Goal: Task Accomplishment & Management: Use online tool/utility

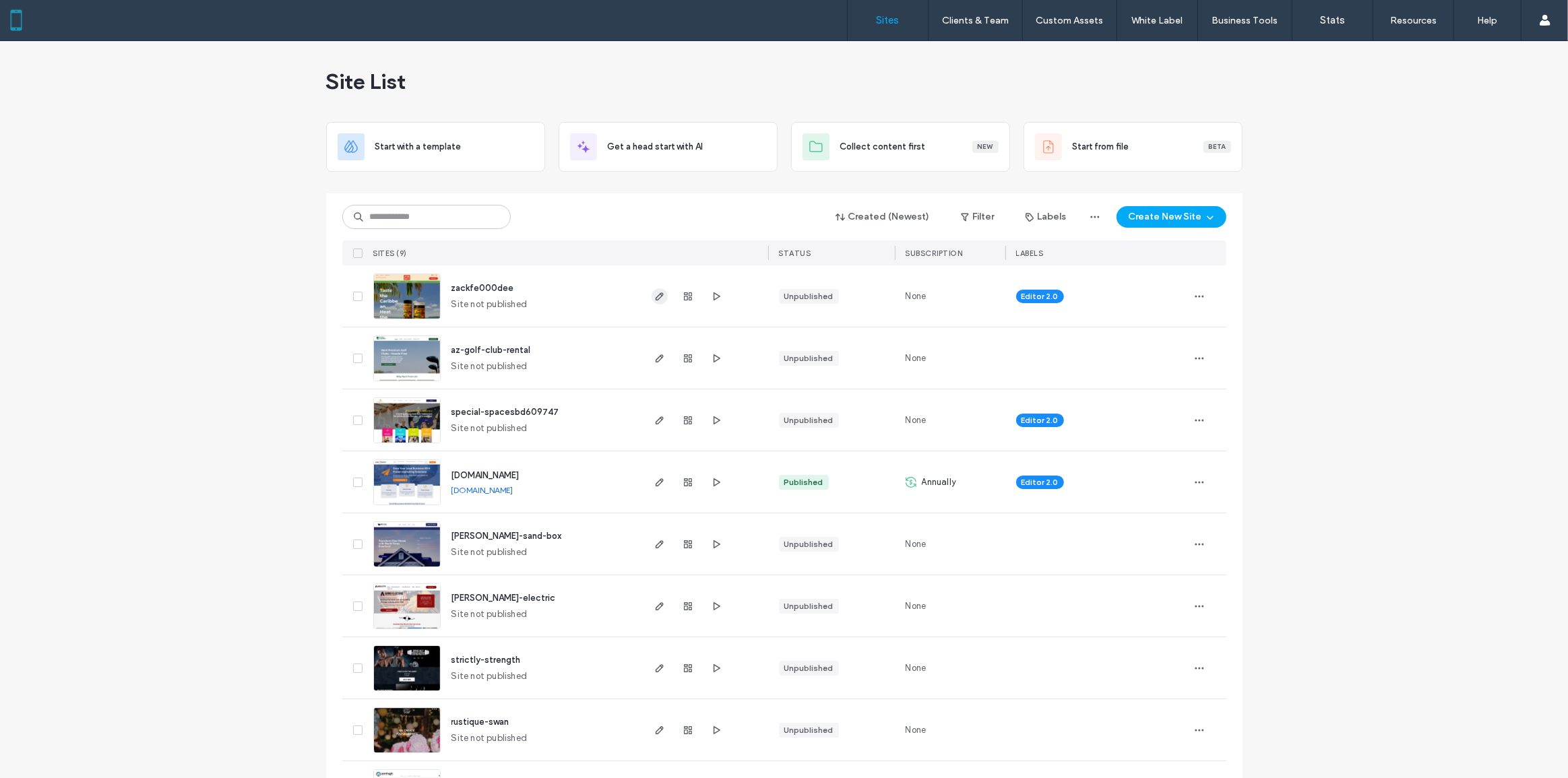
click at [652, 298] on span "button" at bounding box center [660, 297] width 16 height 16
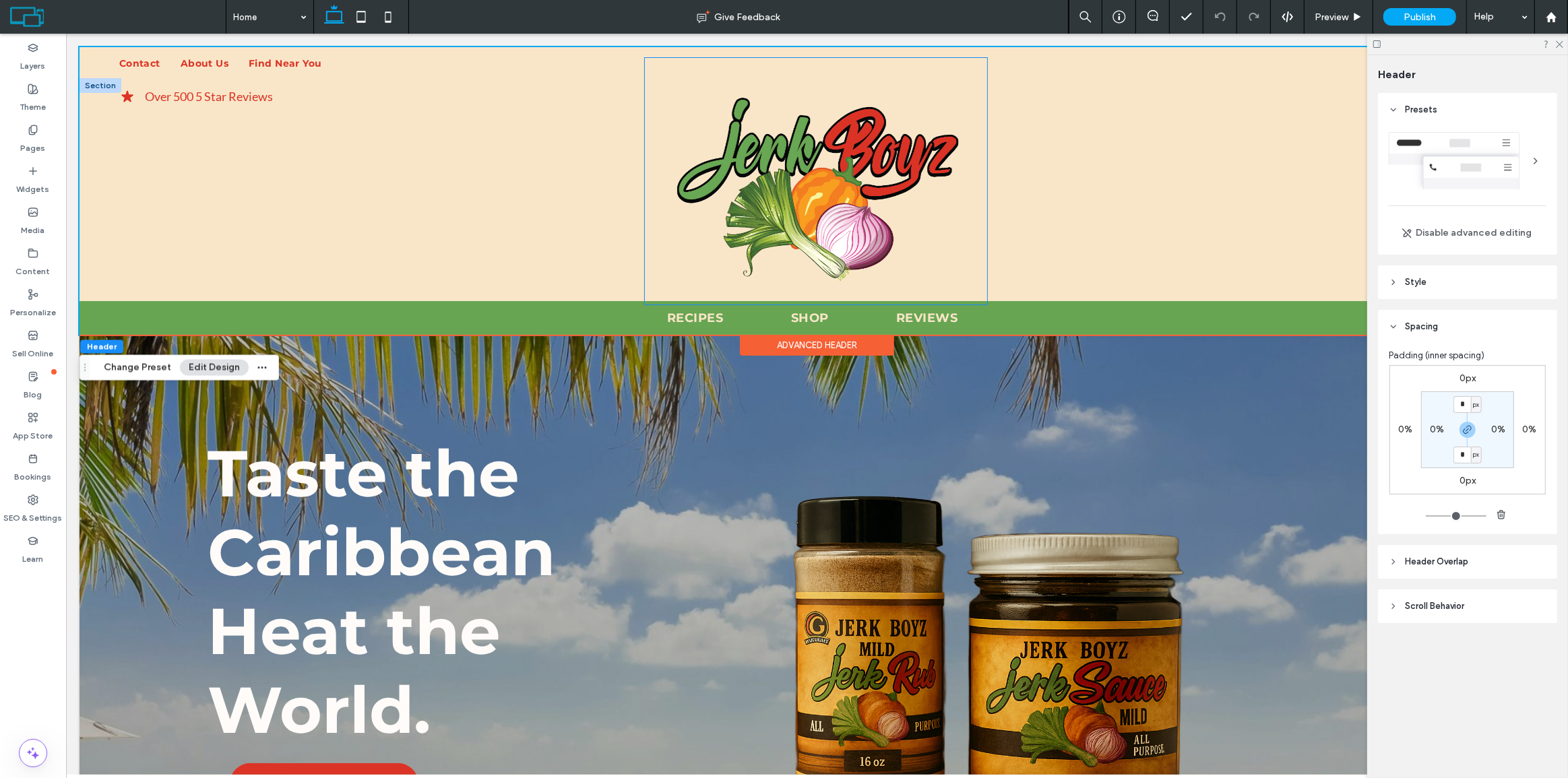
click at [876, 242] on img at bounding box center [816, 181] width 343 height 247
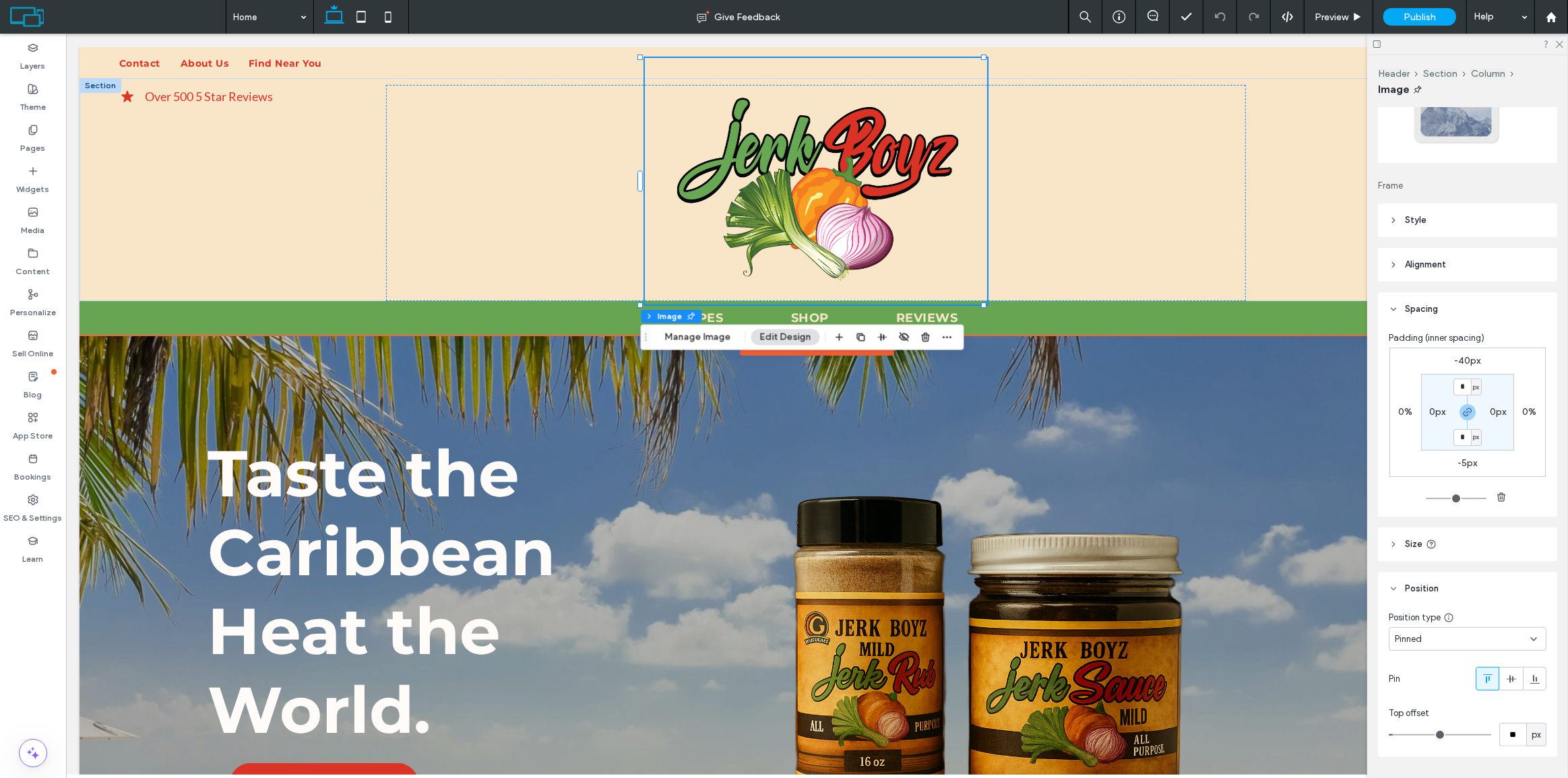
scroll to position [135, 0]
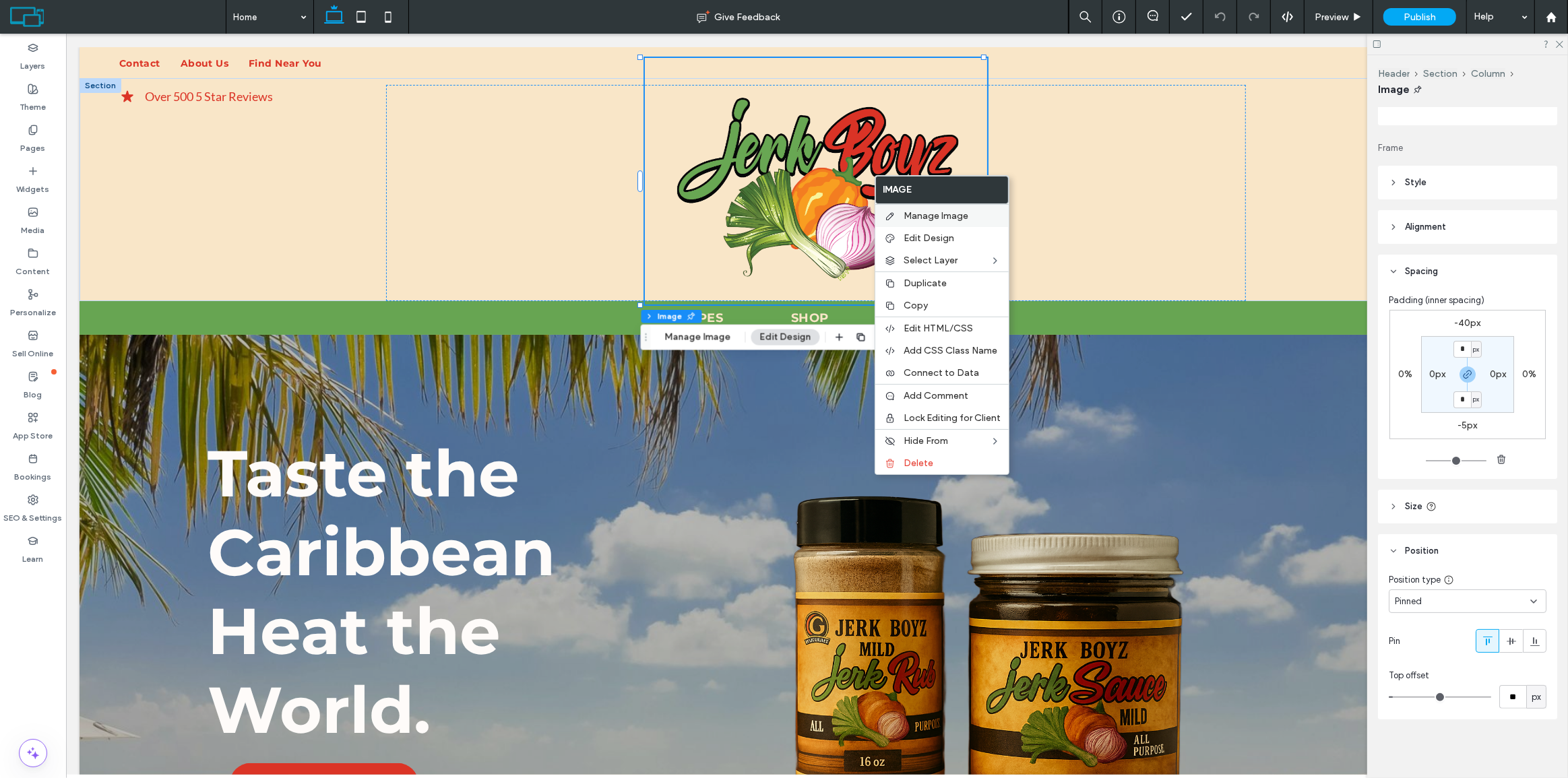
click at [908, 211] on span "Manage Image" at bounding box center [935, 215] width 65 height 11
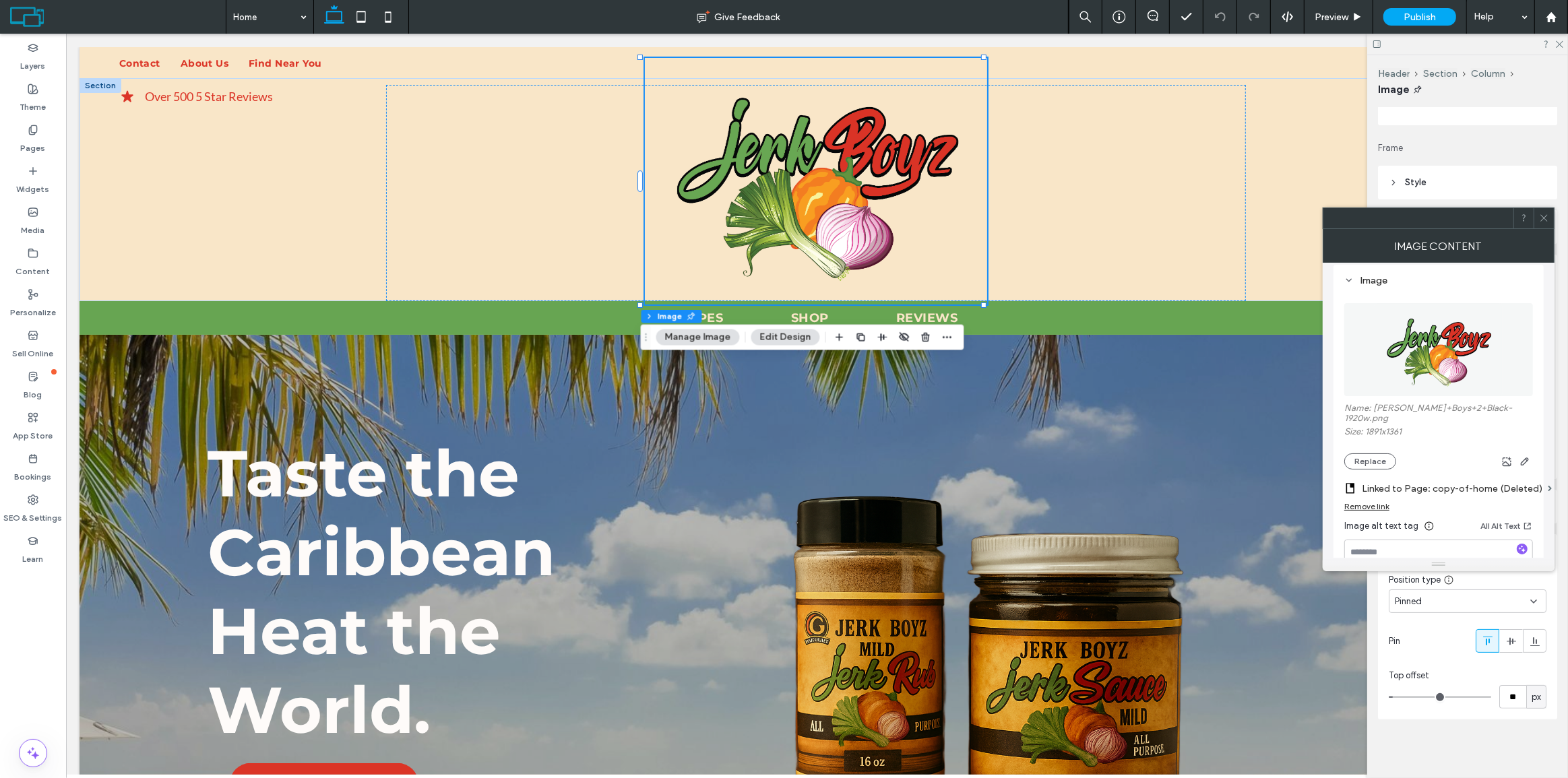
scroll to position [245, 0]
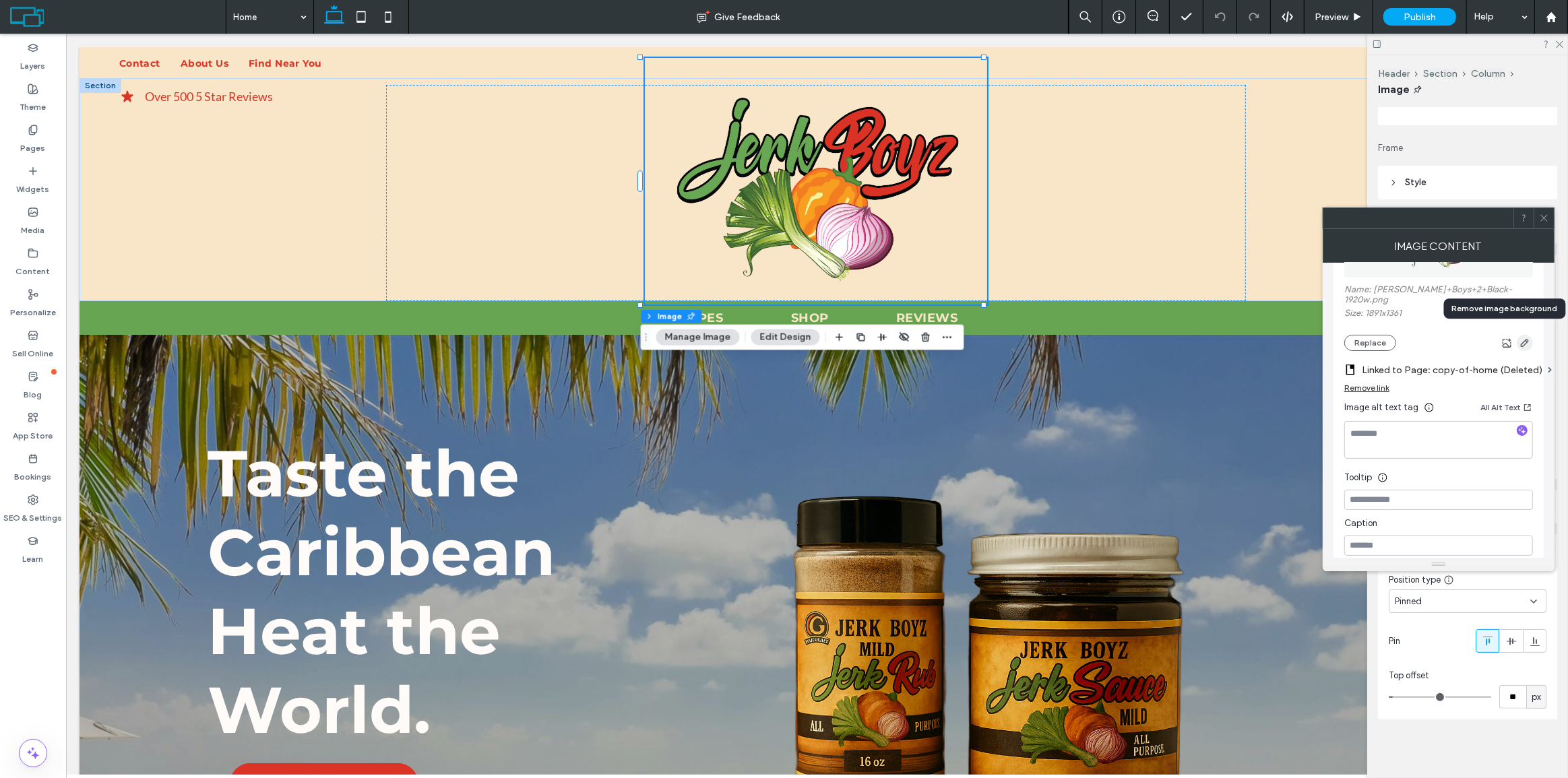
click at [1520, 337] on icon "button" at bounding box center [1525, 343] width 11 height 11
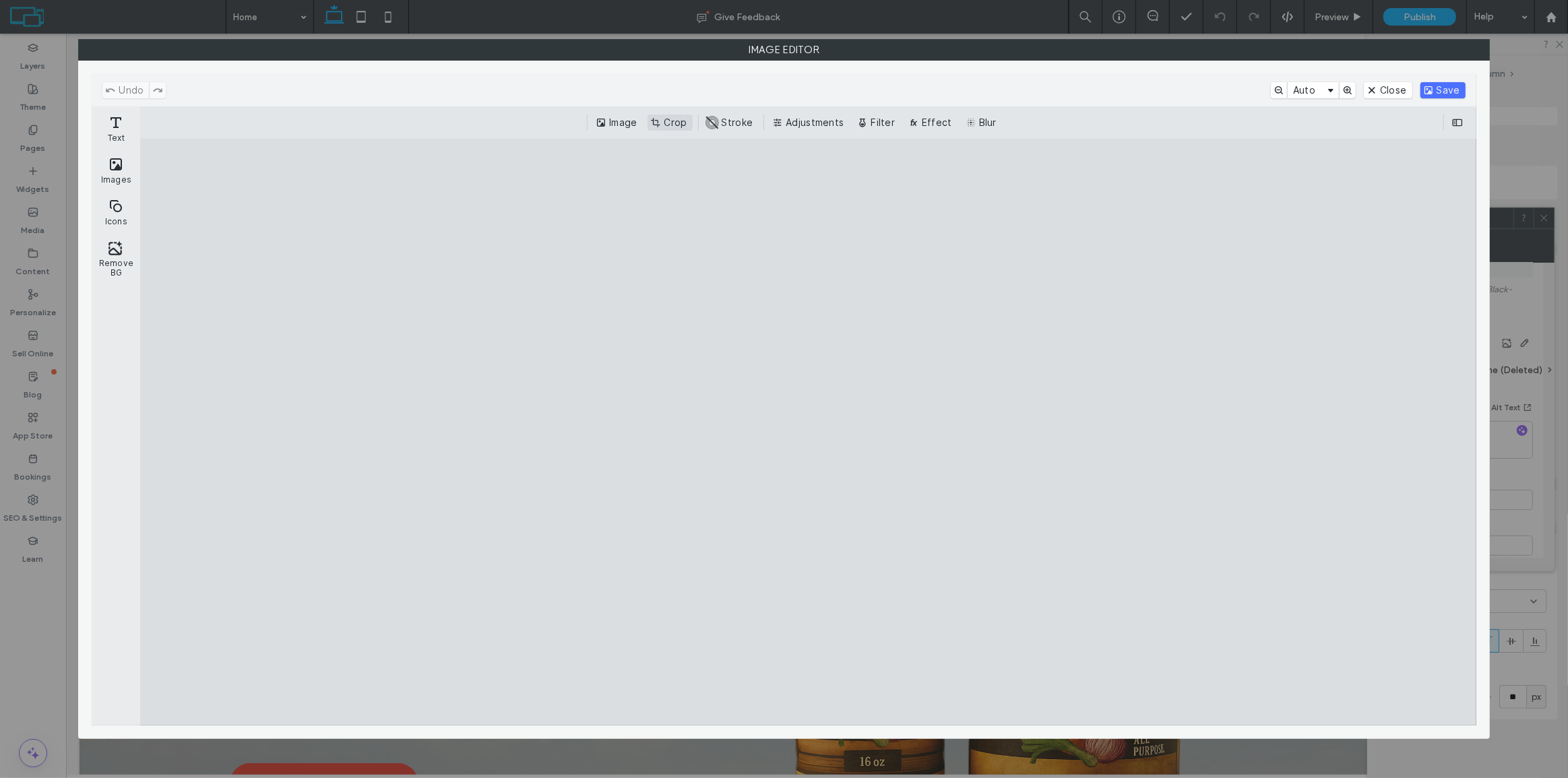
click at [657, 122] on button "Crop" at bounding box center [670, 122] width 45 height 16
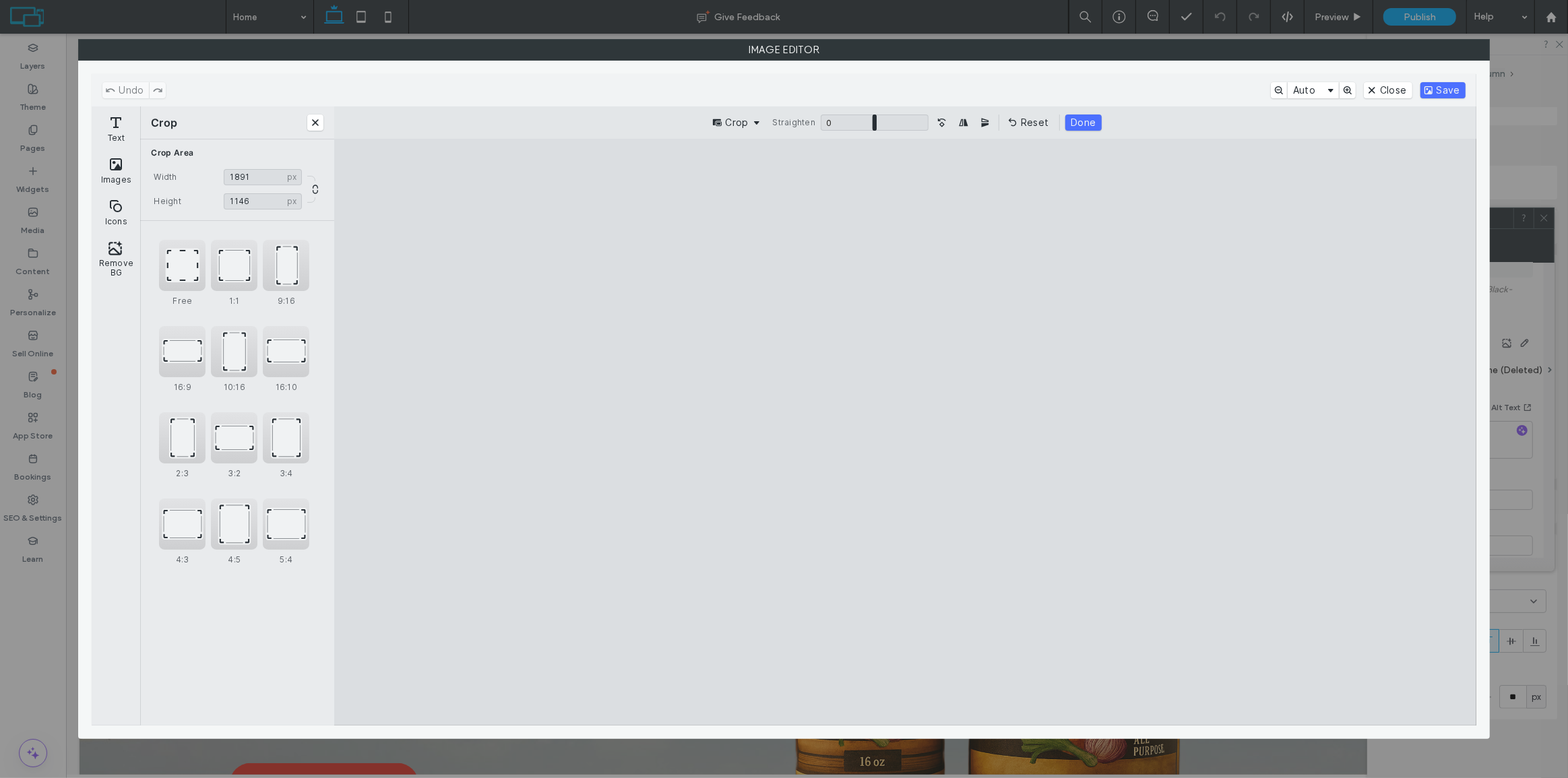
drag, startPoint x: 903, startPoint y: 197, endPoint x: 896, endPoint y: 271, distance: 74.3
click at [905, 432] on cesdk-canvas "Editor canvas" at bounding box center [905, 432] width 0 height 0
drag, startPoint x: 903, startPoint y: 702, endPoint x: 944, endPoint y: 633, distance: 80.3
click at [905, 432] on cesdk-canvas "Editor canvas" at bounding box center [905, 432] width 0 height 0
type input "****"
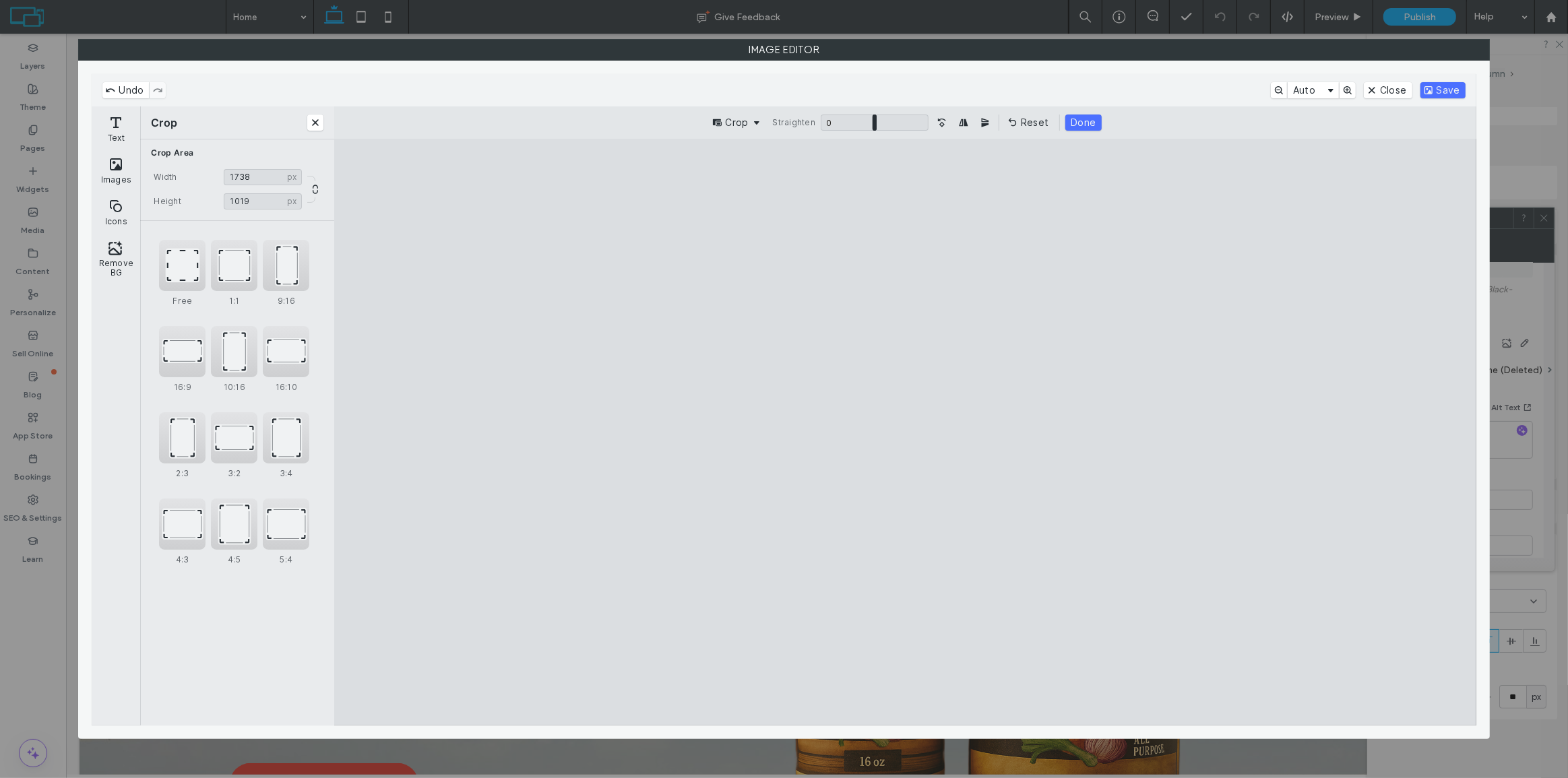
drag, startPoint x: 1344, startPoint y: 440, endPoint x: 1273, endPoint y: 440, distance: 71.0
click at [905, 432] on cesdk-canvas "Editor canvas" at bounding box center [905, 432] width 0 height 0
type input "****"
drag, startPoint x: 505, startPoint y: 443, endPoint x: 586, endPoint y: 444, distance: 81.0
click at [905, 432] on cesdk-canvas "Editor canvas" at bounding box center [905, 432] width 0 height 0
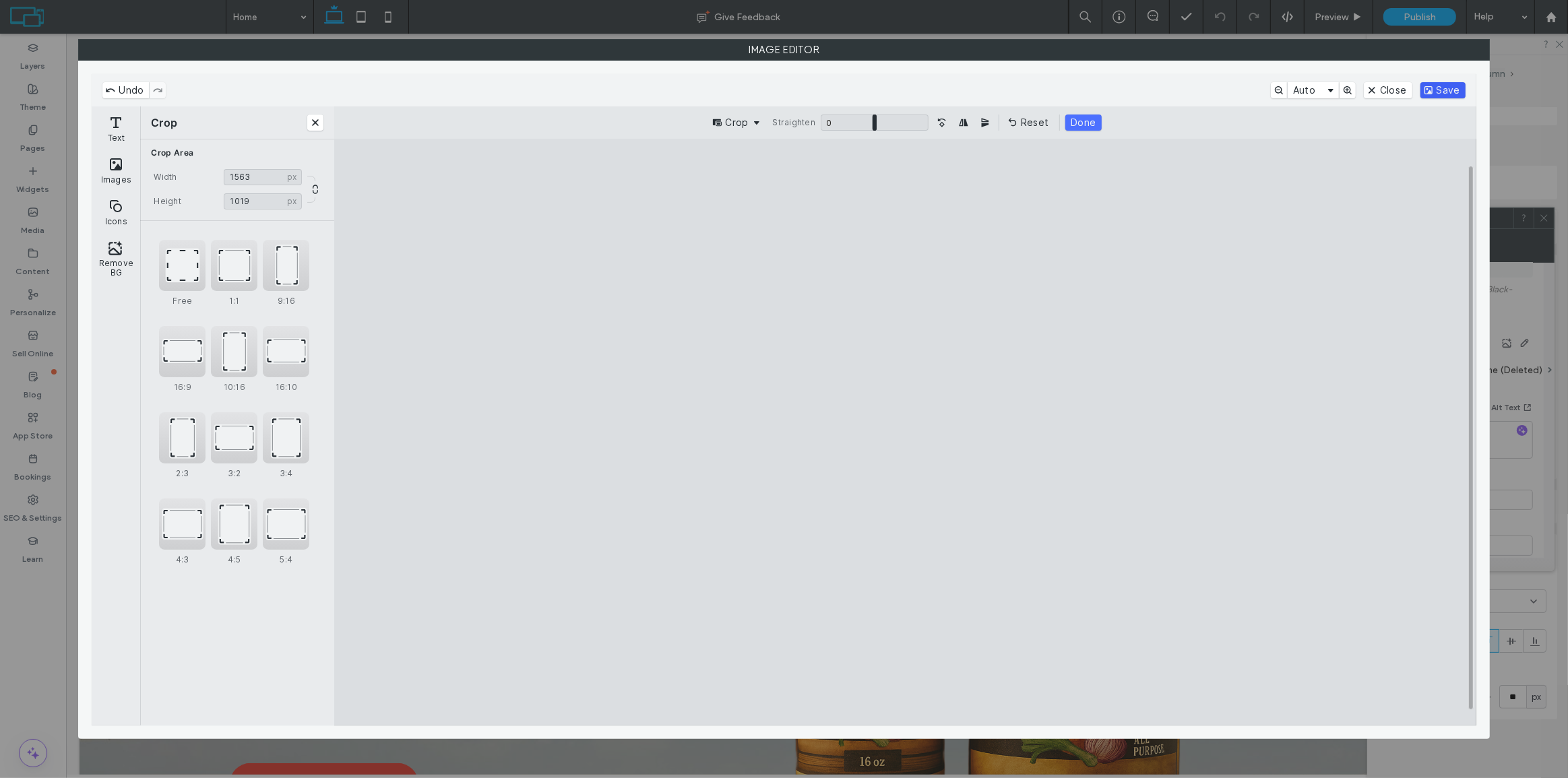
click at [1430, 93] on button "Save" at bounding box center [1443, 90] width 45 height 16
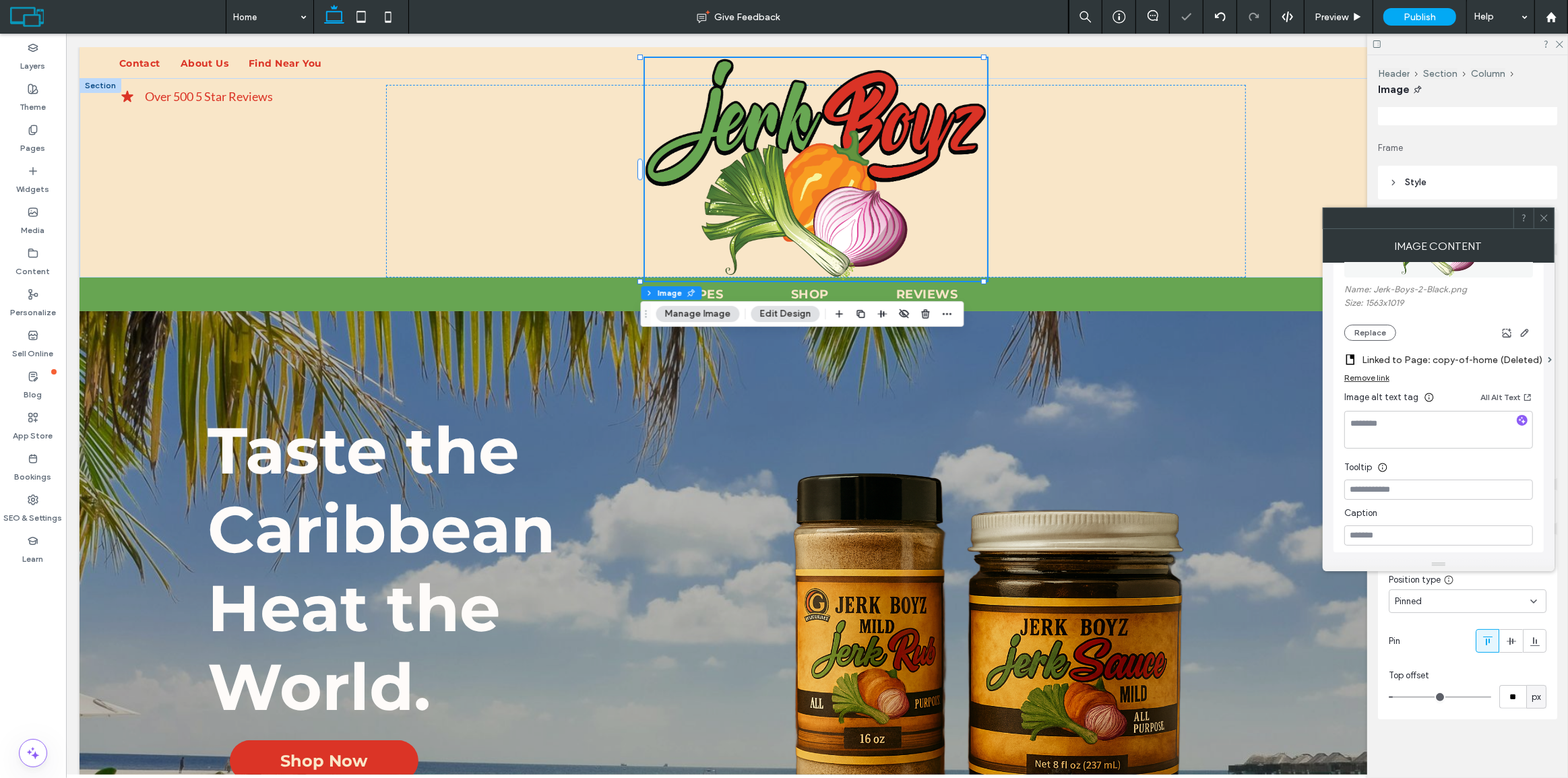
click at [1544, 222] on span at bounding box center [1544, 218] width 10 height 20
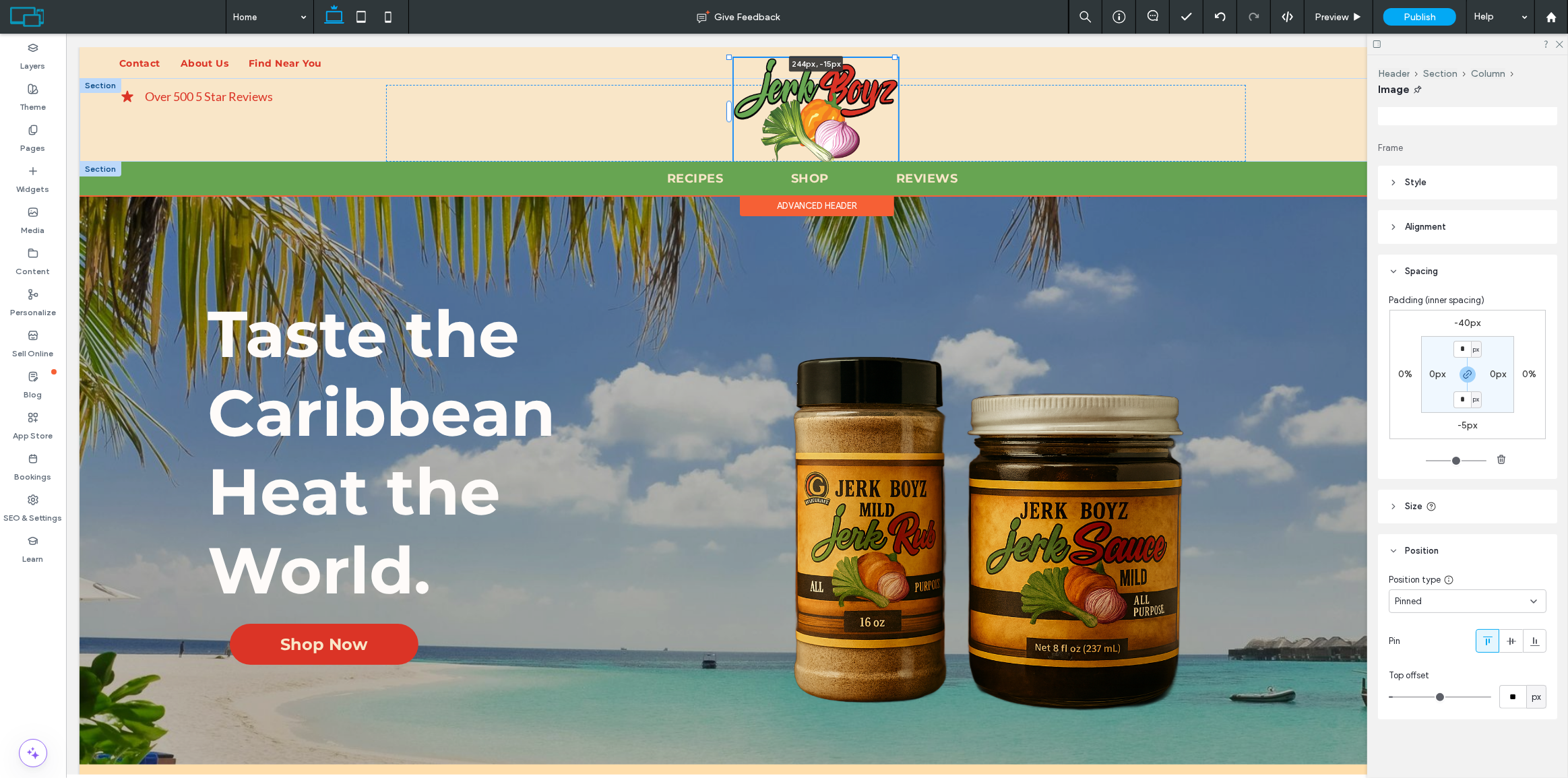
drag, startPoint x: 983, startPoint y: 283, endPoint x: 932, endPoint y: 165, distance: 128.5
click at [932, 165] on div "Contact About Us Find Near You My Account Logout 0 Section Over 500 5 Star Revi…" at bounding box center [816, 122] width 1475 height 148
type input "***"
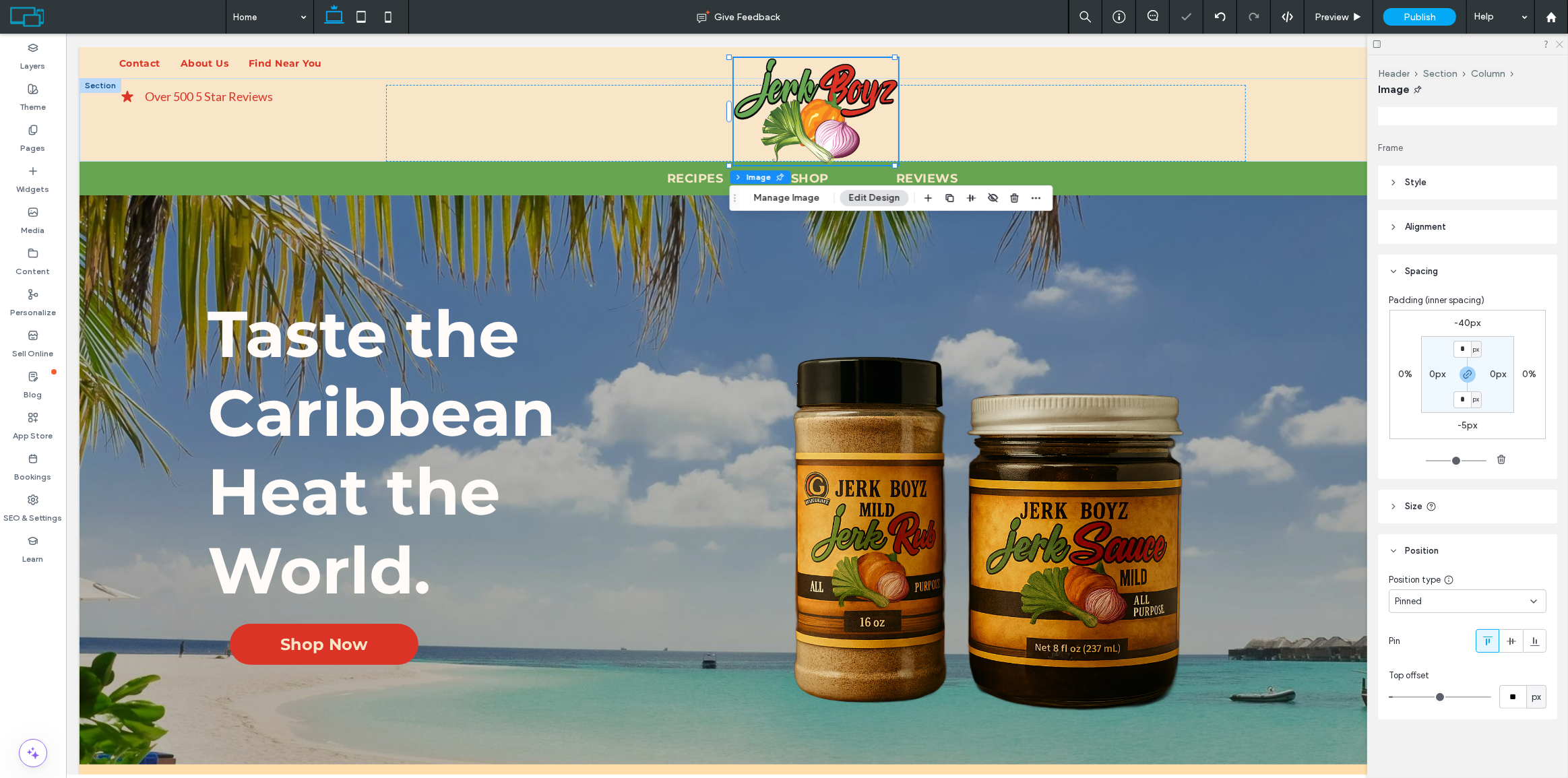
click at [1562, 42] on use at bounding box center [1560, 44] width 7 height 7
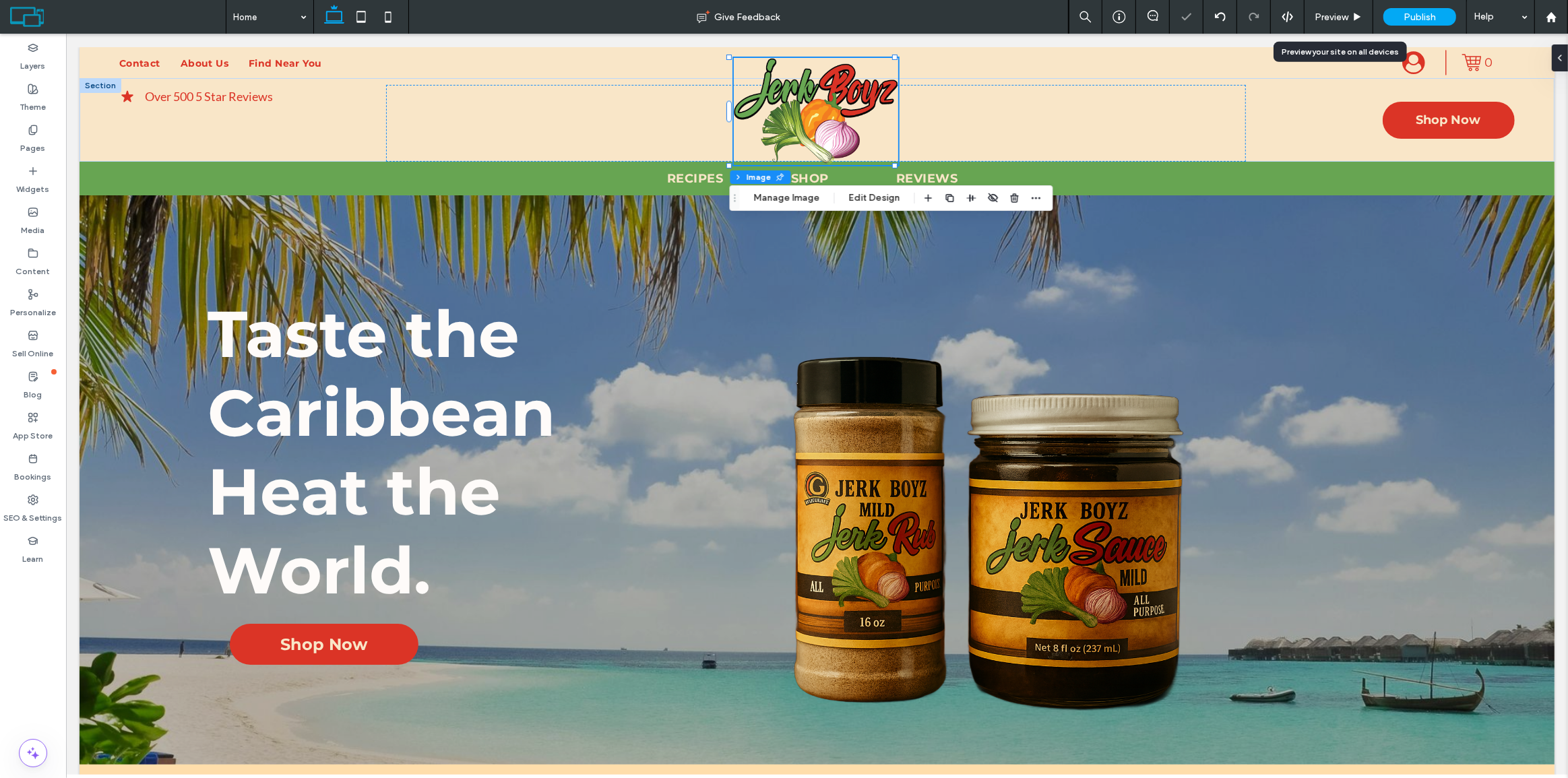
click at [1329, 16] on span "Preview" at bounding box center [1331, 16] width 33 height 11
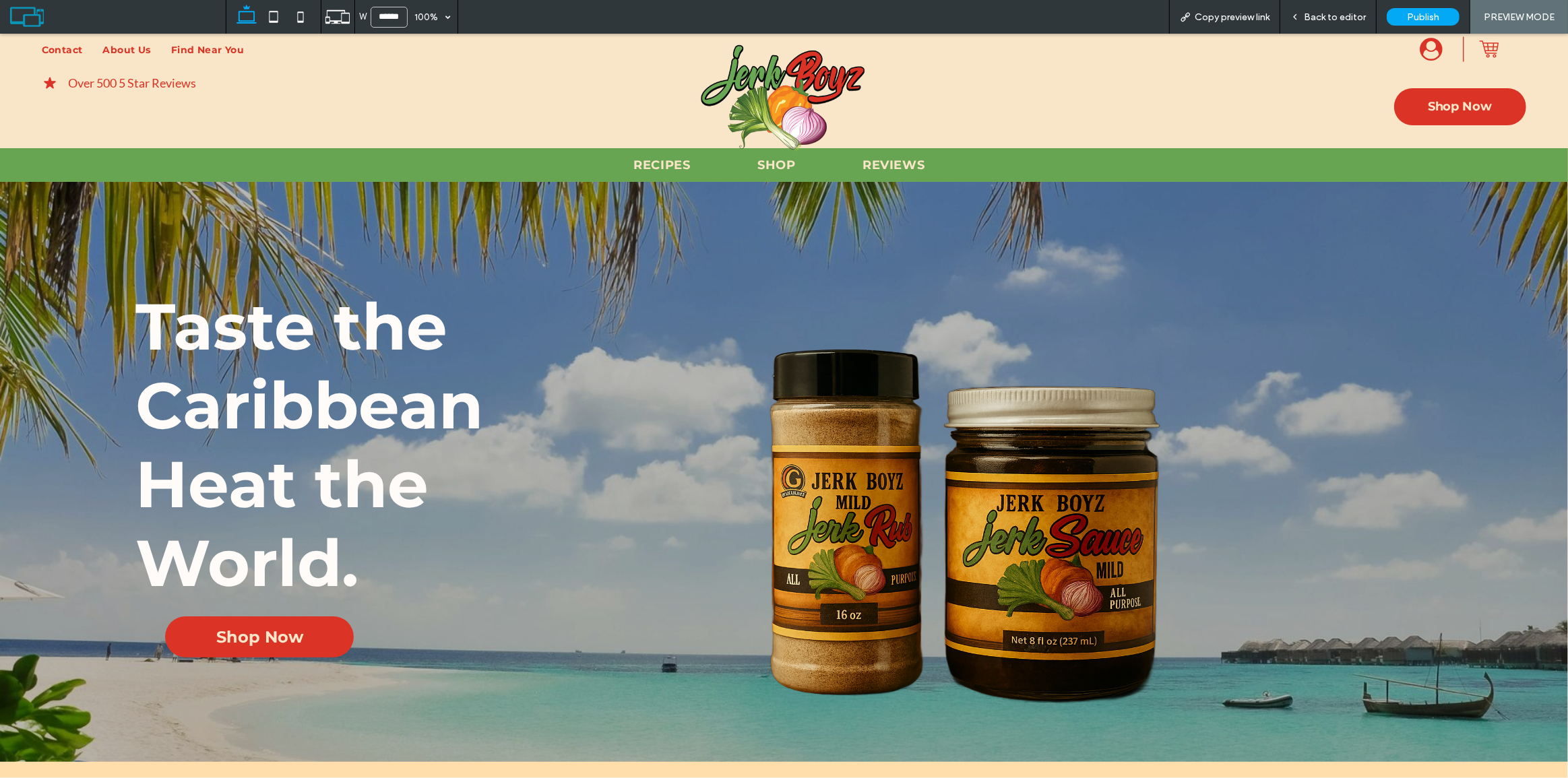
click at [1332, 13] on span "Back to editor" at bounding box center [1335, 16] width 62 height 11
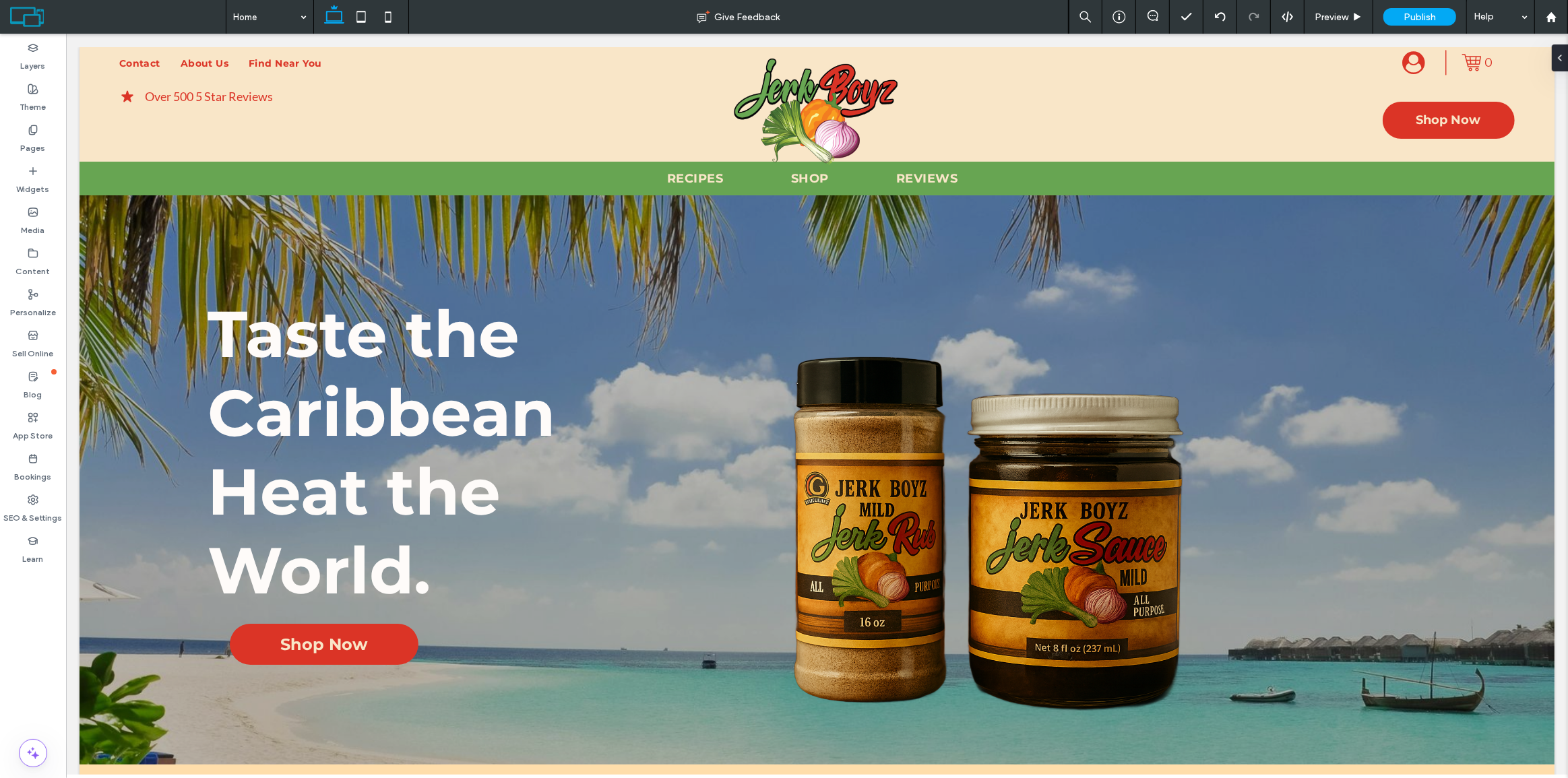
click at [1354, 12] on icon at bounding box center [1358, 17] width 10 height 10
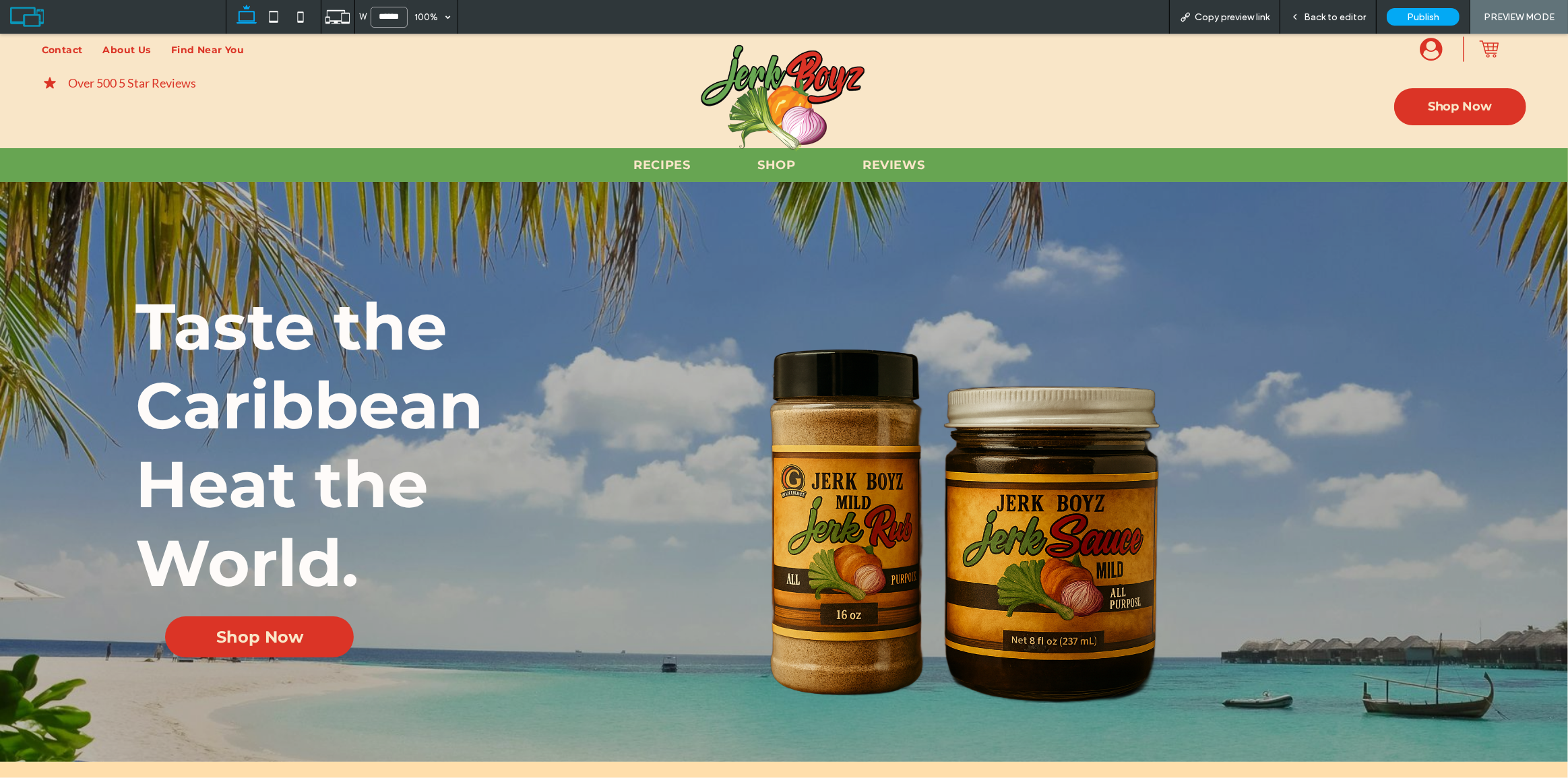
click at [373, 22] on input "******" at bounding box center [389, 17] width 37 height 21
type input "******"
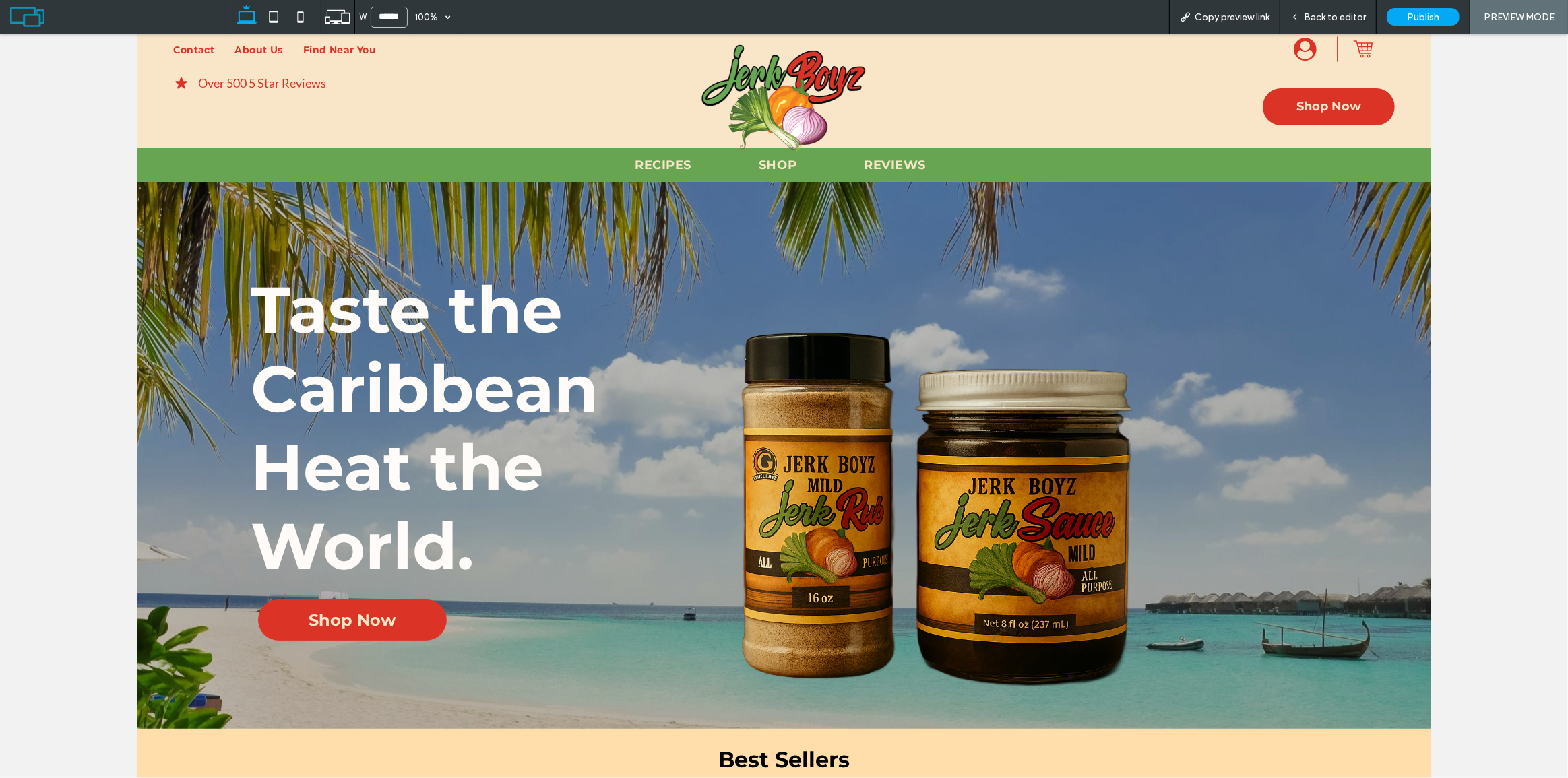
click at [1330, 17] on span "Back to editor" at bounding box center [1335, 16] width 62 height 11
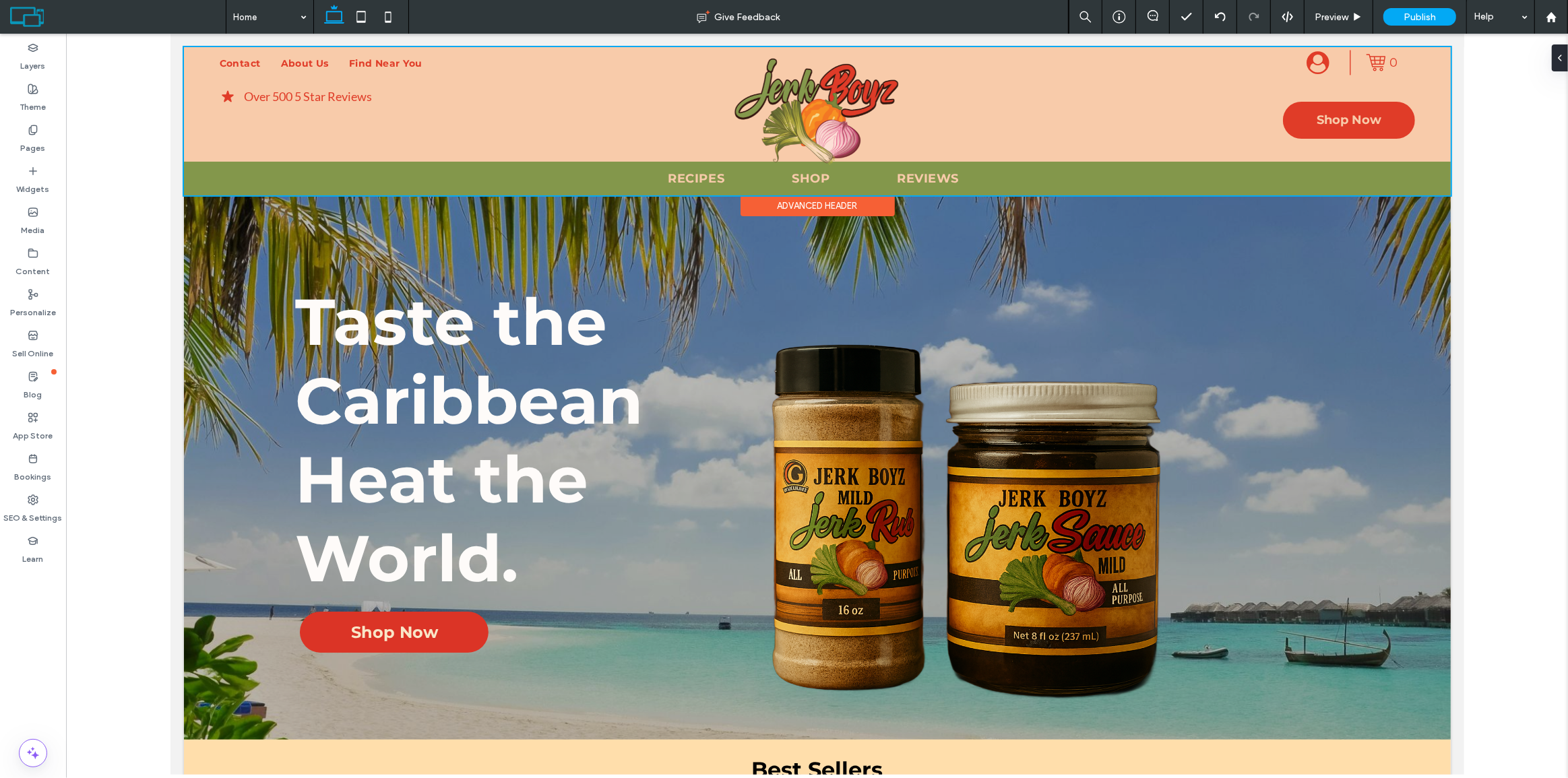
click at [817, 122] on div at bounding box center [817, 122] width 1267 height 148
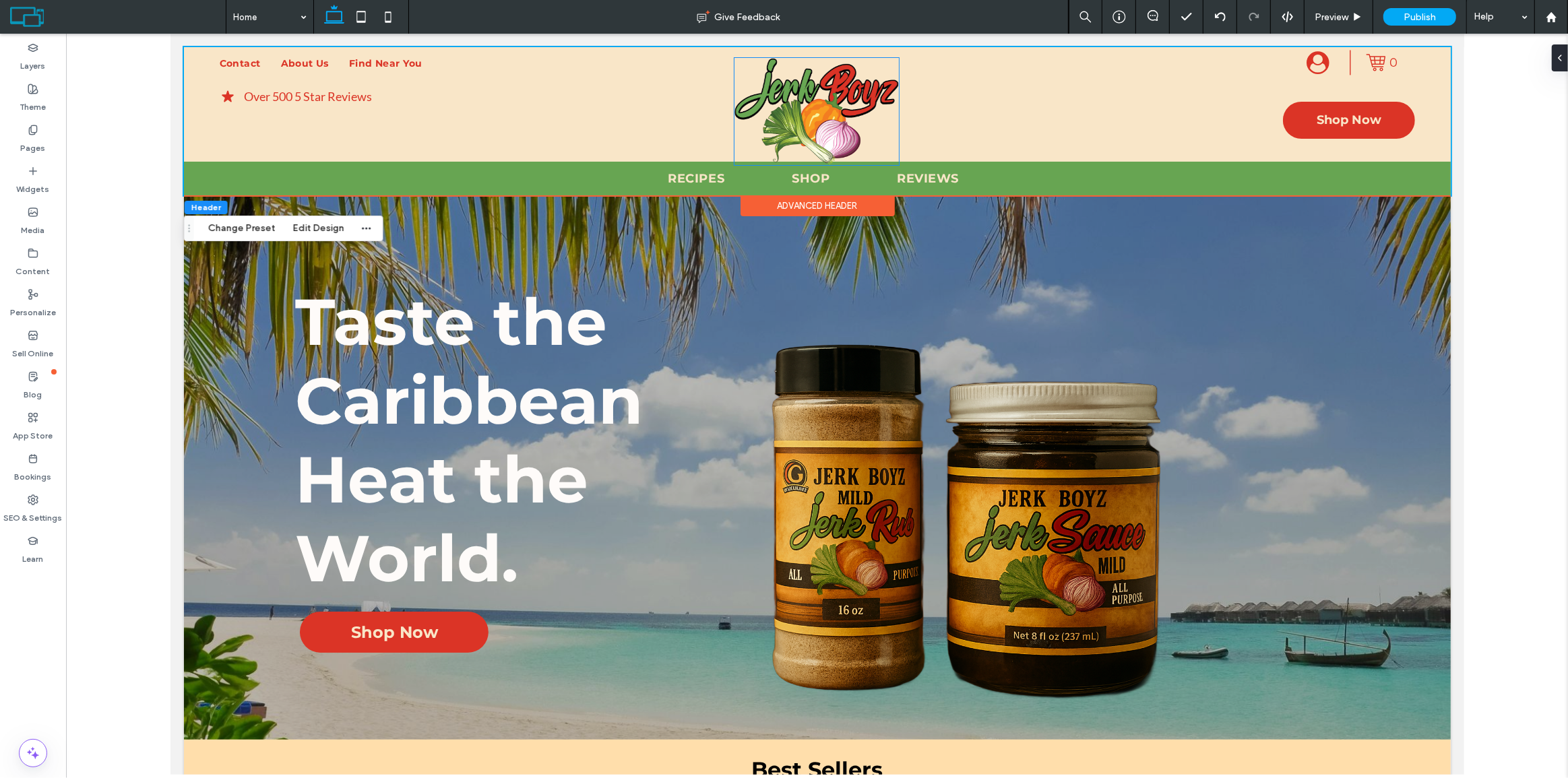
click at [817, 122] on img at bounding box center [816, 111] width 165 height 107
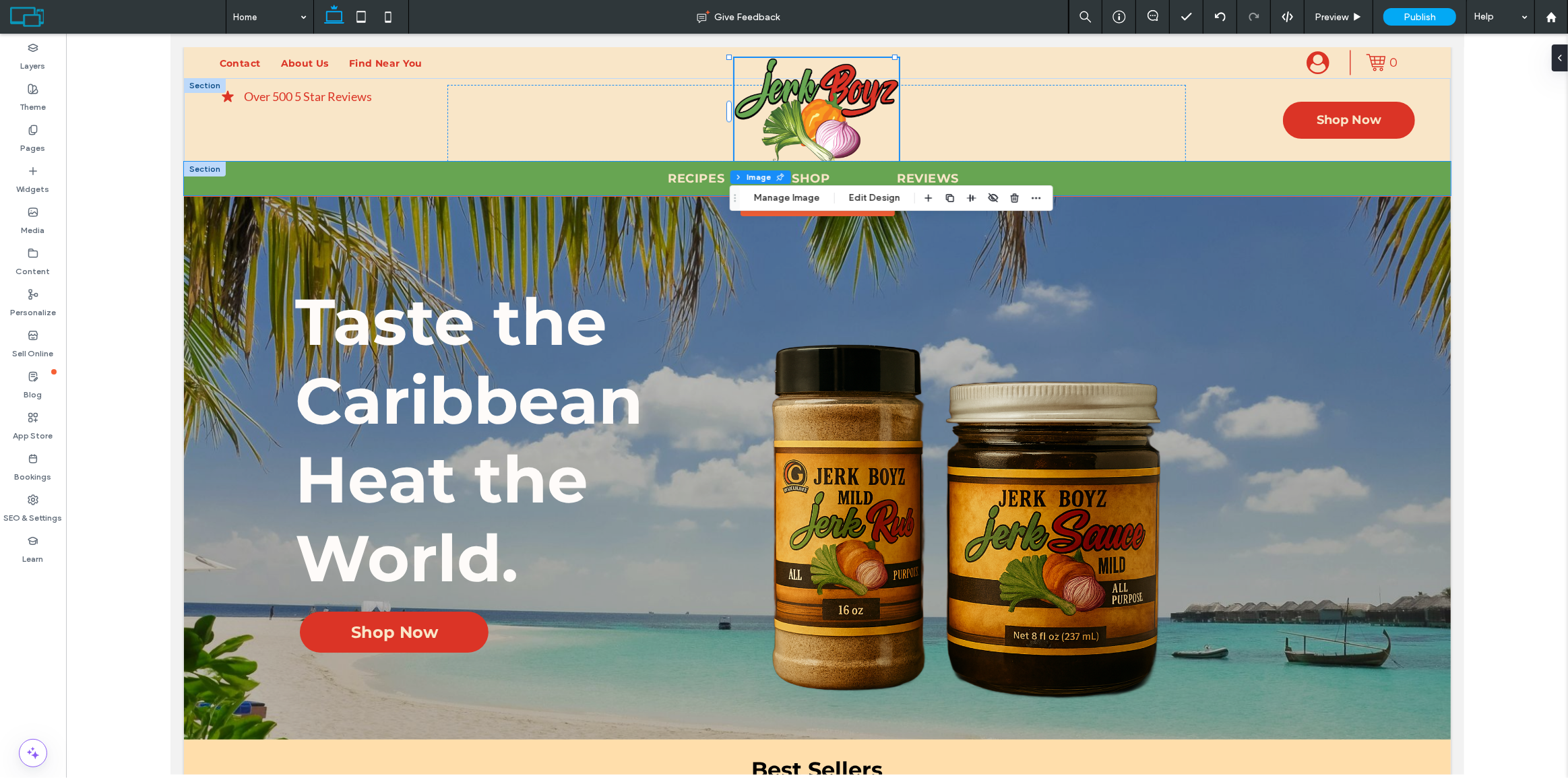
click at [195, 182] on div "Recipes Shop Reviews" at bounding box center [817, 178] width 1267 height 33
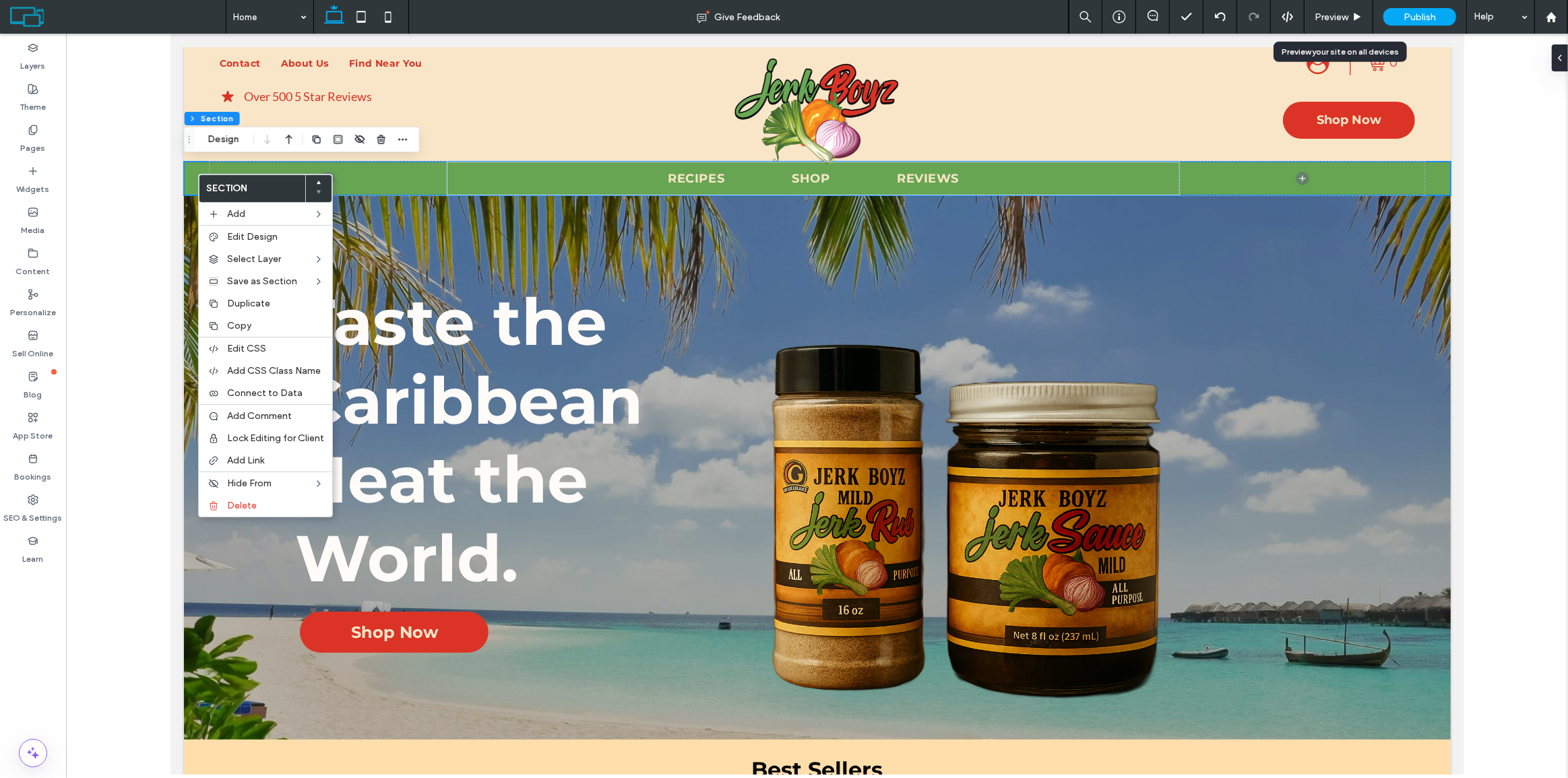
click at [1321, 6] on div "Preview" at bounding box center [1339, 16] width 69 height 33
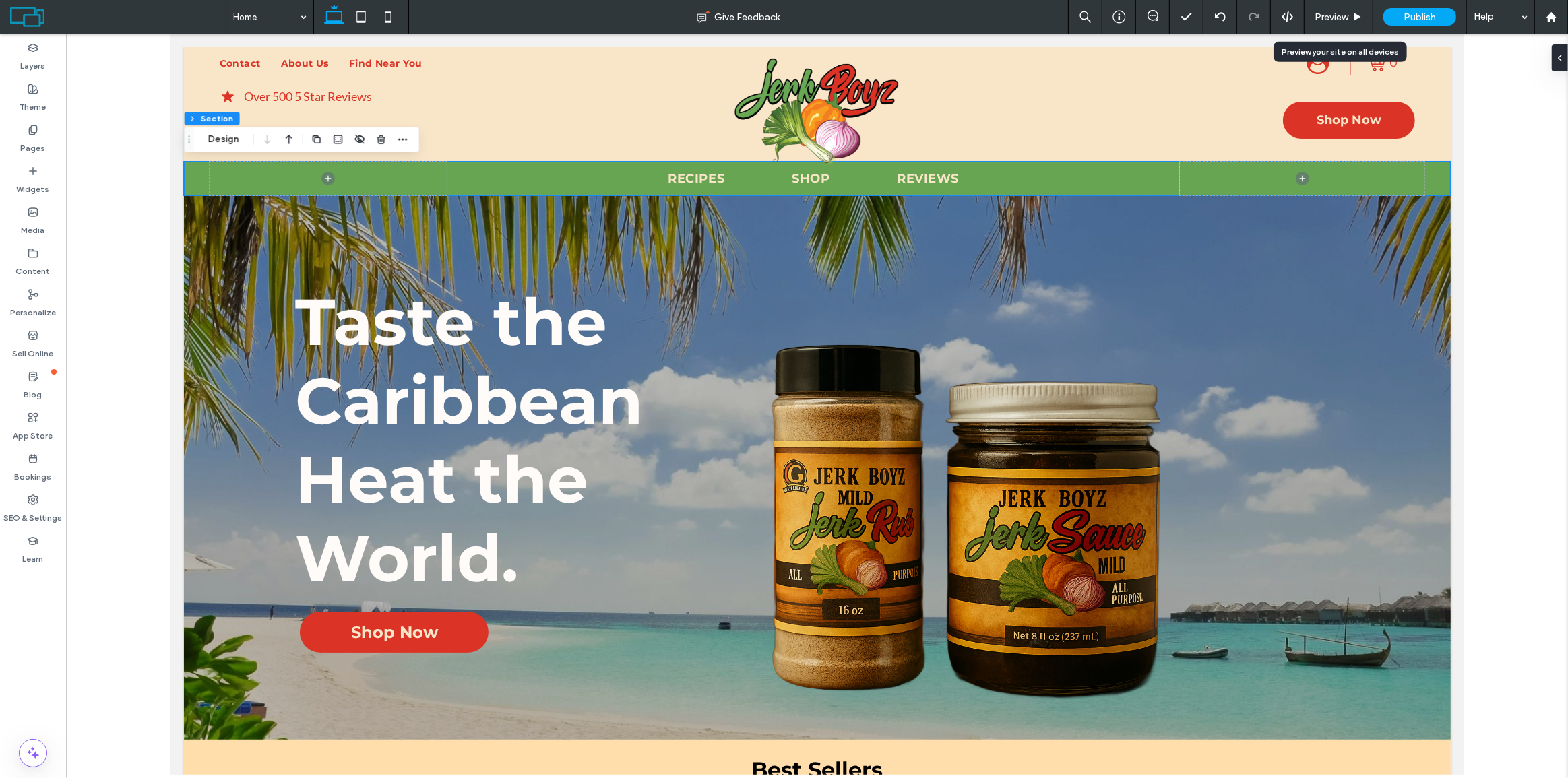
click at [1324, 8] on div "Preview" at bounding box center [1339, 16] width 69 height 33
click at [1324, 14] on span "Preview" at bounding box center [1331, 16] width 33 height 11
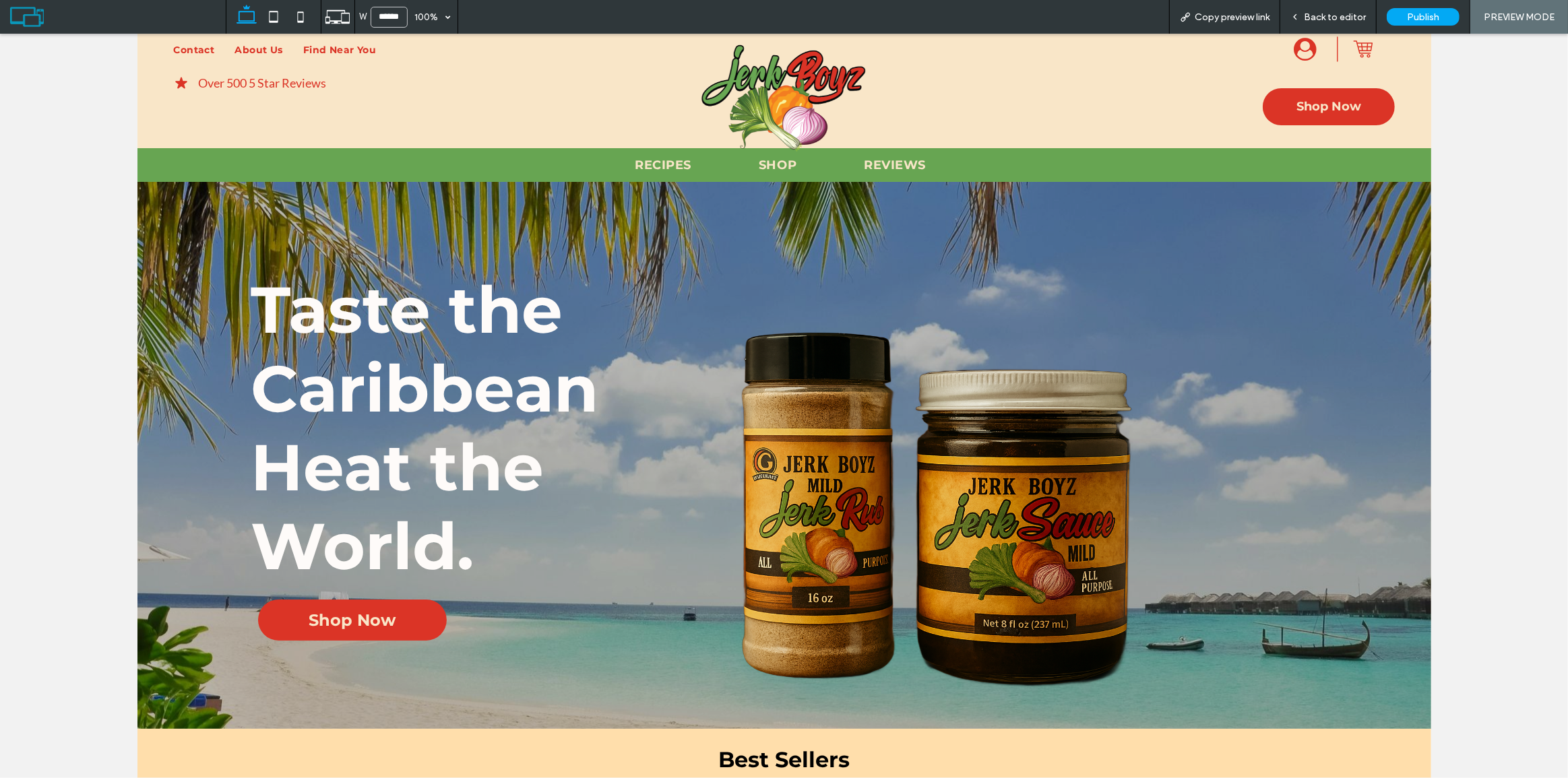
click at [1202, 14] on span "Copy preview link" at bounding box center [1232, 16] width 75 height 11
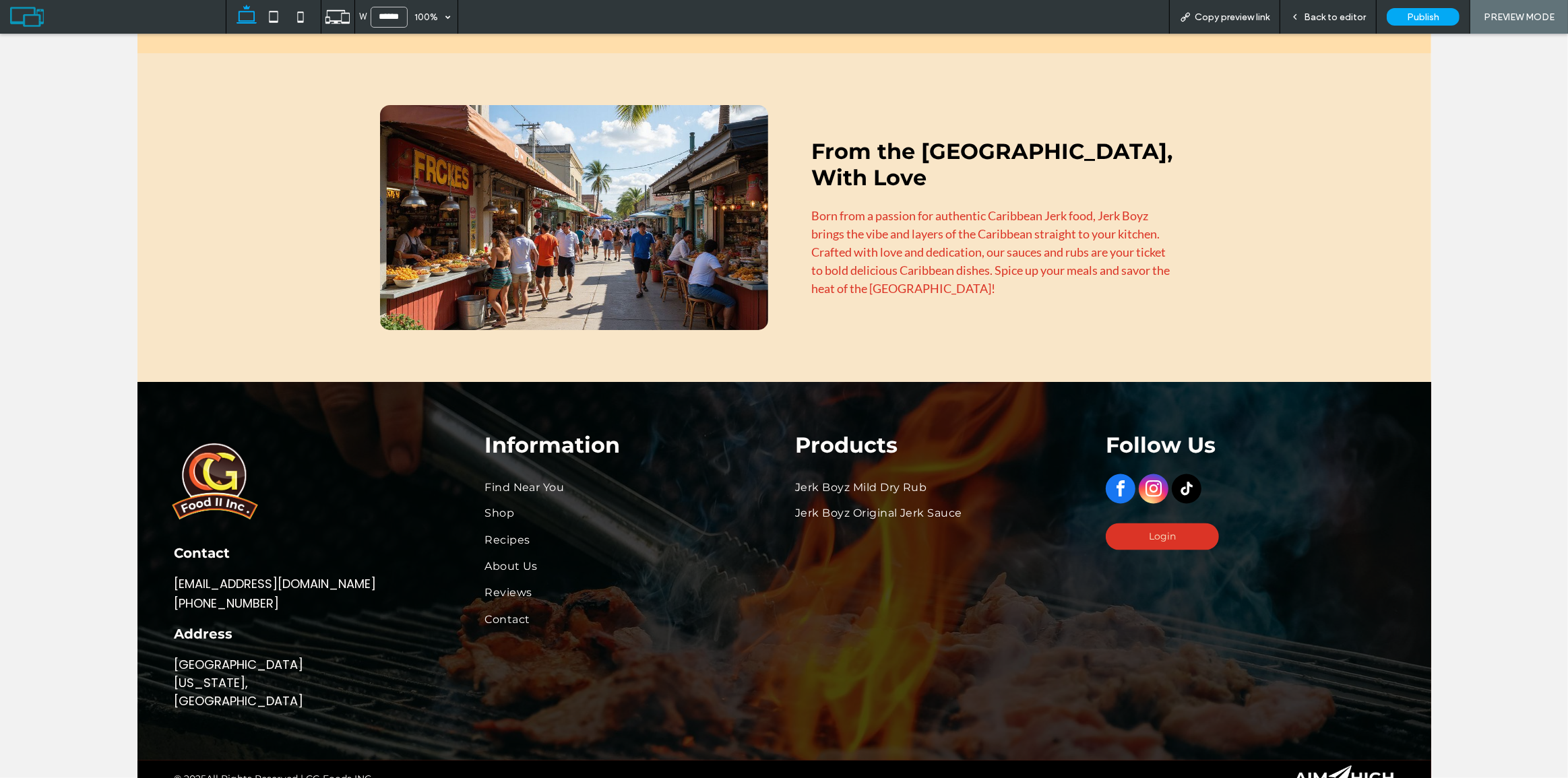
scroll to position [2417, 0]
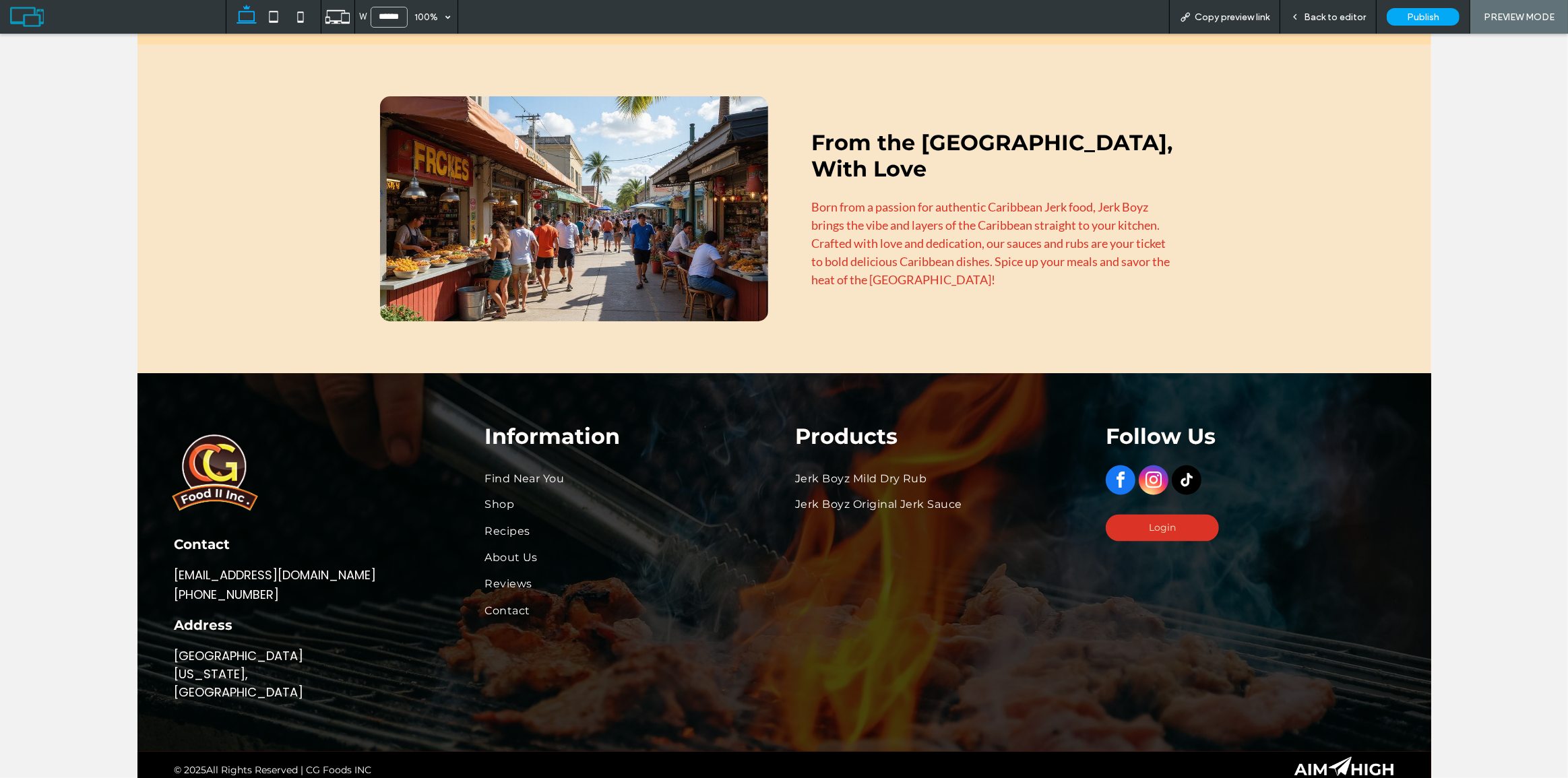
click at [342, 452] on div "Contact [EMAIL_ADDRESS][DOMAIN_NAME] [PHONE_NUMBER] Address [GEOGRAPHIC_DATA][U…" at bounding box center [317, 563] width 311 height 301
click at [351, 461] on div "Contact [EMAIL_ADDRESS][DOMAIN_NAME] [PHONE_NUMBER] Address [GEOGRAPHIC_DATA][U…" at bounding box center [317, 563] width 311 height 301
drag, startPoint x: 366, startPoint y: 475, endPoint x: 400, endPoint y: 475, distance: 34.0
click at [400, 475] on div "Contact [EMAIL_ADDRESS][DOMAIN_NAME] [PHONE_NUMBER] Address [GEOGRAPHIC_DATA][U…" at bounding box center [317, 563] width 311 height 301
click at [1338, 13] on span "Back to editor" at bounding box center [1335, 16] width 62 height 11
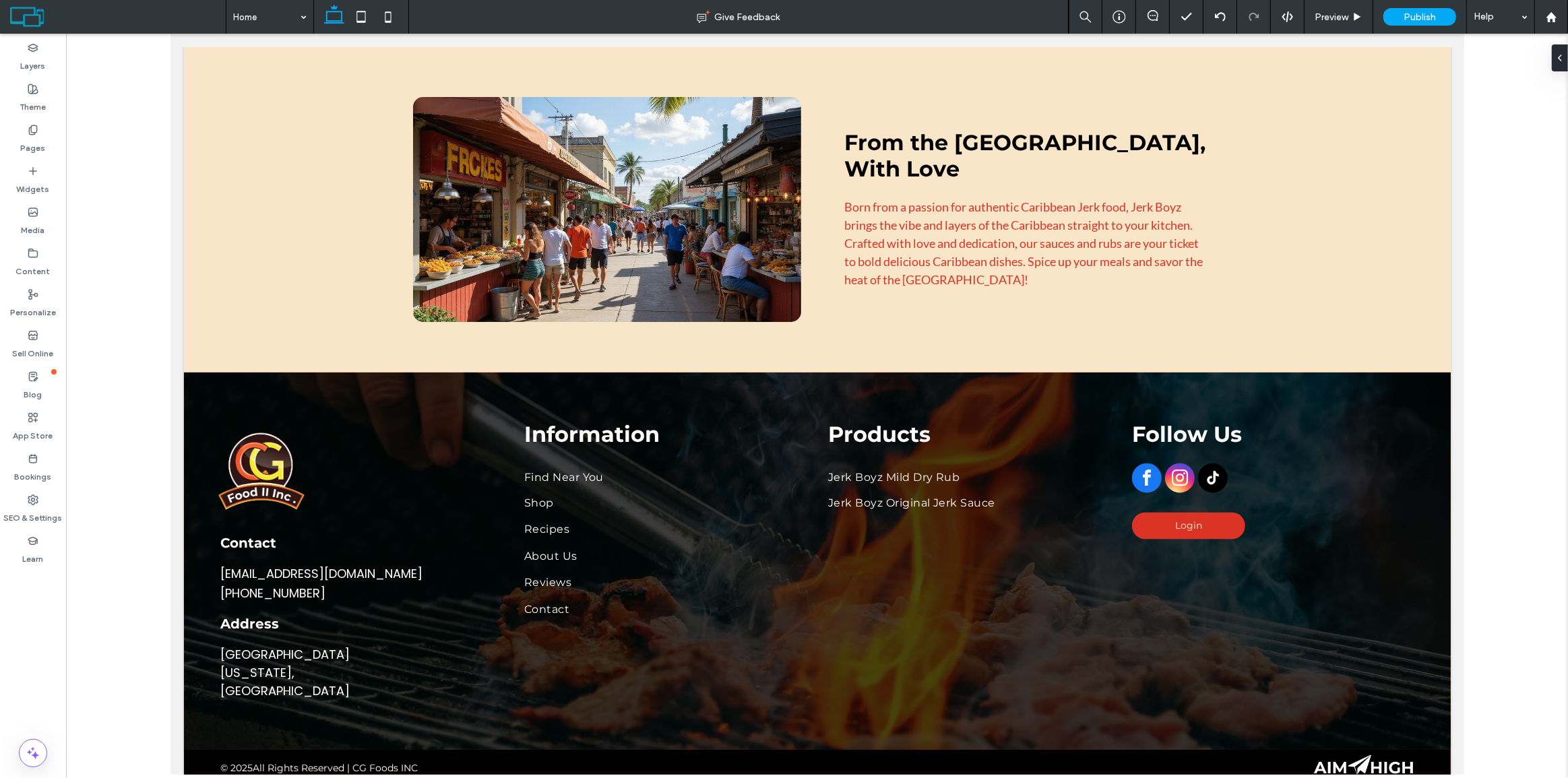
scroll to position [2421, 0]
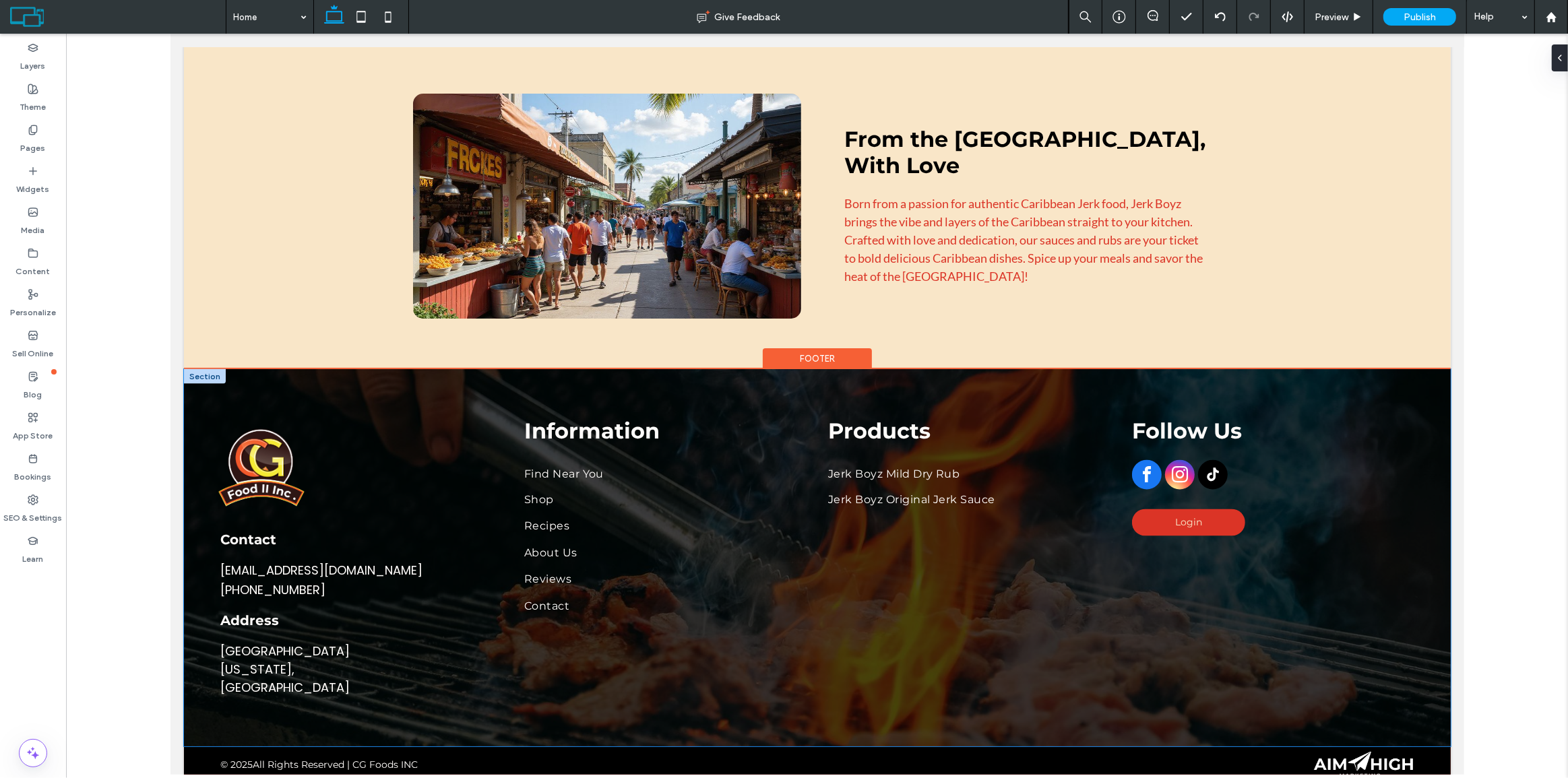
click at [281, 372] on div "Contact [EMAIL_ADDRESS][DOMAIN_NAME] [PHONE_NUMBER] Address [GEOGRAPHIC_DATA][U…" at bounding box center [817, 558] width 1267 height 377
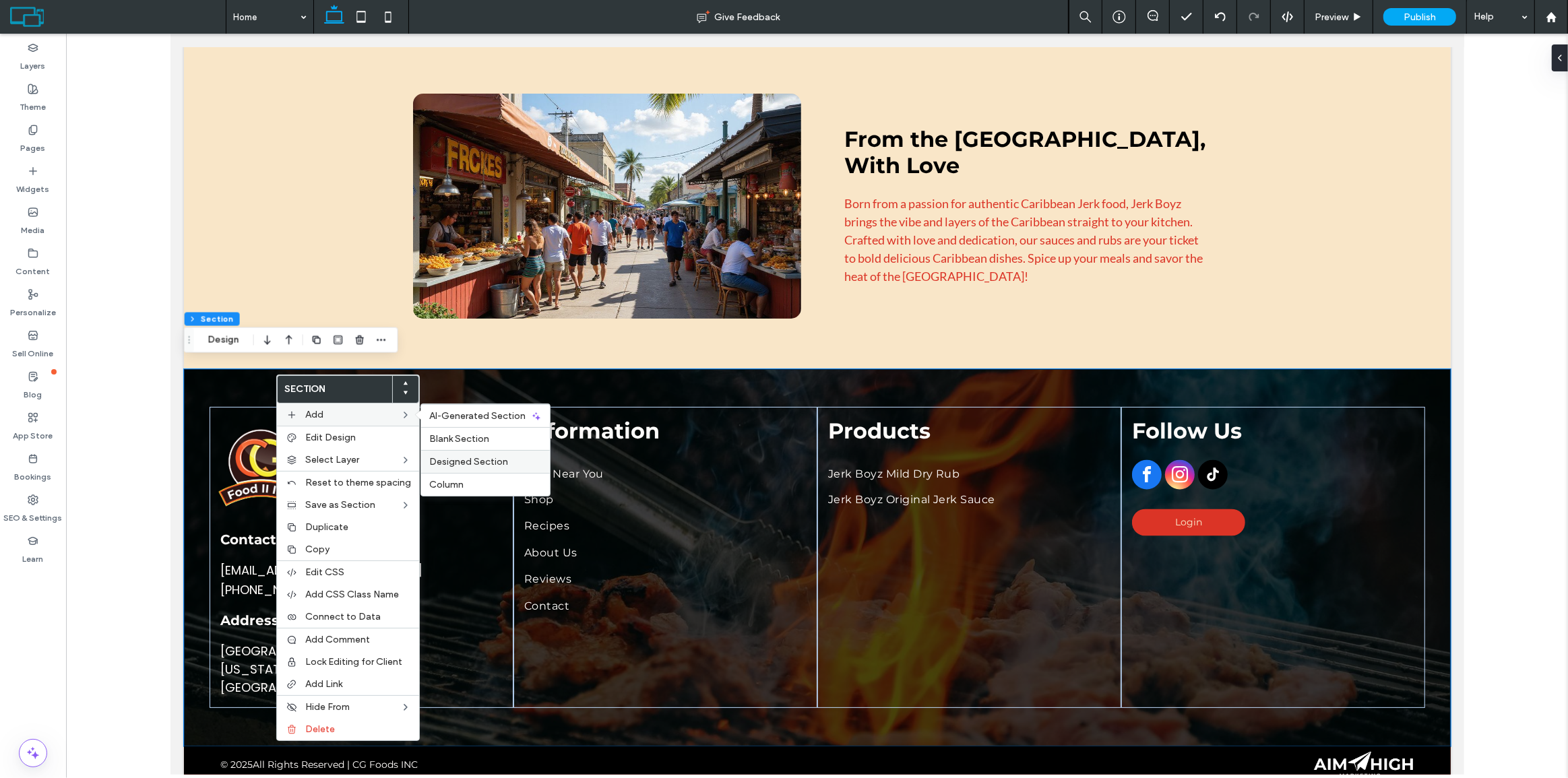
click at [458, 458] on span "Designed Section" at bounding box center [469, 461] width 79 height 11
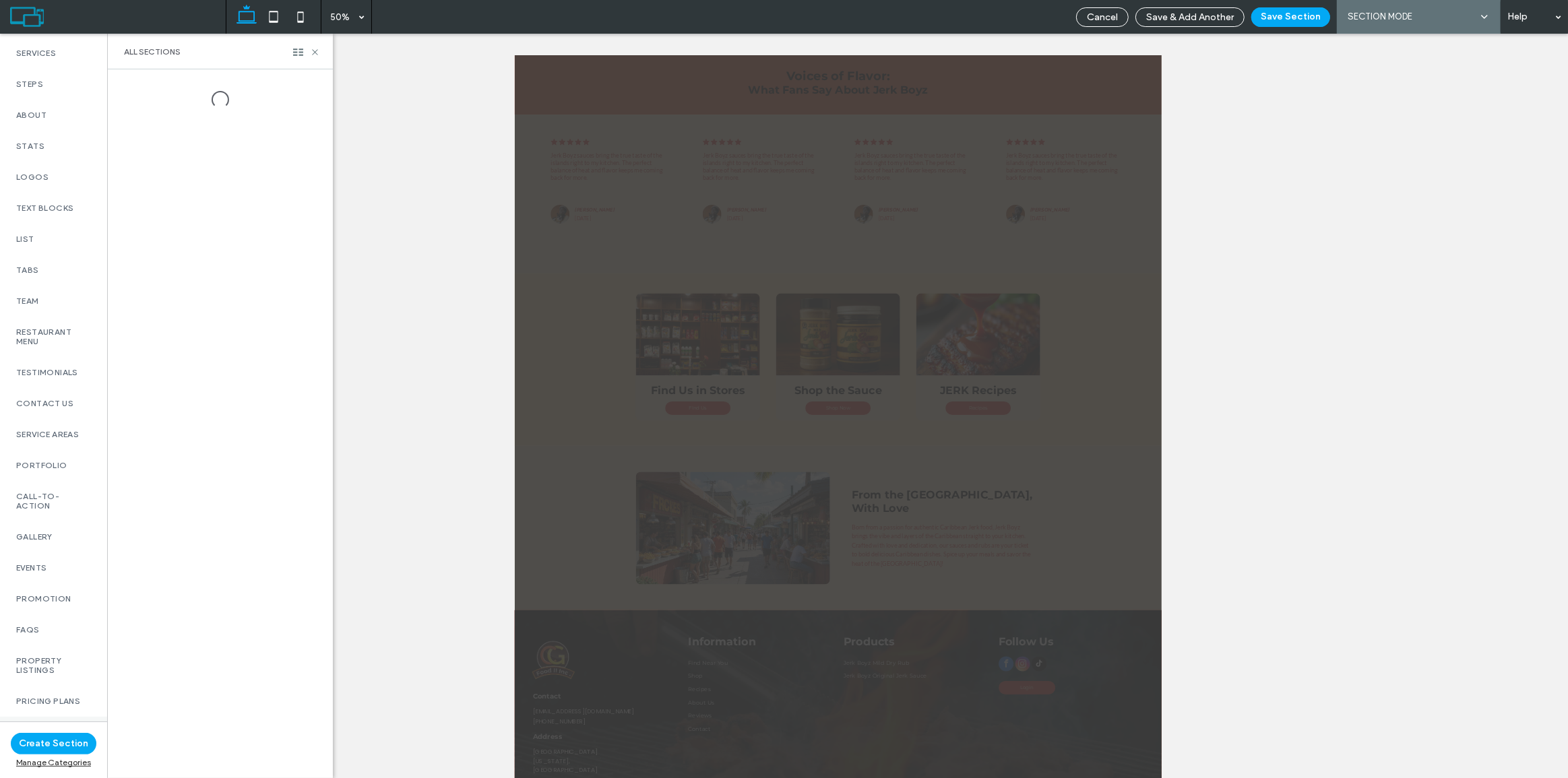
scroll to position [343, 0]
click at [33, 669] on div "Footer" at bounding box center [53, 685] width 107 height 31
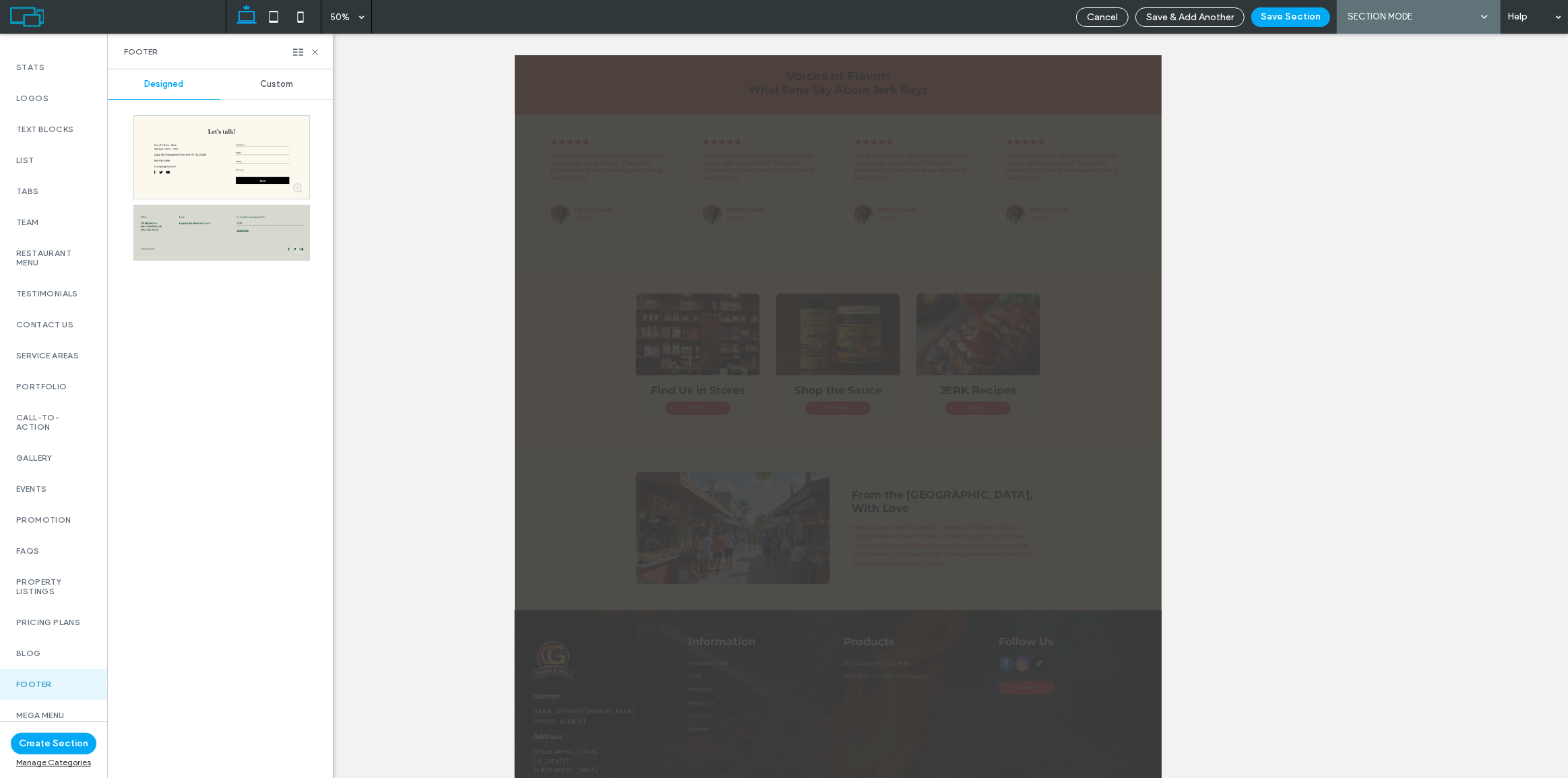
click at [261, 89] on span "Custom" at bounding box center [277, 84] width 33 height 11
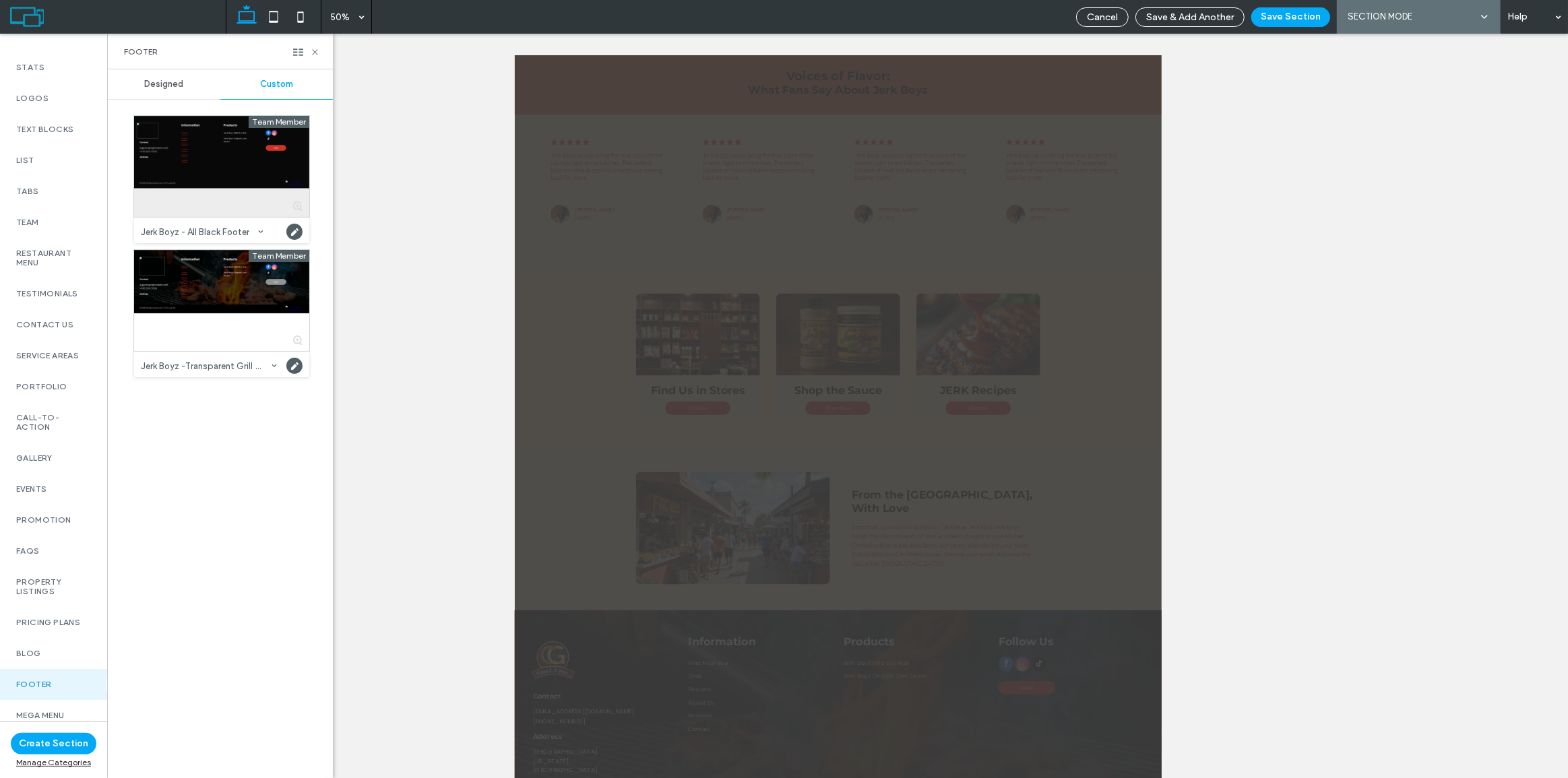
click at [217, 179] on div at bounding box center [222, 166] width 175 height 101
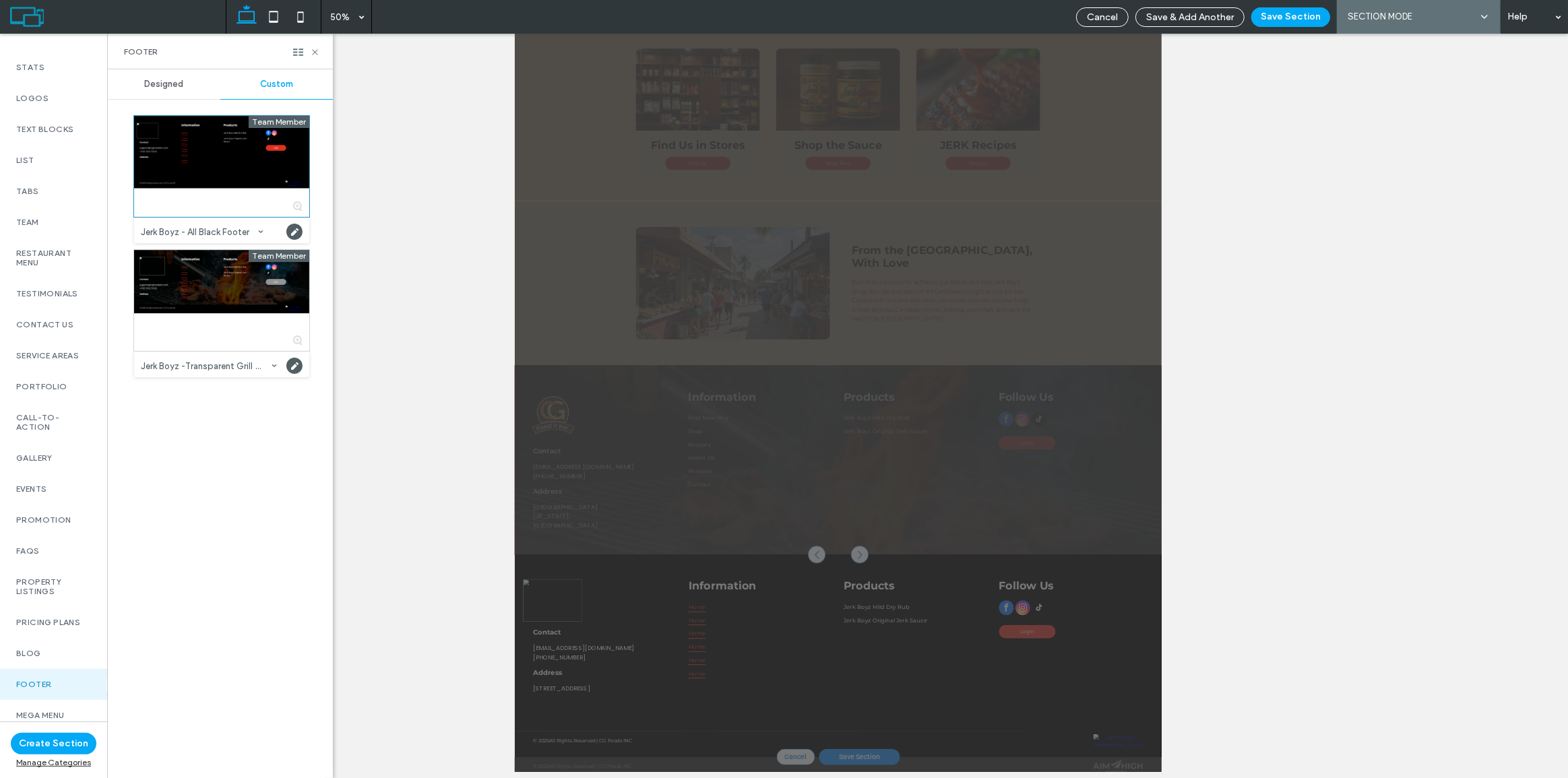
scroll to position [173, 0]
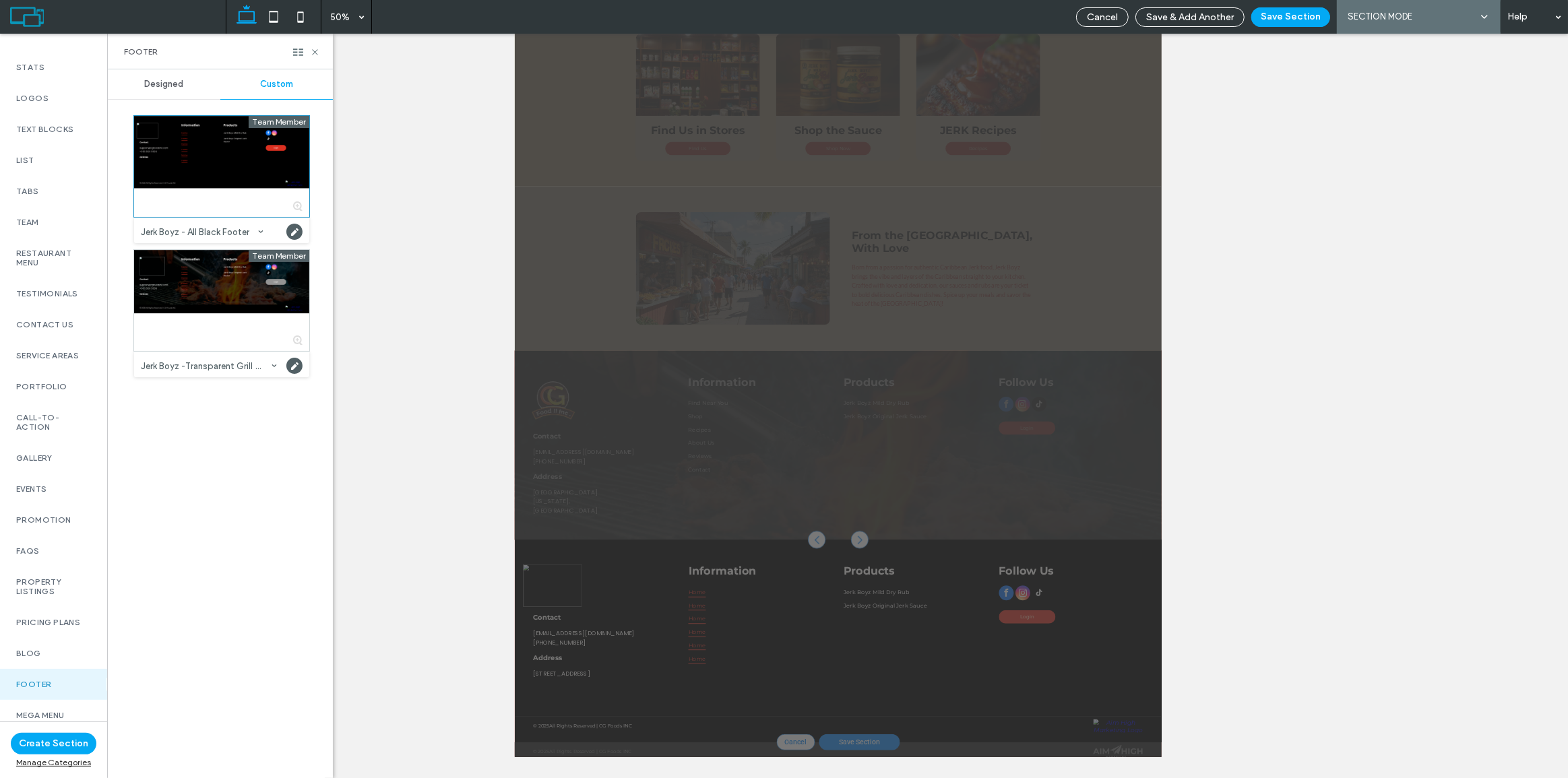
click at [1434, 590] on div at bounding box center [1161, 654] width 1294 height 329
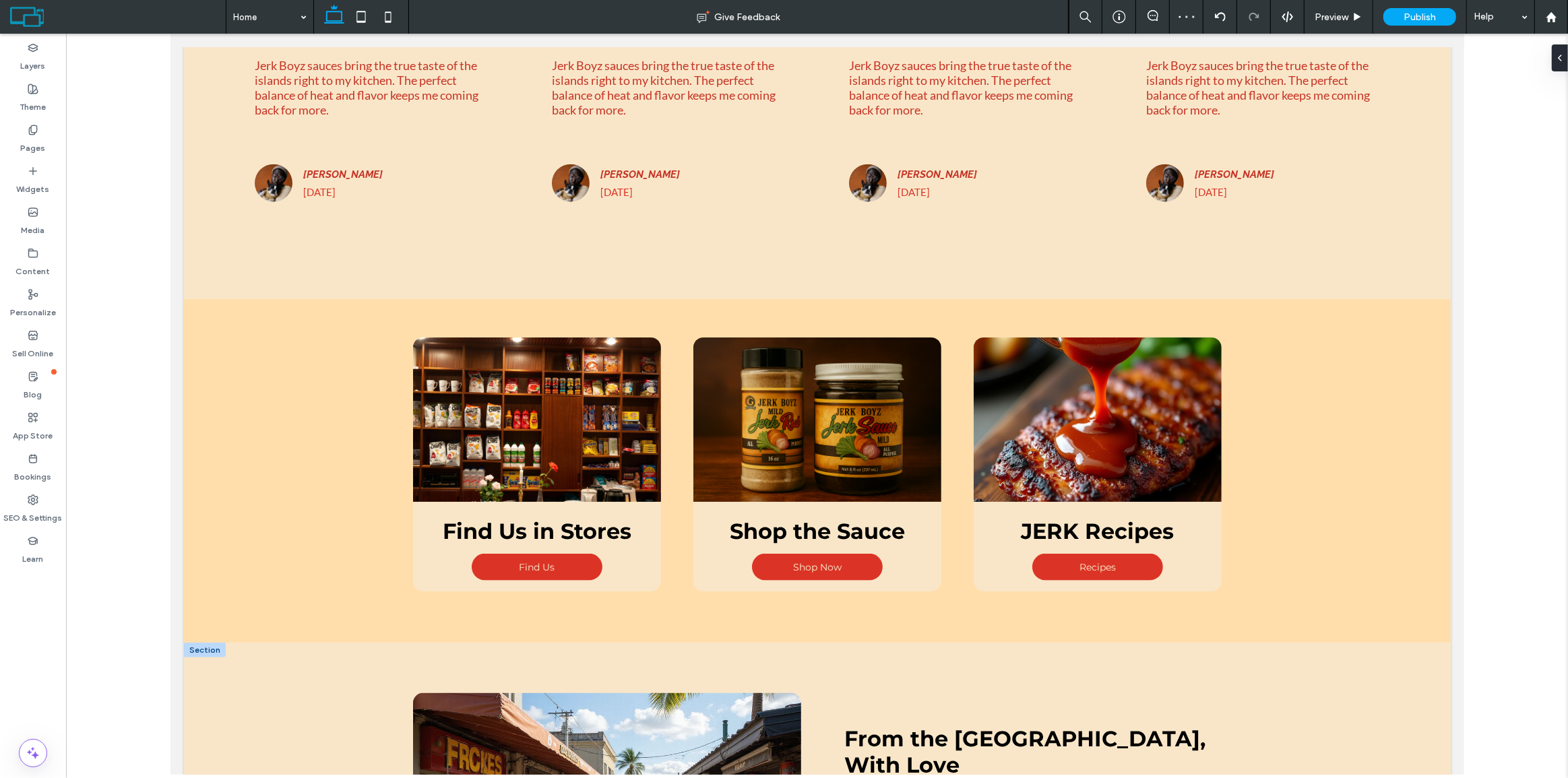
scroll to position [2419, 0]
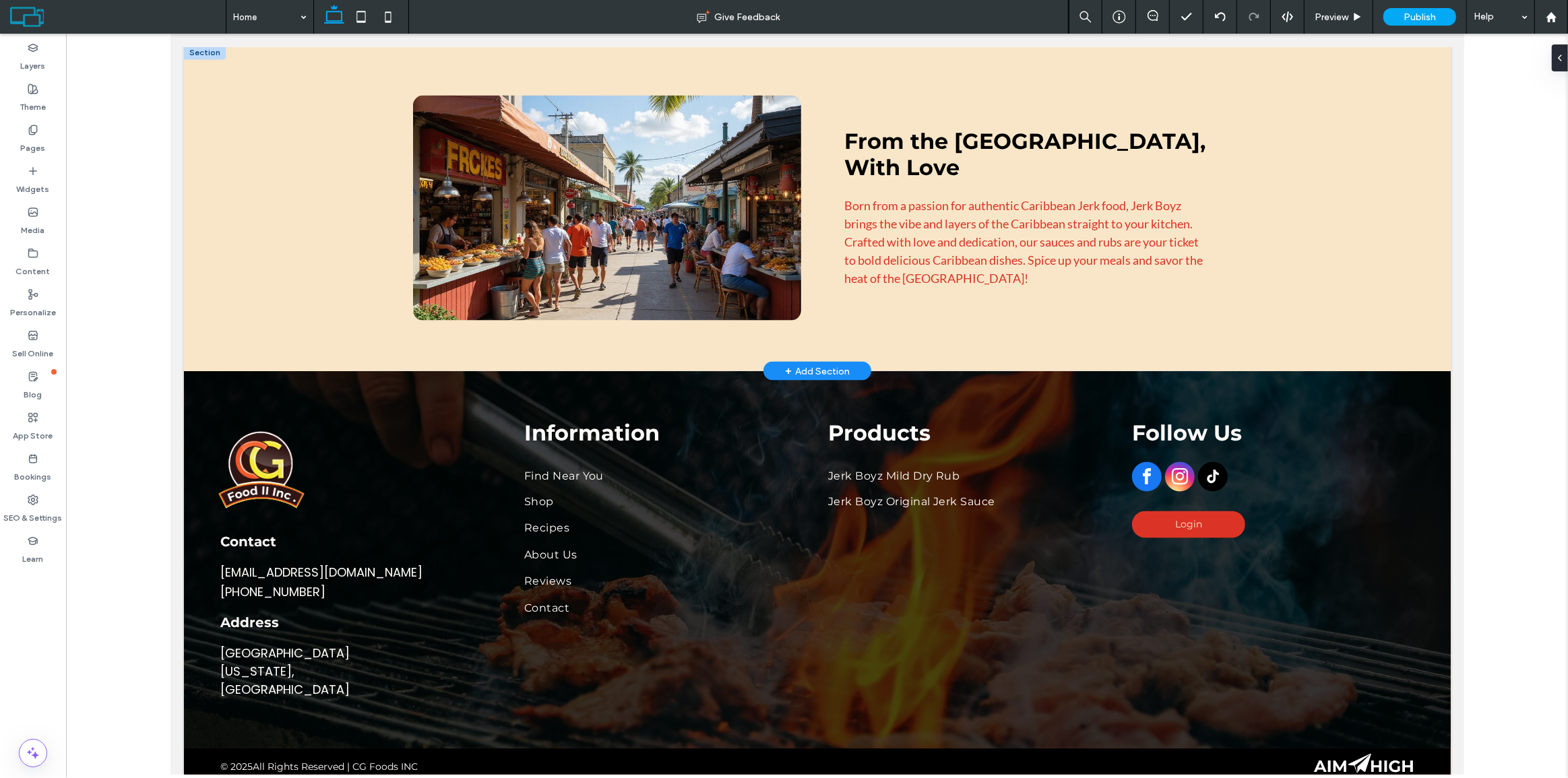
click at [789, 364] on div "+ Add Section" at bounding box center [817, 372] width 65 height 15
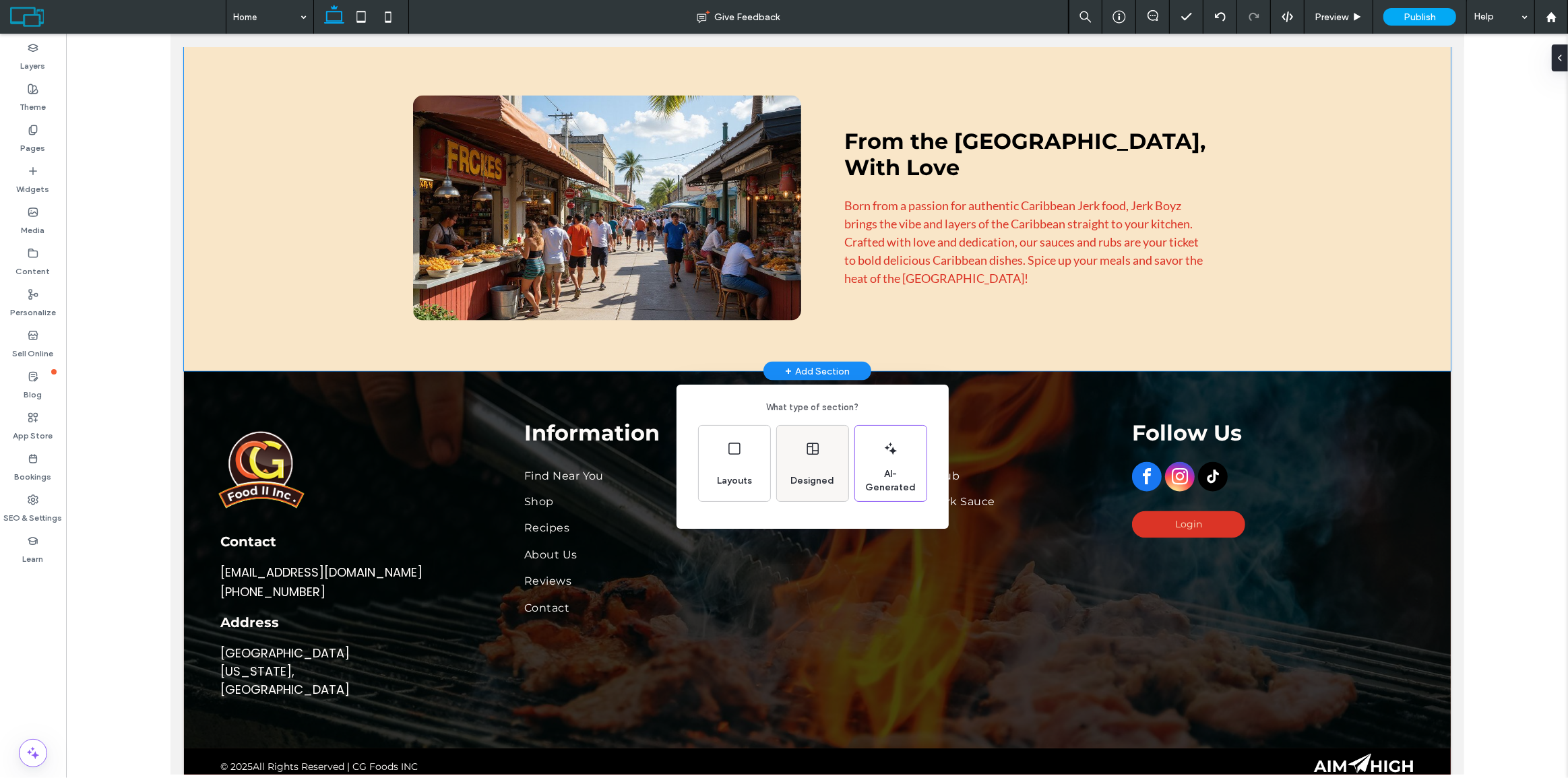
click at [795, 465] on div "Designed" at bounding box center [813, 464] width 71 height 76
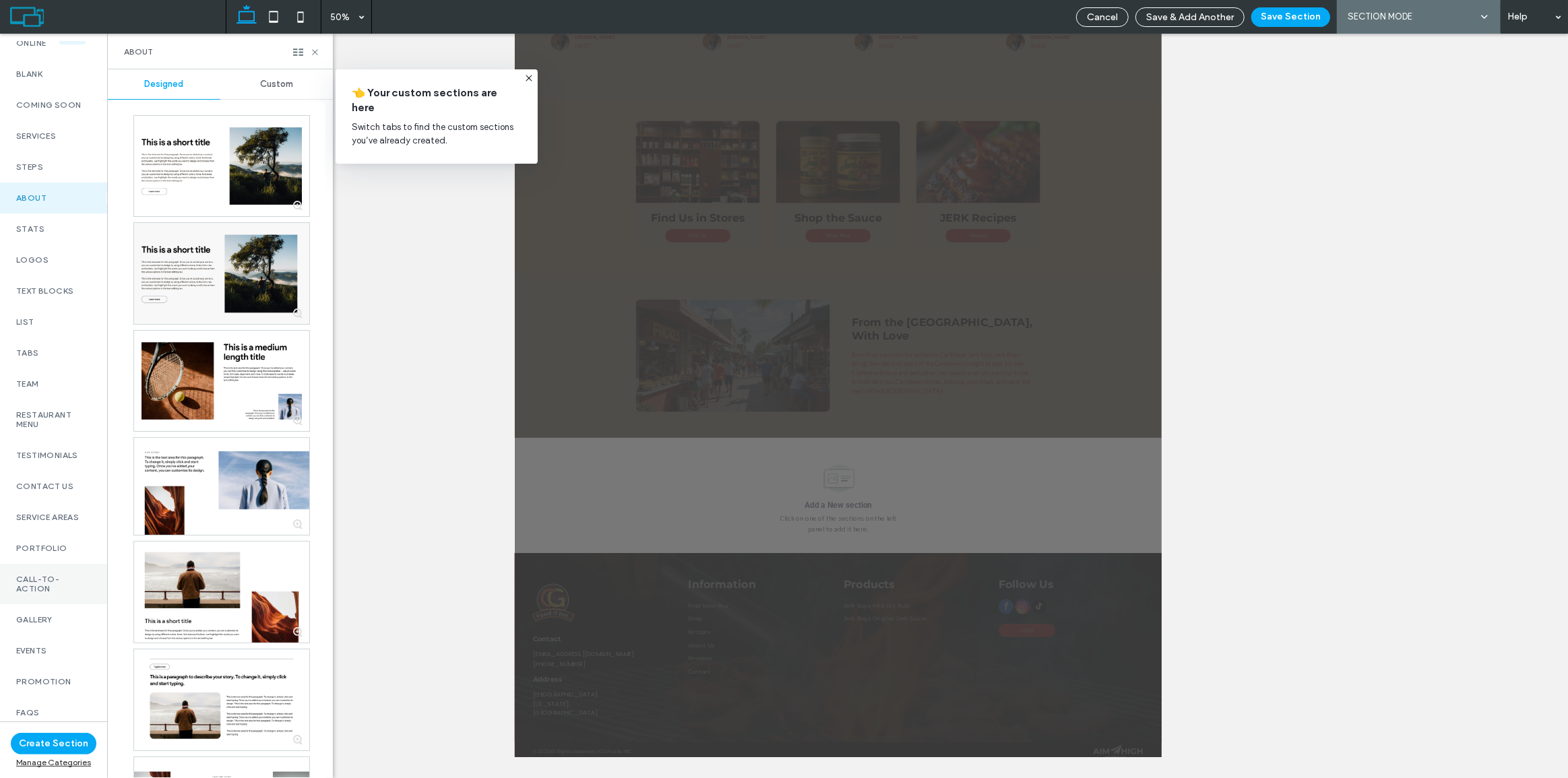
scroll to position [343, 0]
click at [27, 680] on label "Footer" at bounding box center [53, 685] width 75 height 10
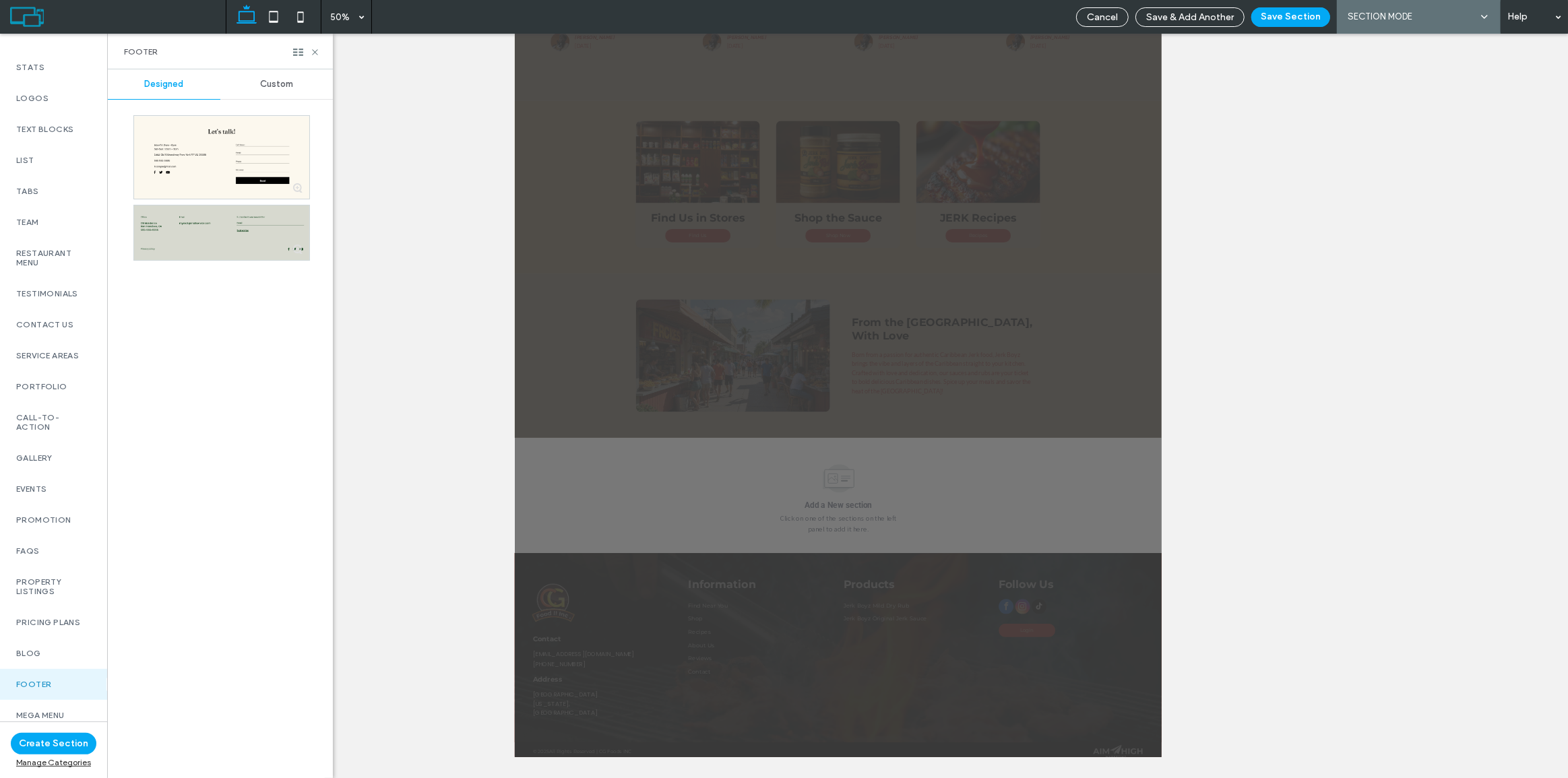
click at [266, 84] on span "Custom" at bounding box center [277, 84] width 33 height 11
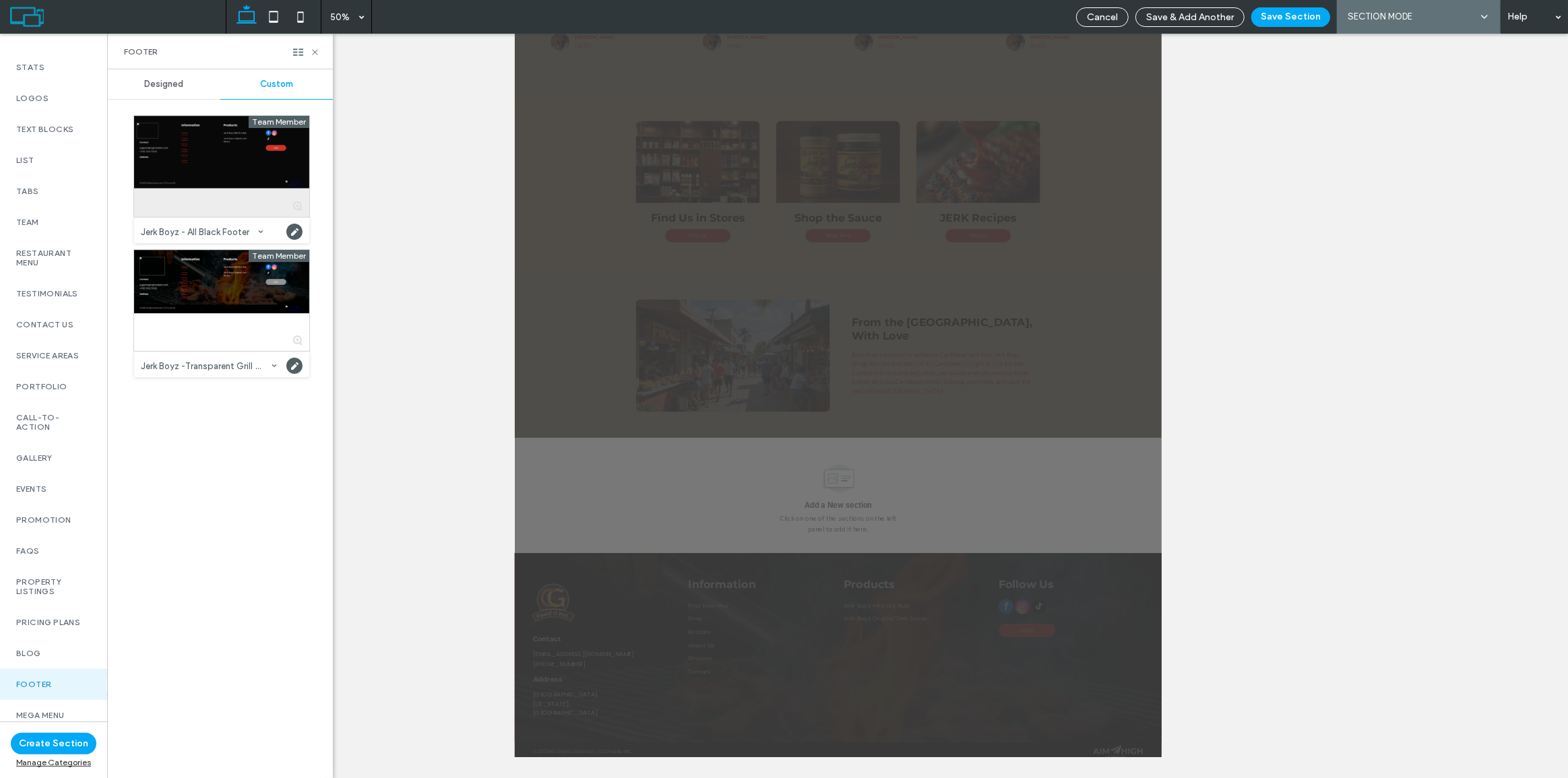
click at [223, 206] on div at bounding box center [222, 166] width 175 height 101
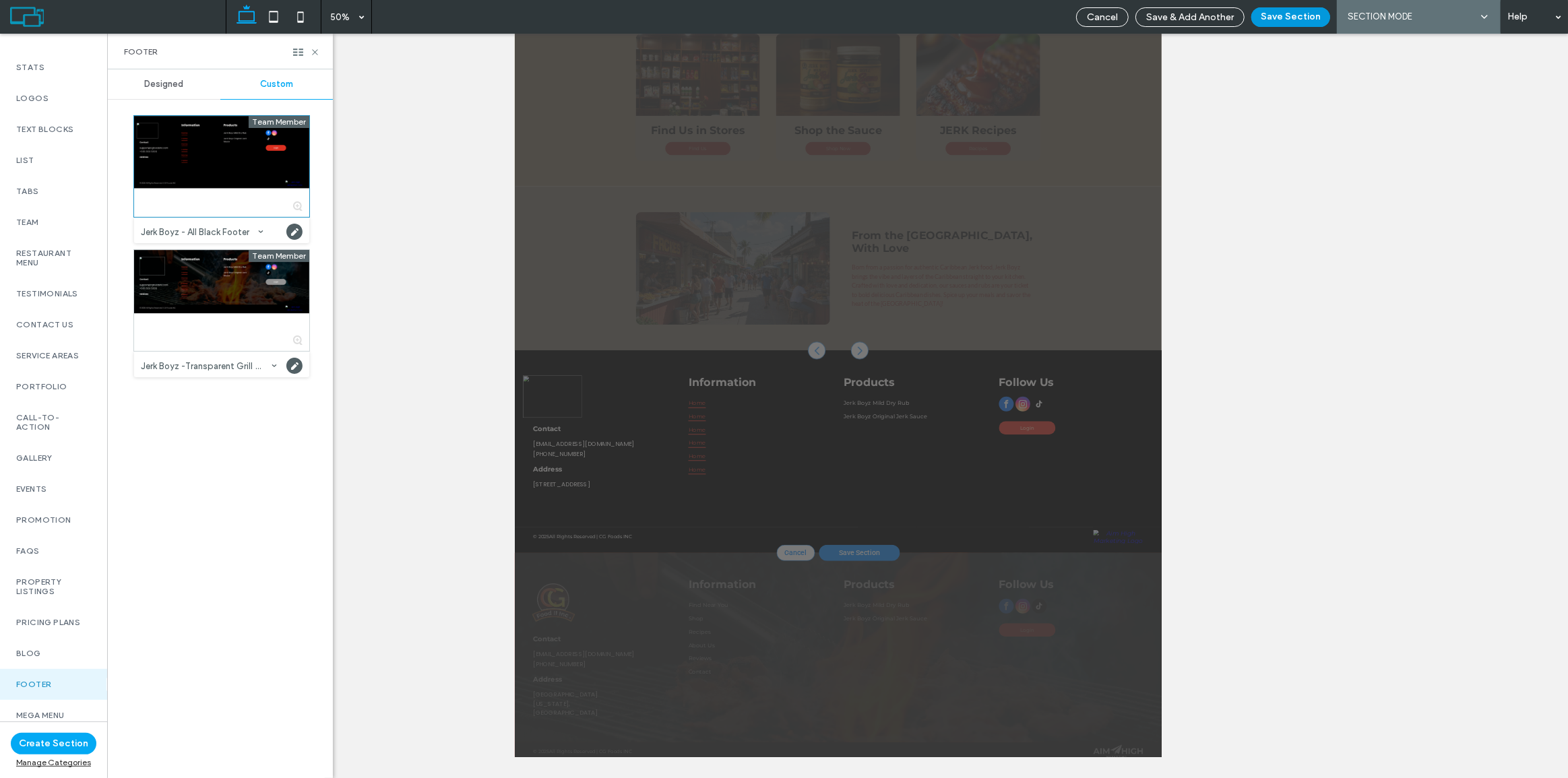
click at [1292, 19] on button "Save Section" at bounding box center [1291, 17] width 79 height 19
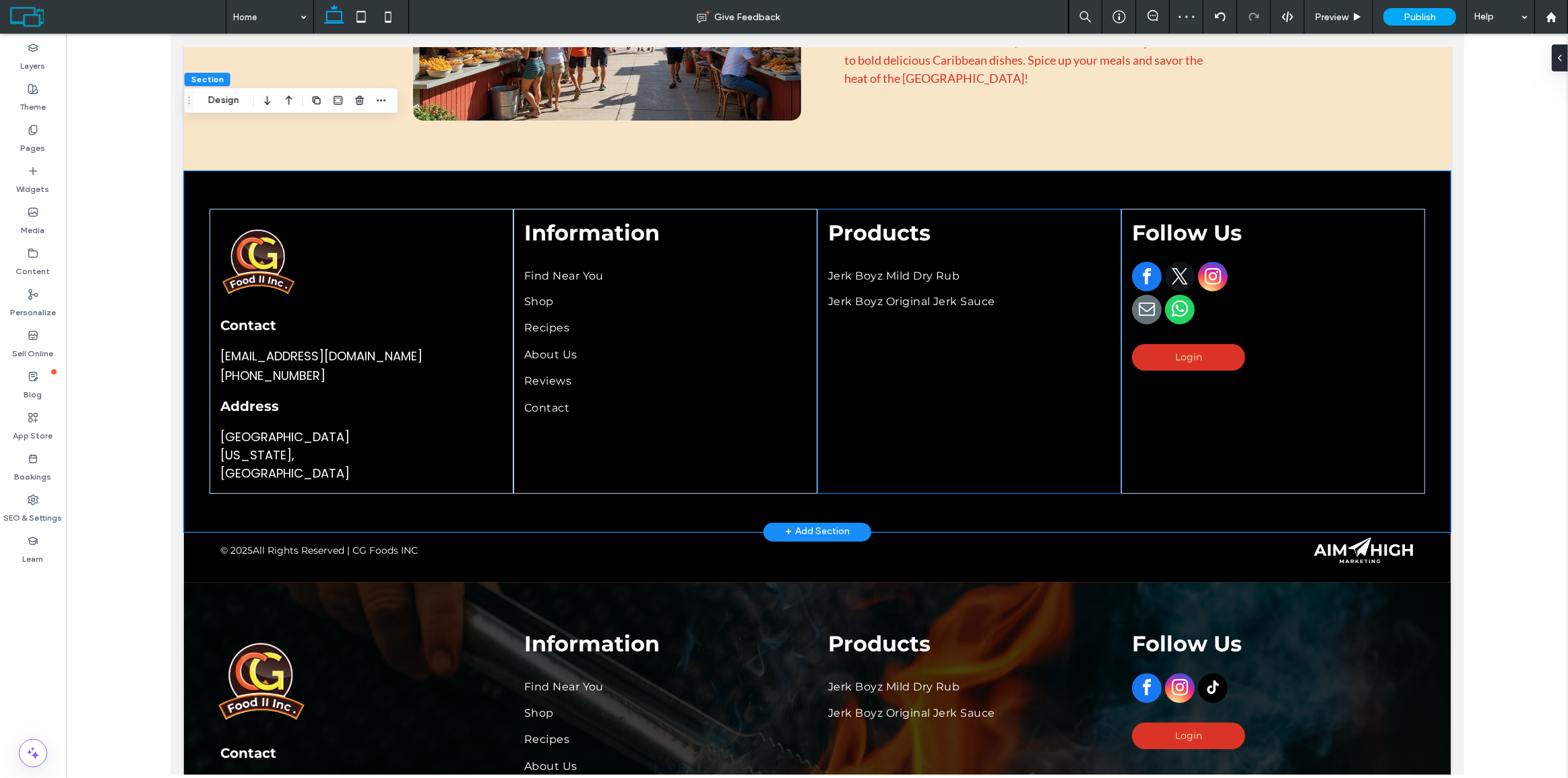
scroll to position [2581, 0]
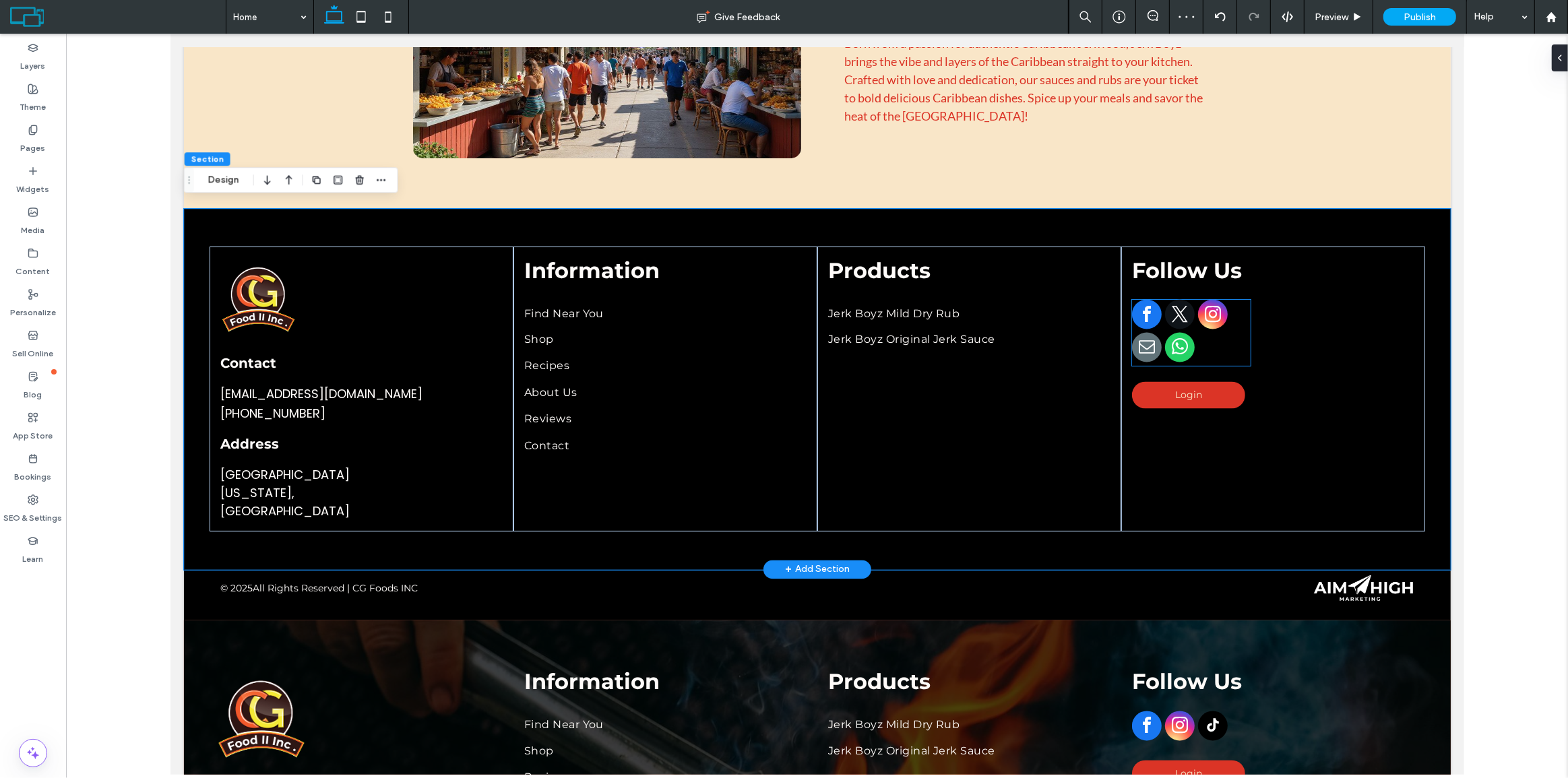
click at [1145, 345] on span "email" at bounding box center [1147, 348] width 30 height 30
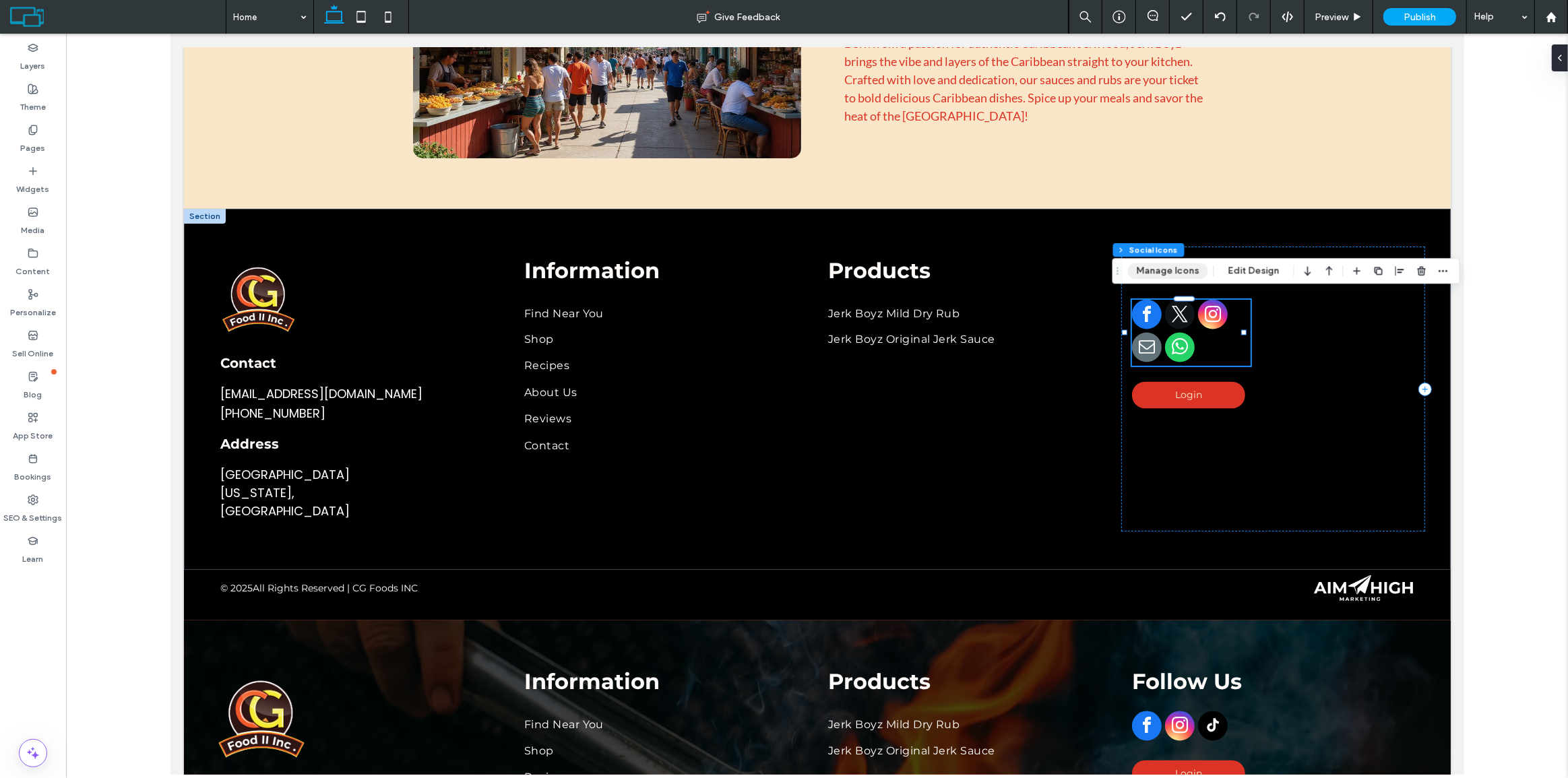
click at [1176, 268] on button "Manage Icons" at bounding box center [1168, 271] width 80 height 16
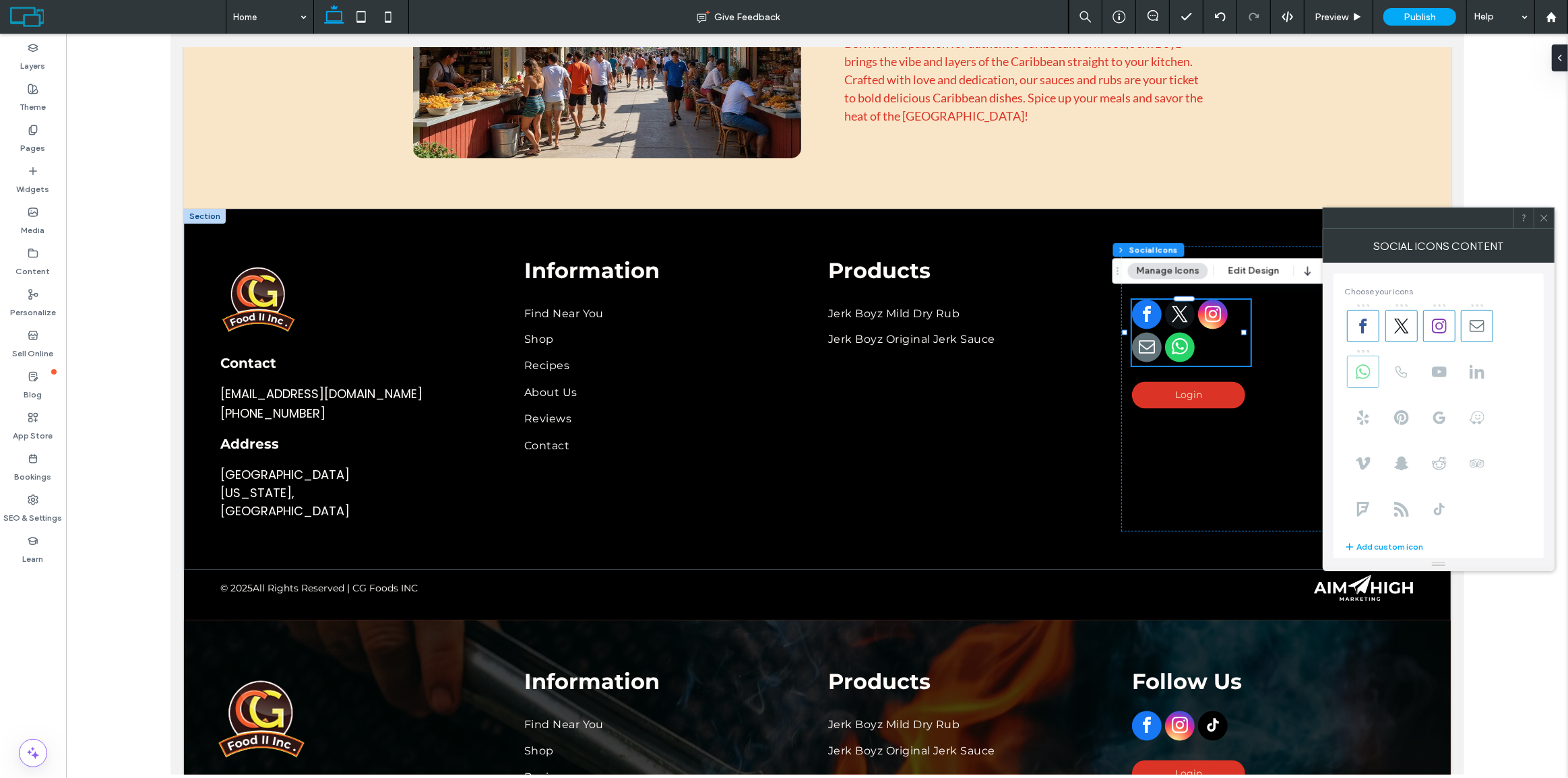
click at [1363, 369] on icon at bounding box center [1363, 372] width 15 height 15
click at [1473, 329] on icon at bounding box center [1478, 326] width 15 height 15
type input "**"
click at [1549, 217] on icon at bounding box center [1544, 218] width 10 height 10
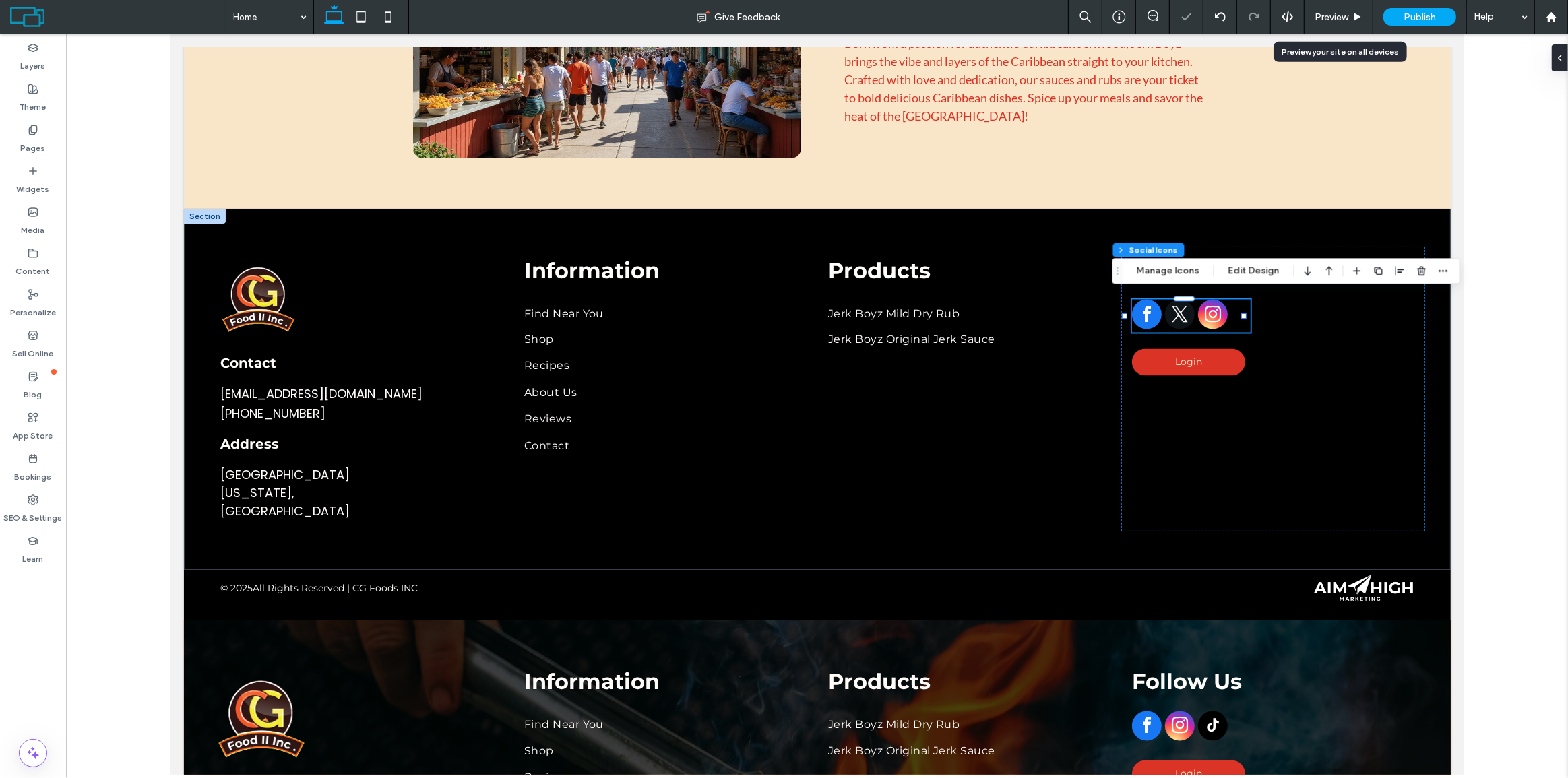
click at [1357, 19] on use at bounding box center [1357, 16] width 7 height 7
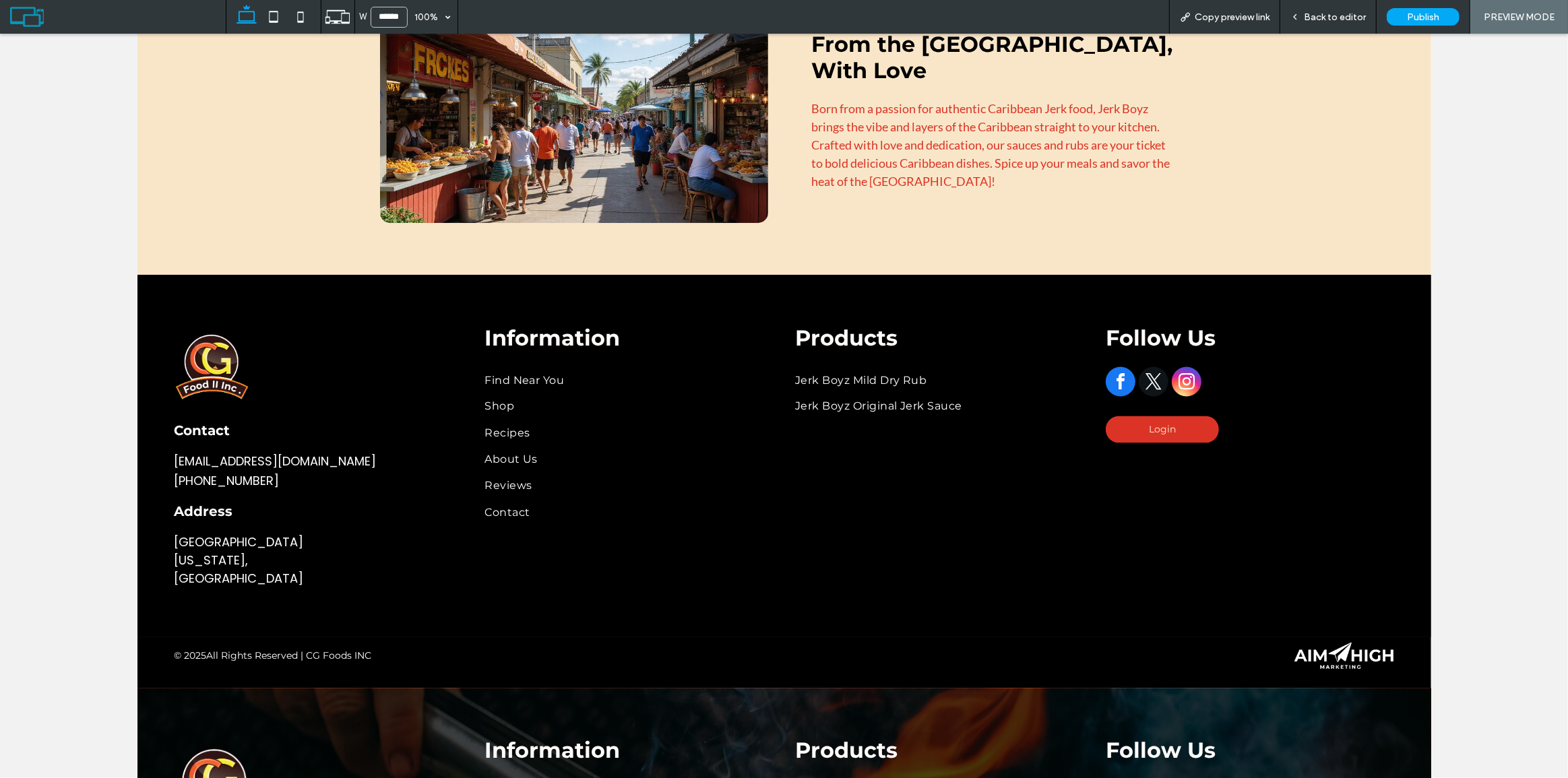
click at [1337, 19] on span "Back to editor" at bounding box center [1335, 16] width 62 height 11
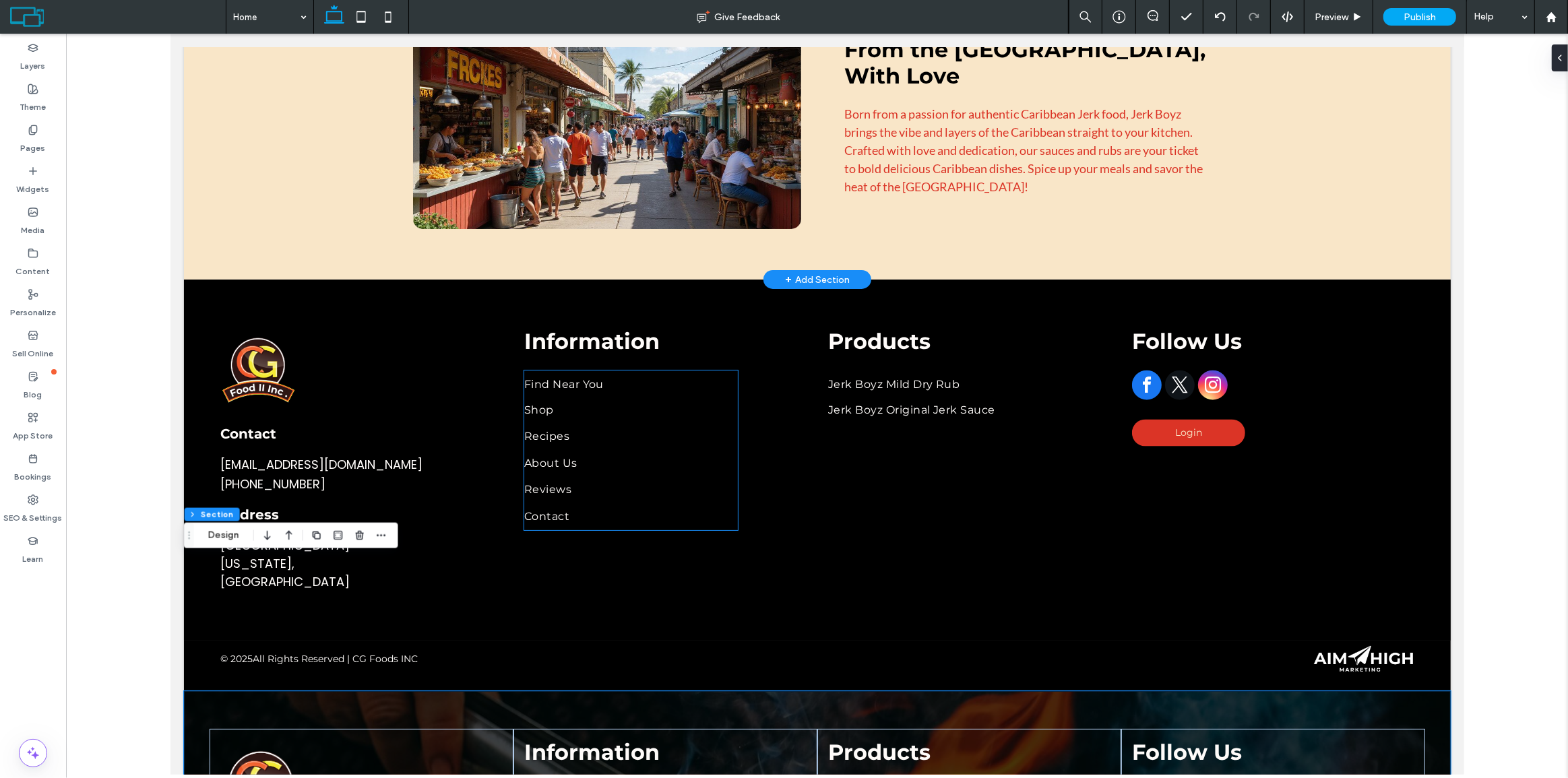
scroll to position [2459, 0]
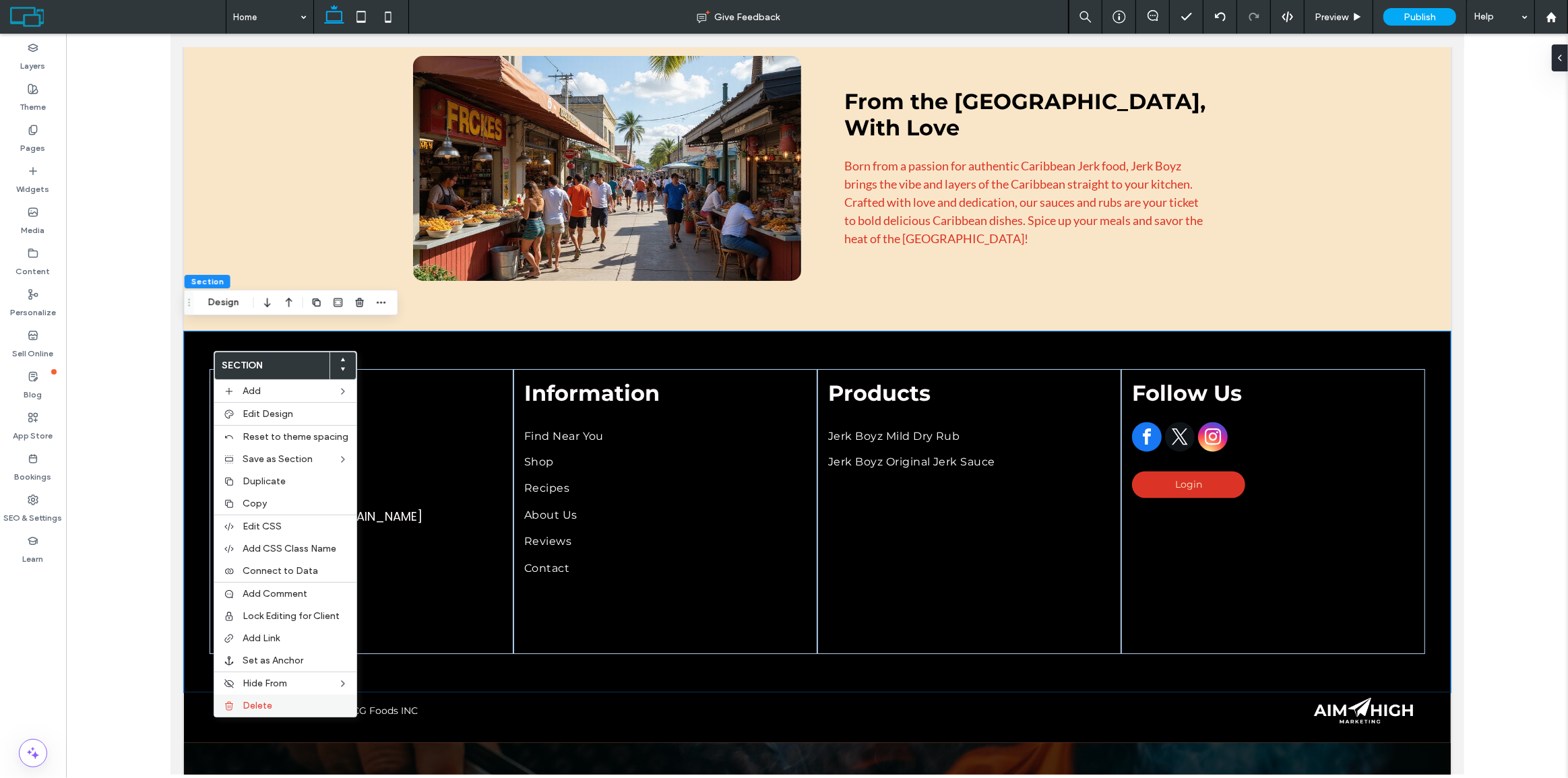
click at [271, 705] on label "Delete" at bounding box center [295, 705] width 106 height 11
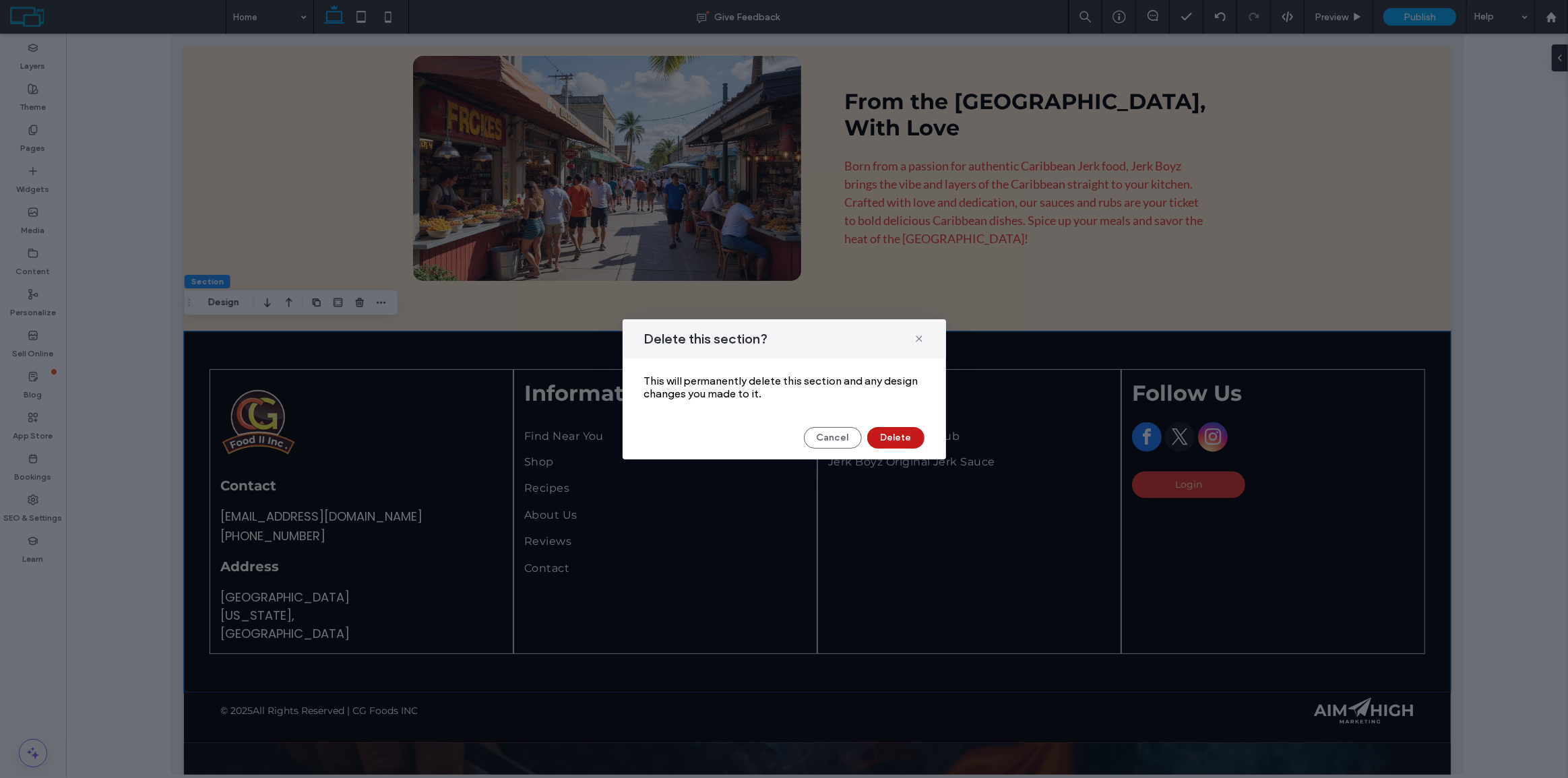
click at [896, 438] on button "Delete" at bounding box center [895, 438] width 57 height 22
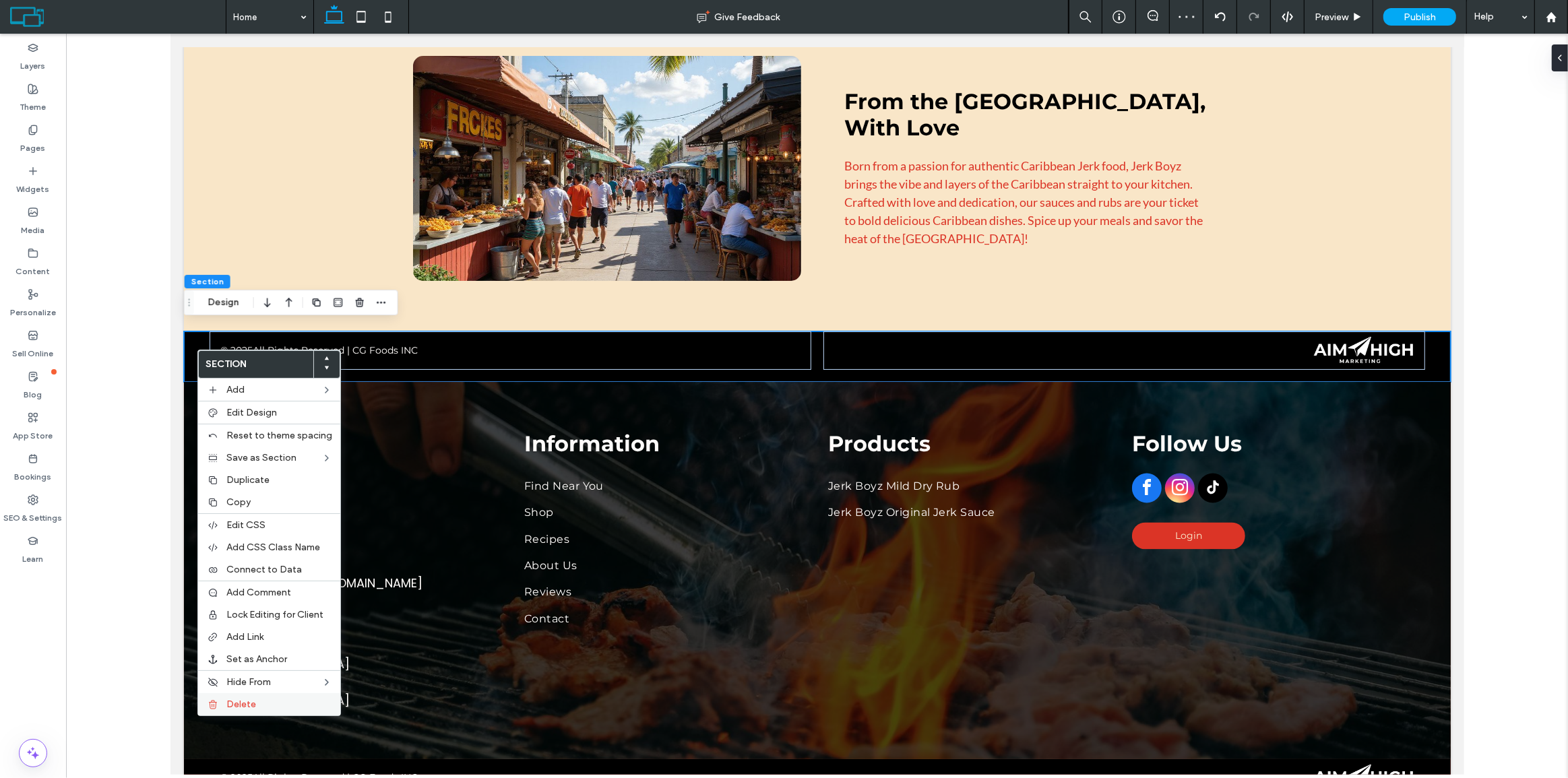
click at [240, 698] on div "Delete" at bounding box center [269, 705] width 142 height 22
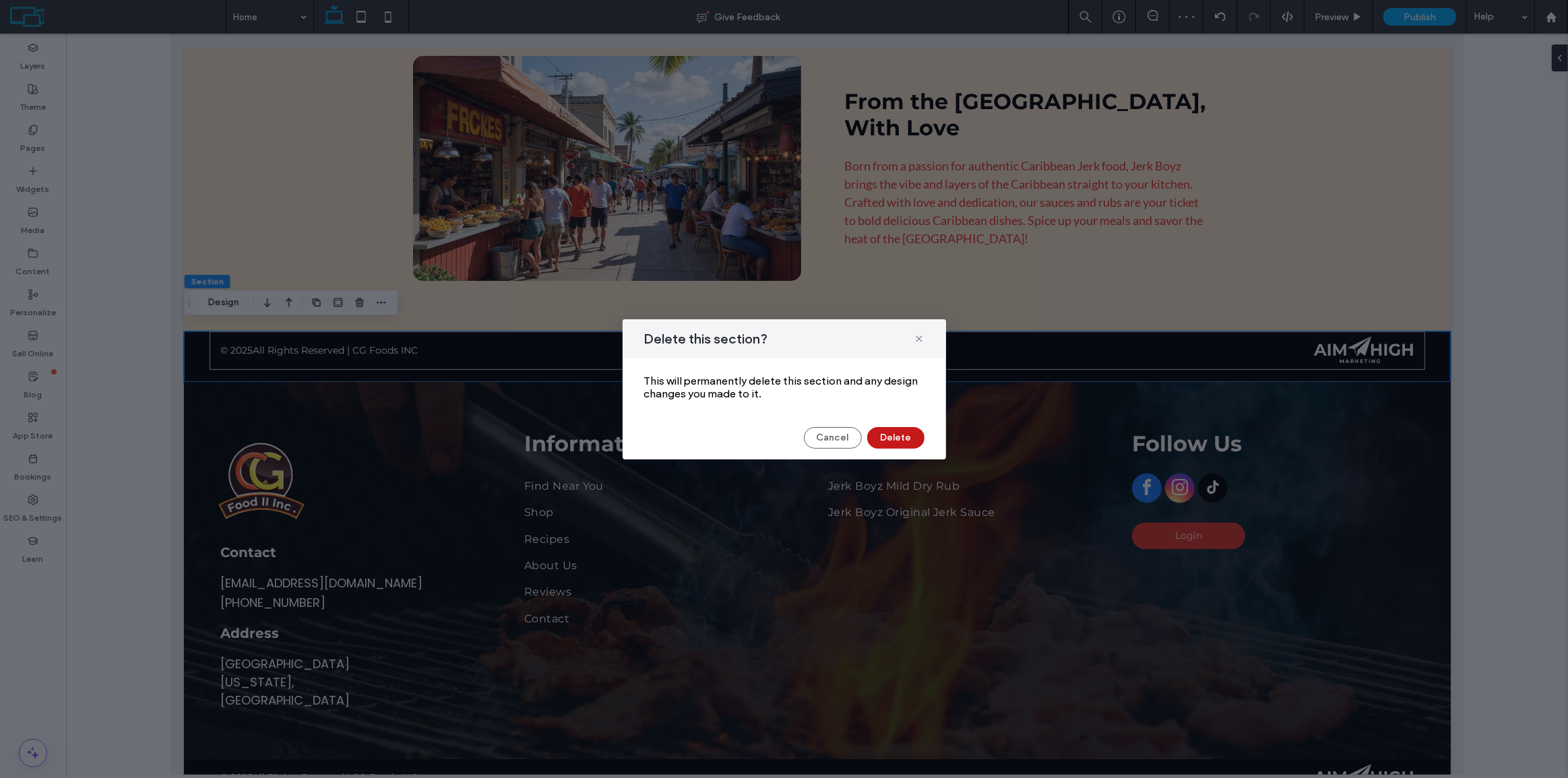
click at [908, 432] on button "Delete" at bounding box center [895, 438] width 57 height 22
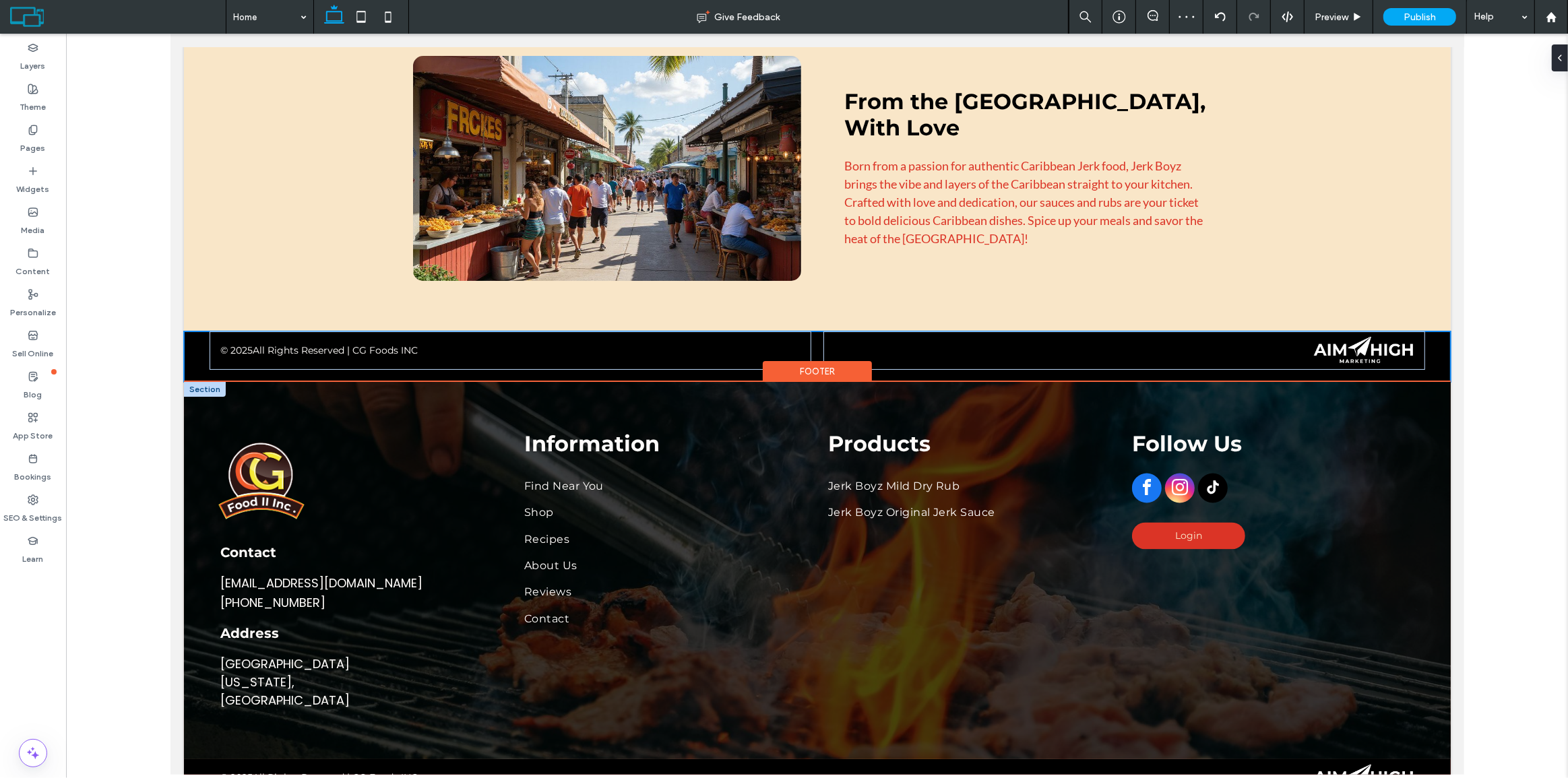
scroll to position [2422, 0]
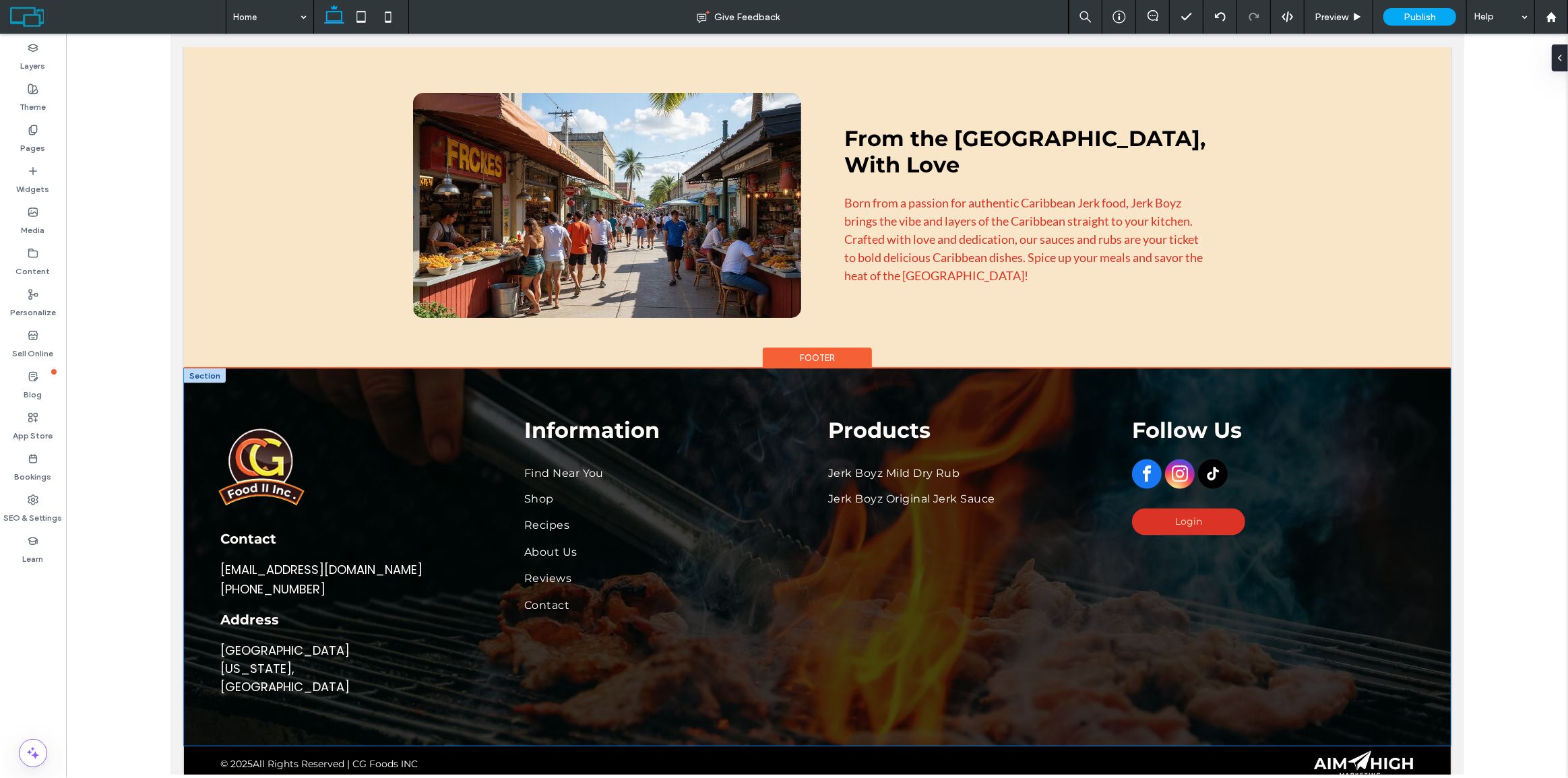
drag, startPoint x: 204, startPoint y: 722, endPoint x: 676, endPoint y: 685, distance: 473.4
click at [671, 688] on div "Contact [EMAIL_ADDRESS][DOMAIN_NAME] [PHONE_NUMBER] Address [GEOGRAPHIC_DATA][U…" at bounding box center [817, 557] width 1267 height 377
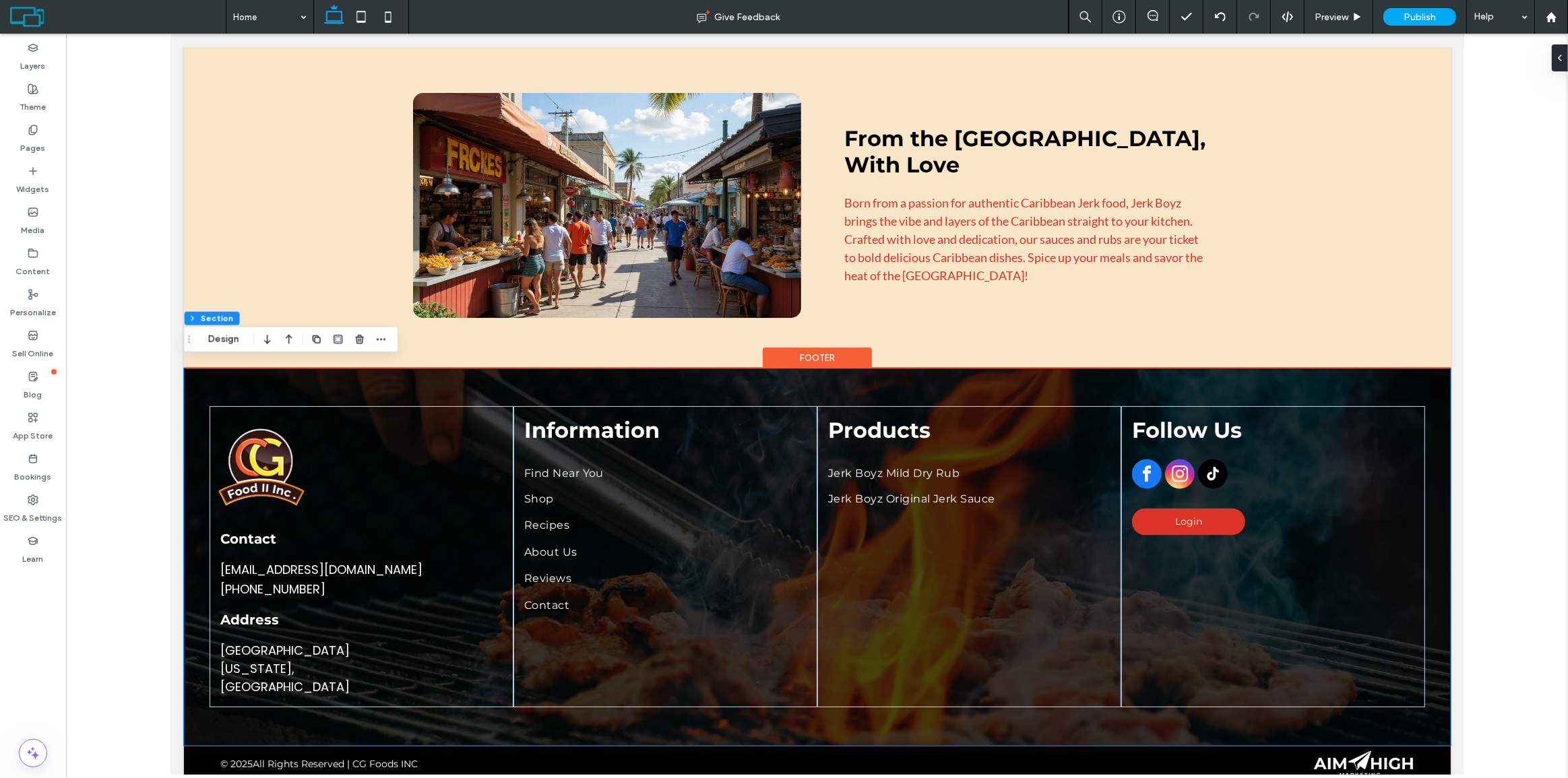
click at [1029, 704] on div "Contact [EMAIL_ADDRESS][DOMAIN_NAME] [PHONE_NUMBER] Address [GEOGRAPHIC_DATA][U…" at bounding box center [817, 557] width 1267 height 377
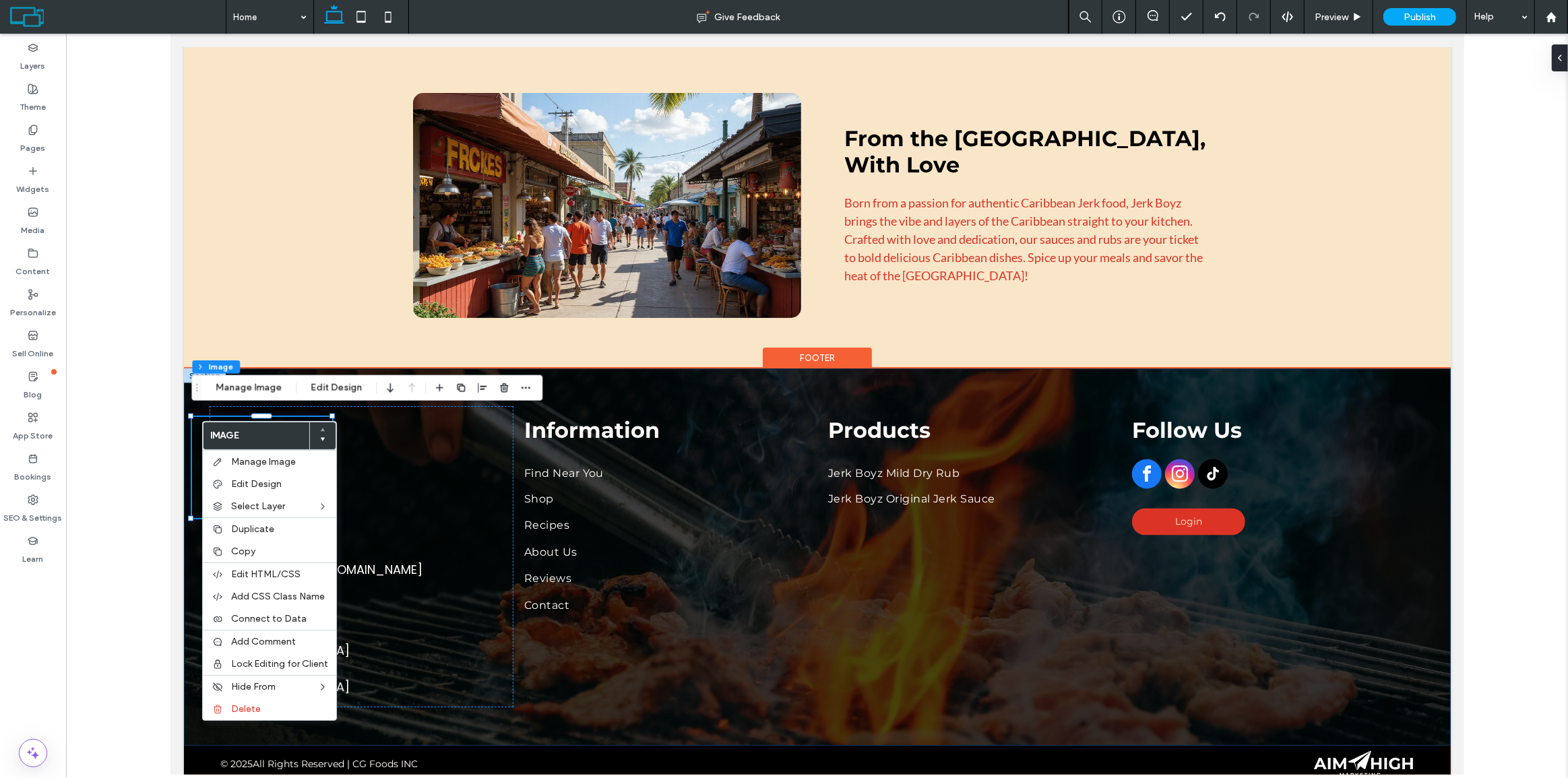
click at [187, 624] on div "Contact [EMAIL_ADDRESS][DOMAIN_NAME] [PHONE_NUMBER] Address [GEOGRAPHIC_DATA][U…" at bounding box center [817, 557] width 1267 height 377
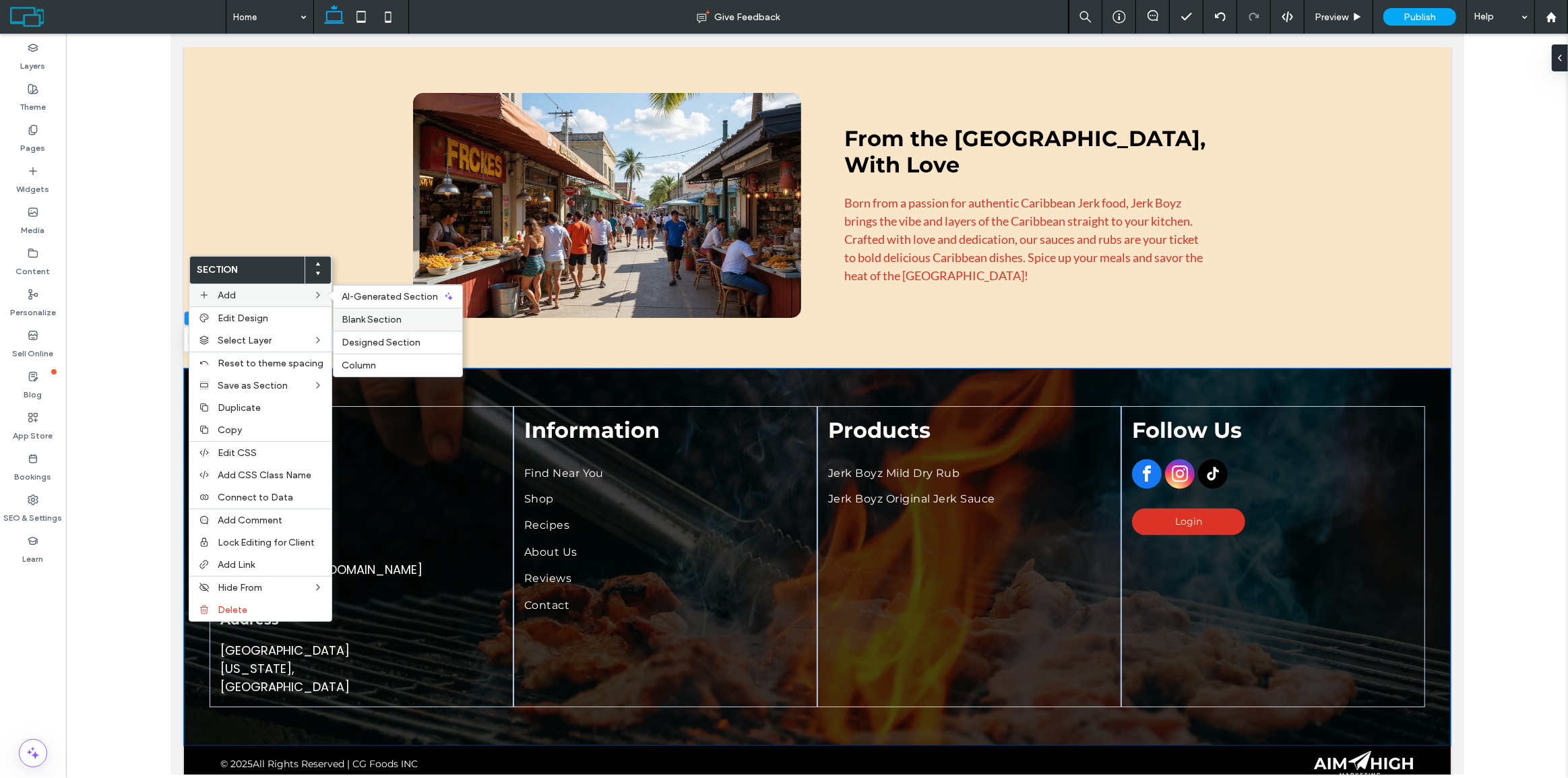
click at [360, 317] on span "Blank Section" at bounding box center [372, 319] width 60 height 11
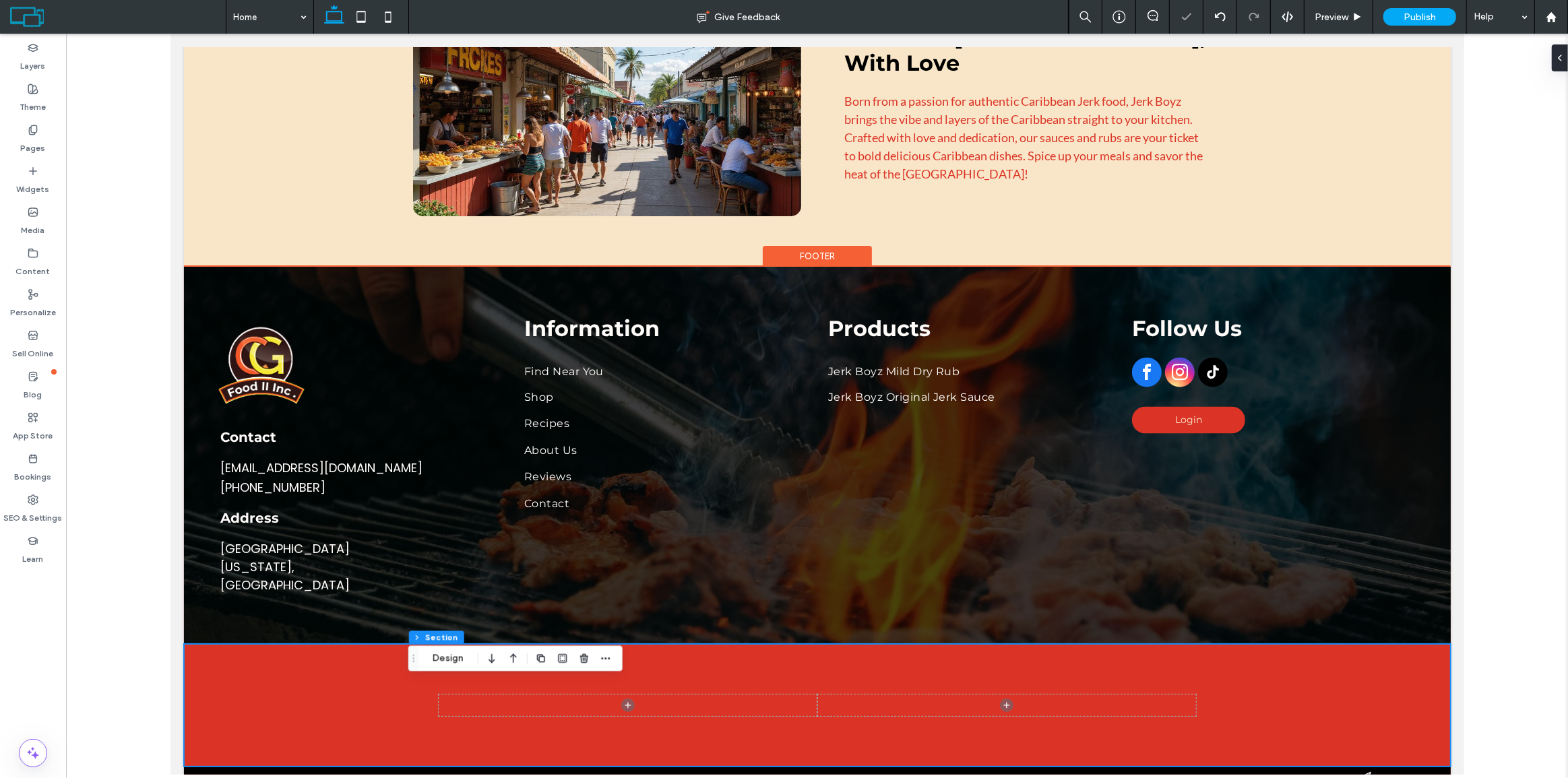
scroll to position [2543, 0]
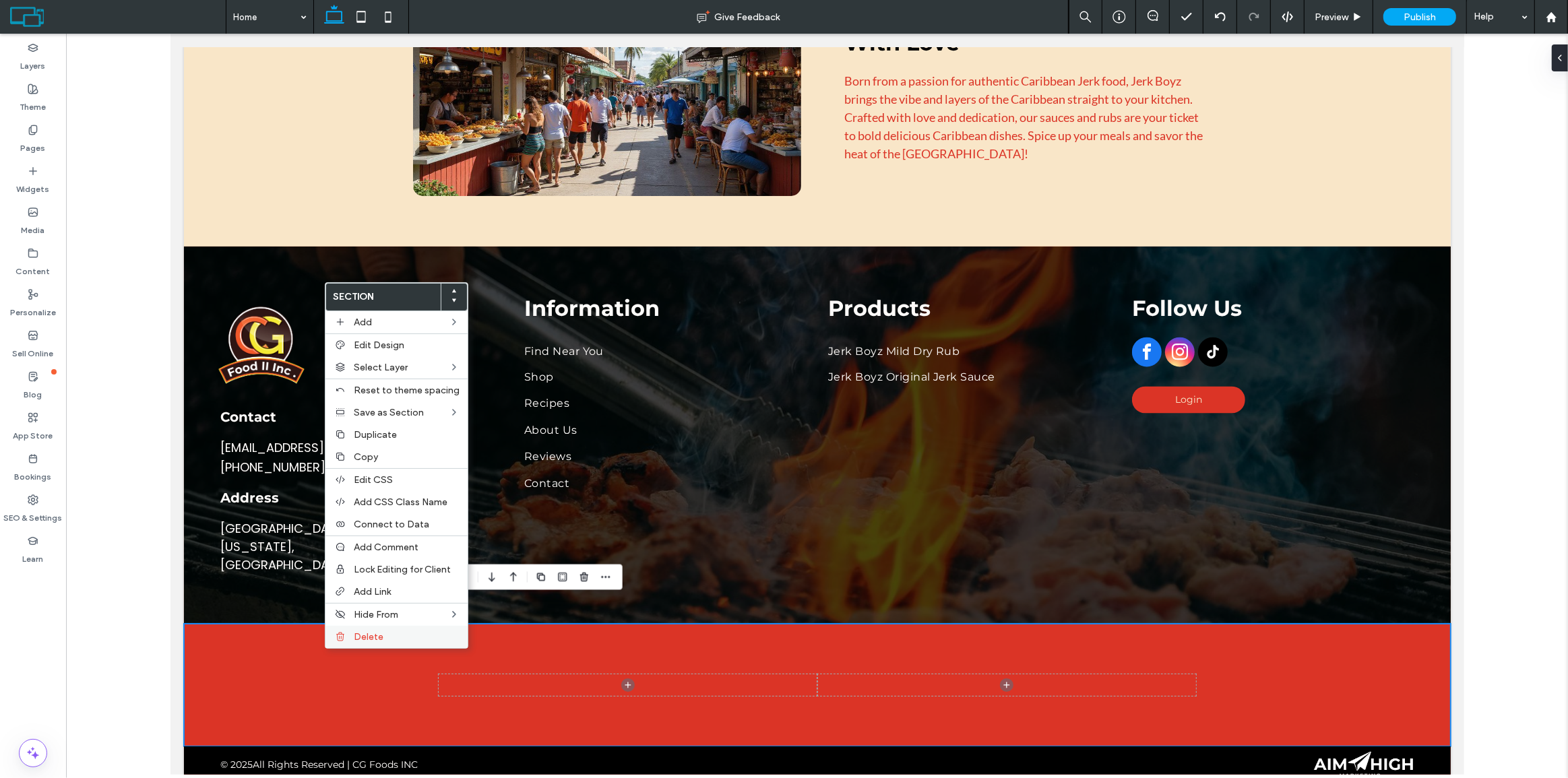
click at [357, 643] on span "Delete" at bounding box center [369, 636] width 30 height 11
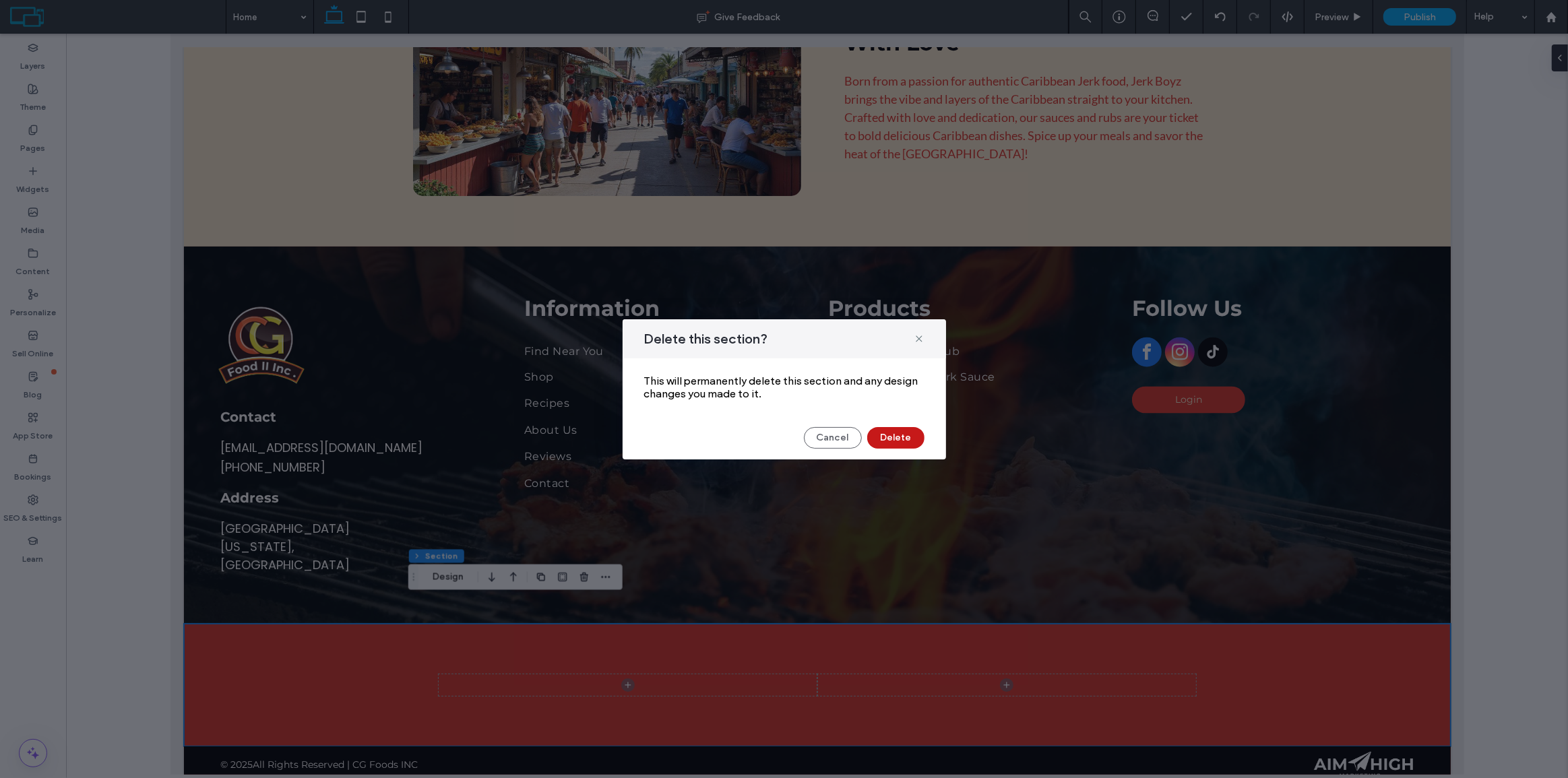
drag, startPoint x: 878, startPoint y: 435, endPoint x: 593, endPoint y: 434, distance: 285.0
click at [878, 435] on button "Delete" at bounding box center [895, 438] width 57 height 22
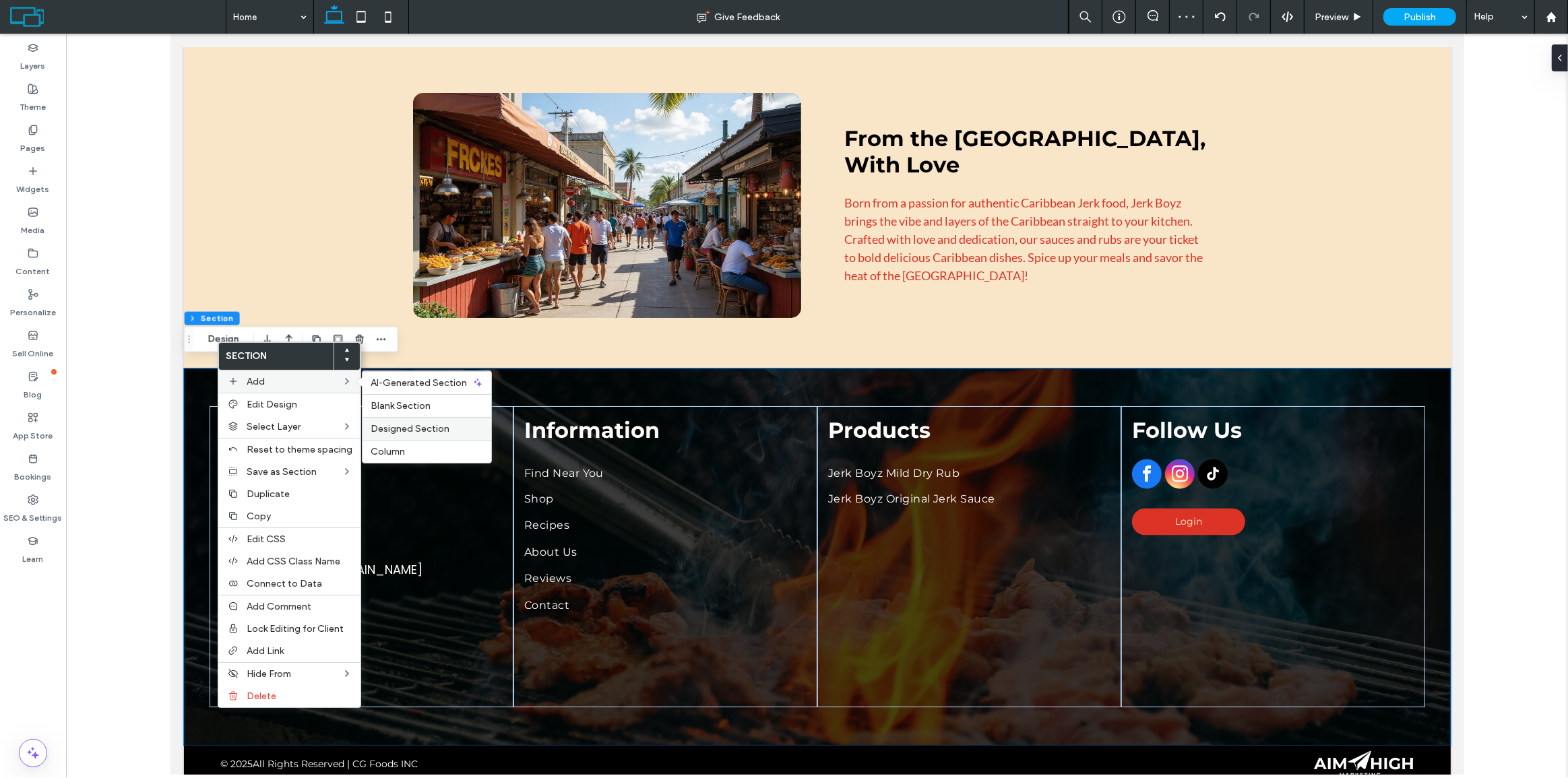
click at [392, 433] on span "Designed Section" at bounding box center [410, 429] width 79 height 11
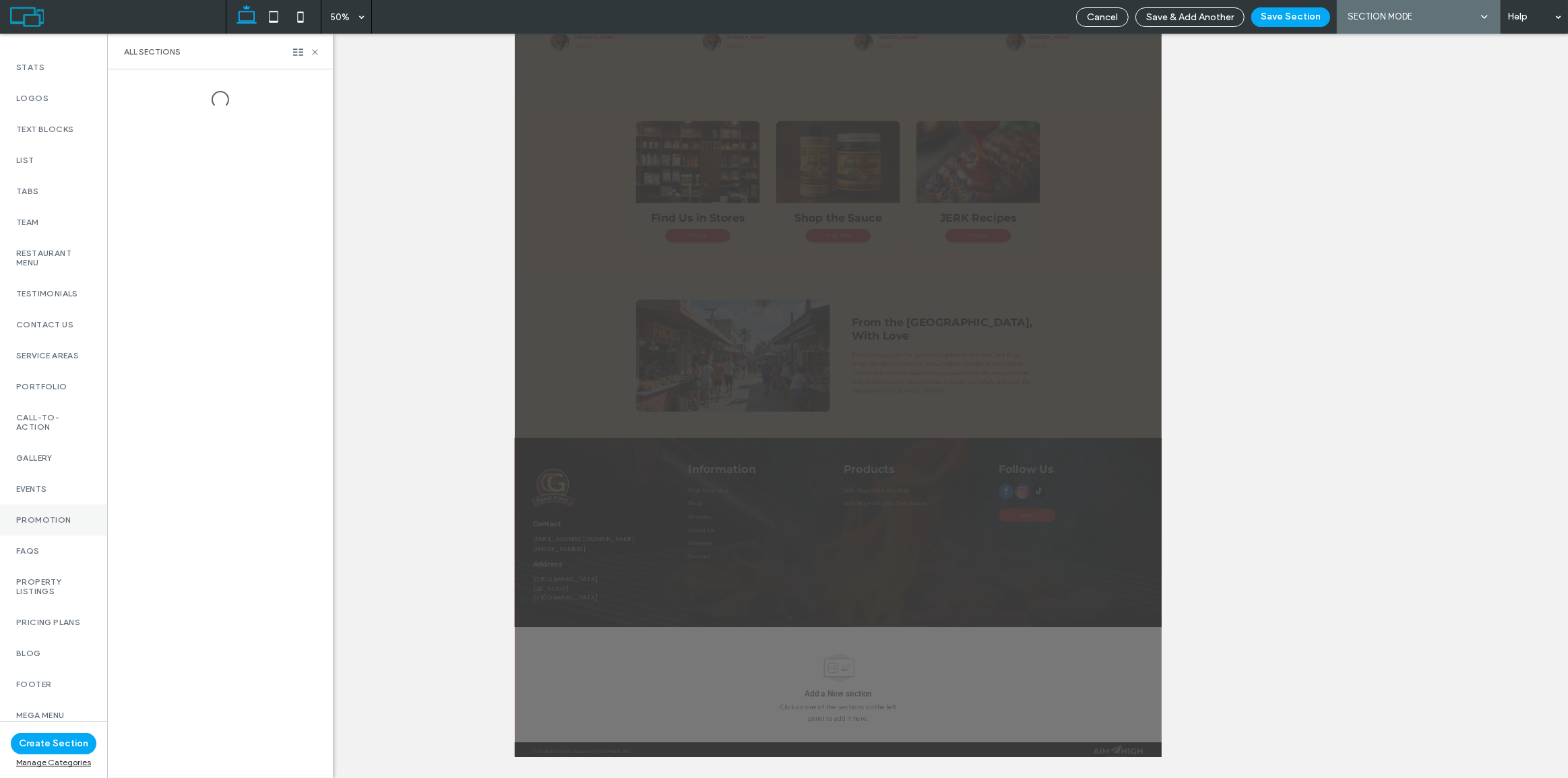
scroll to position [343, 0]
click at [41, 682] on label "Footer" at bounding box center [53, 685] width 75 height 10
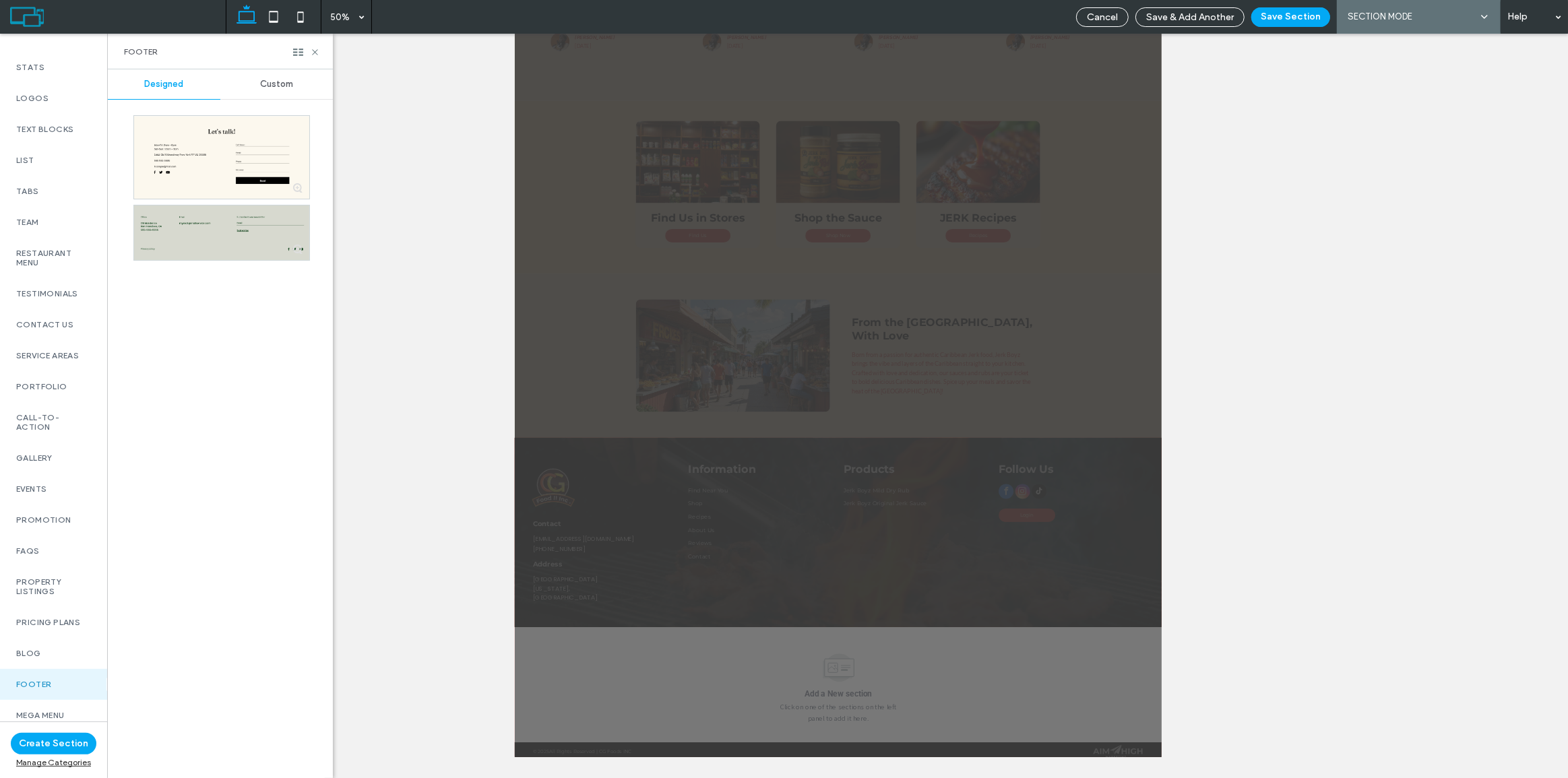
click at [263, 92] on div "Custom" at bounding box center [277, 85] width 113 height 30
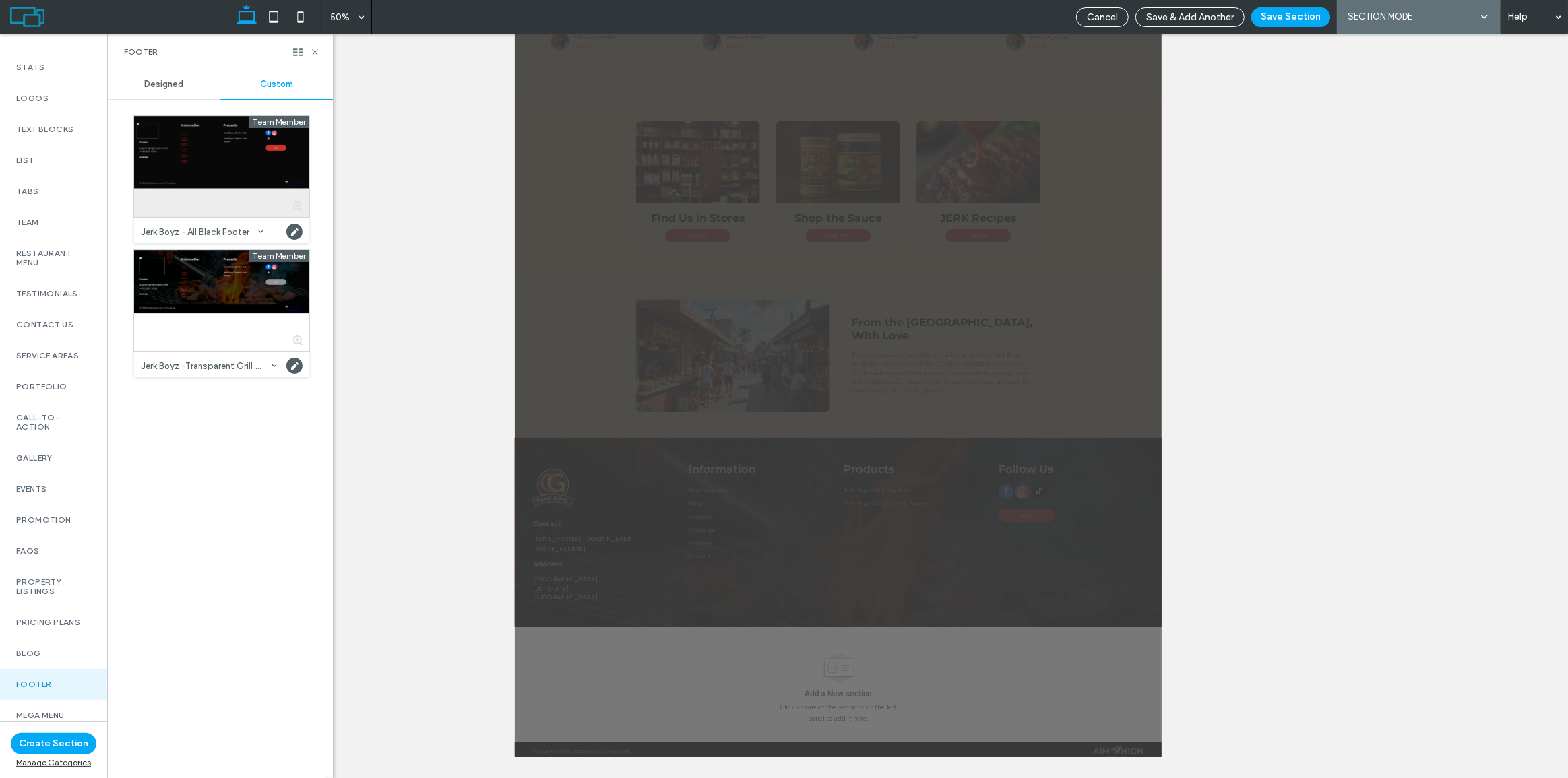
click at [239, 169] on div at bounding box center [222, 166] width 175 height 101
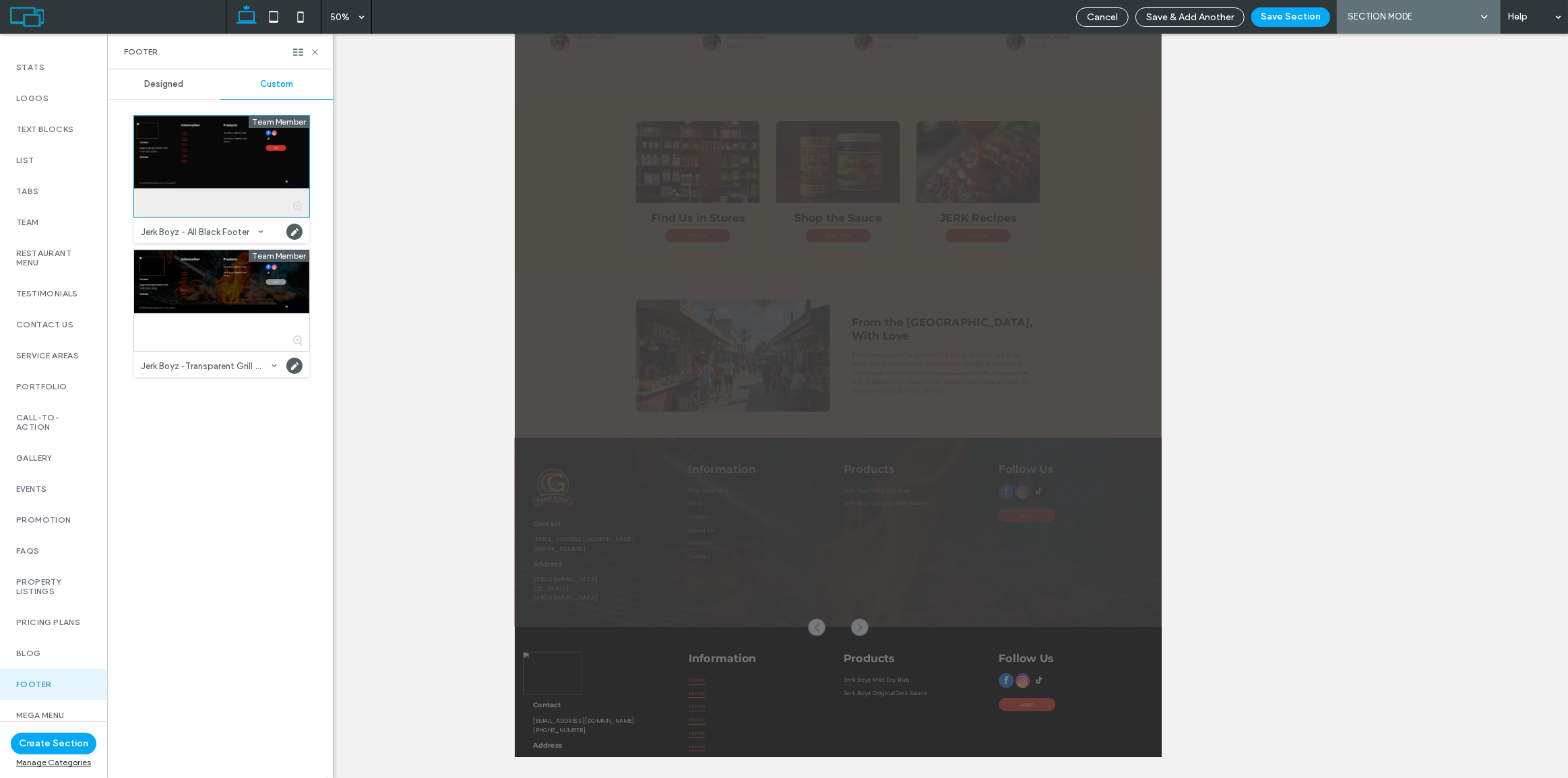
scroll to position [1821, 0]
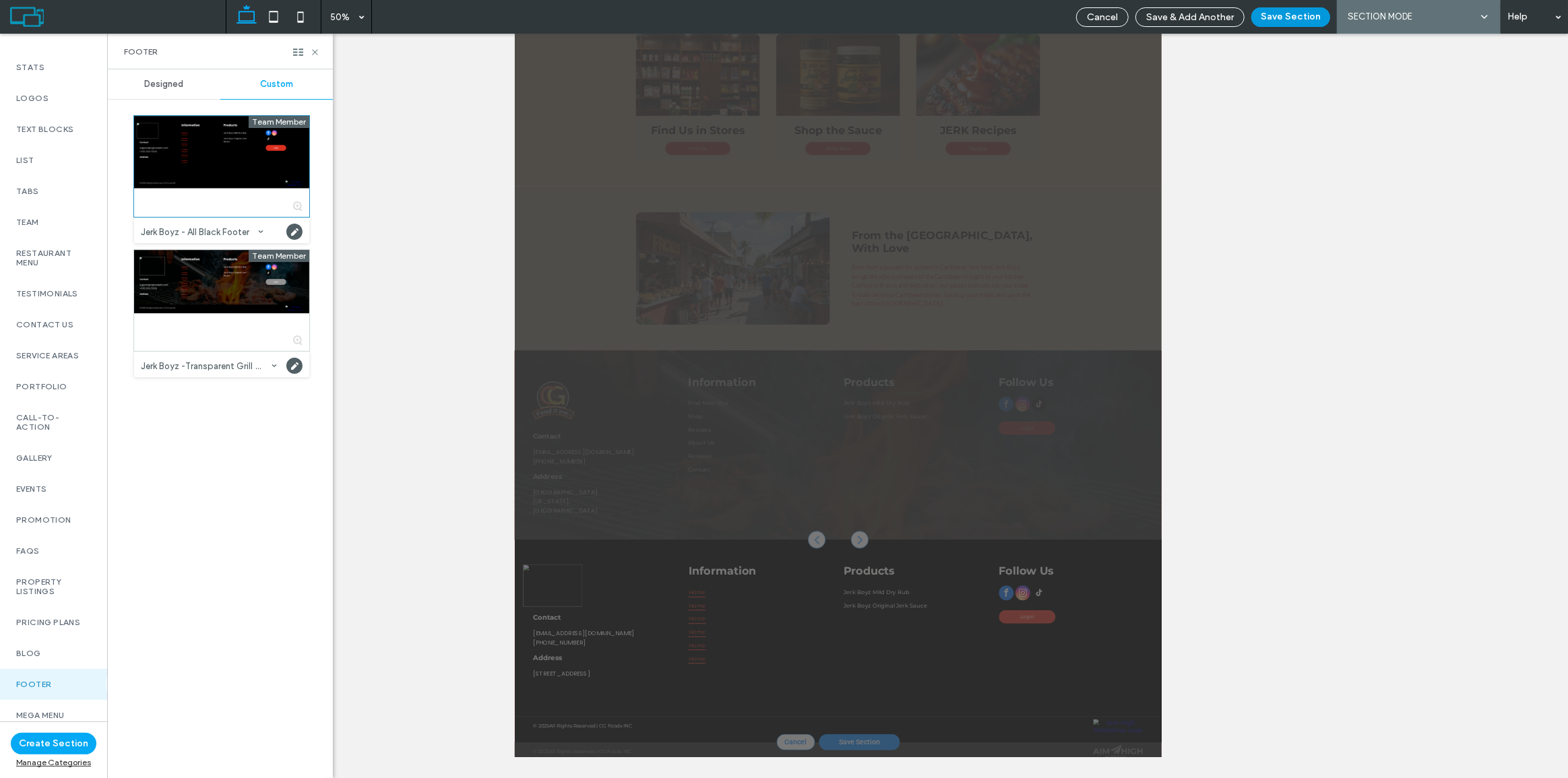
click at [1293, 16] on button "Save Section" at bounding box center [1291, 17] width 79 height 19
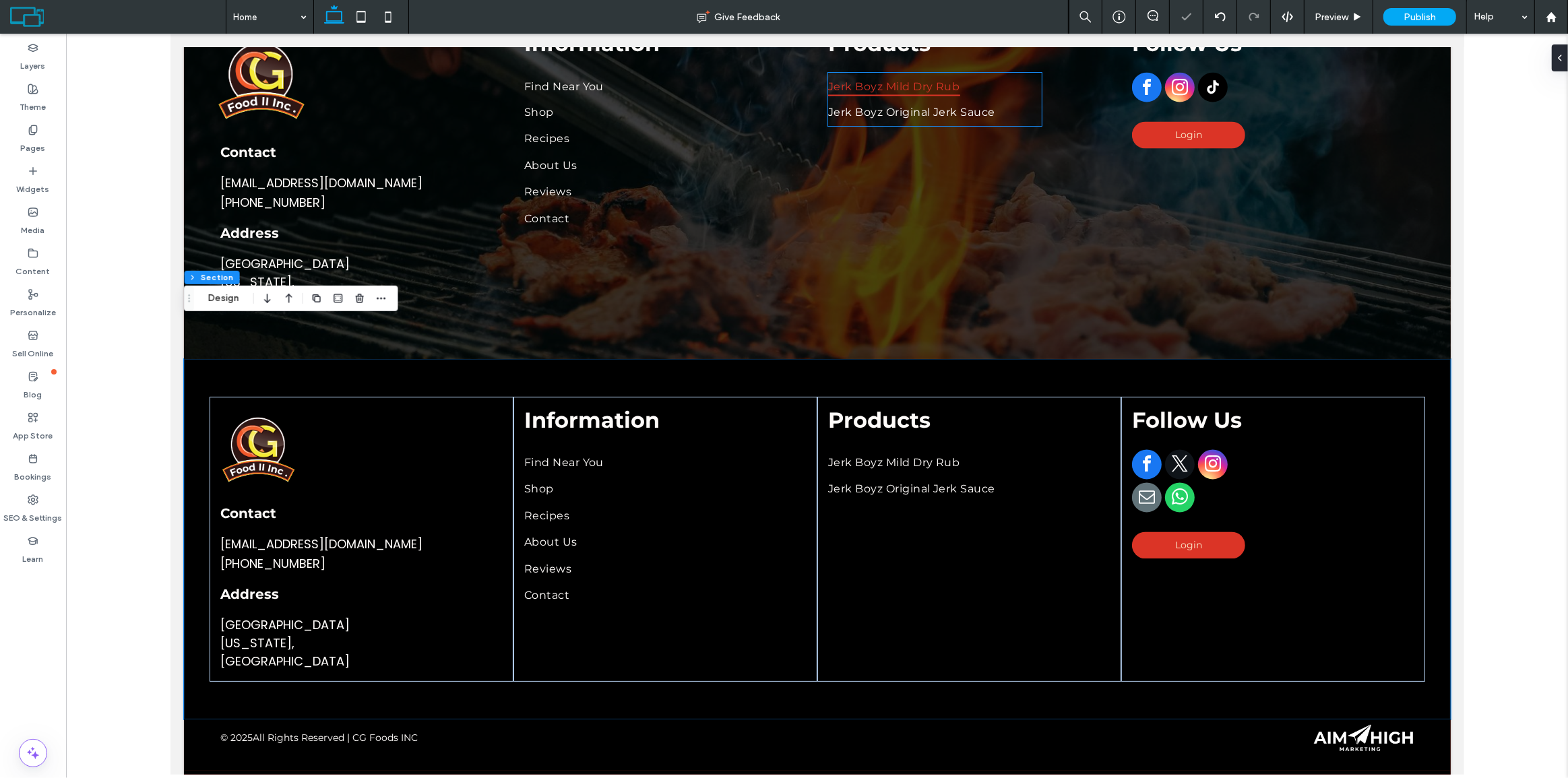
scroll to position [2826, 0]
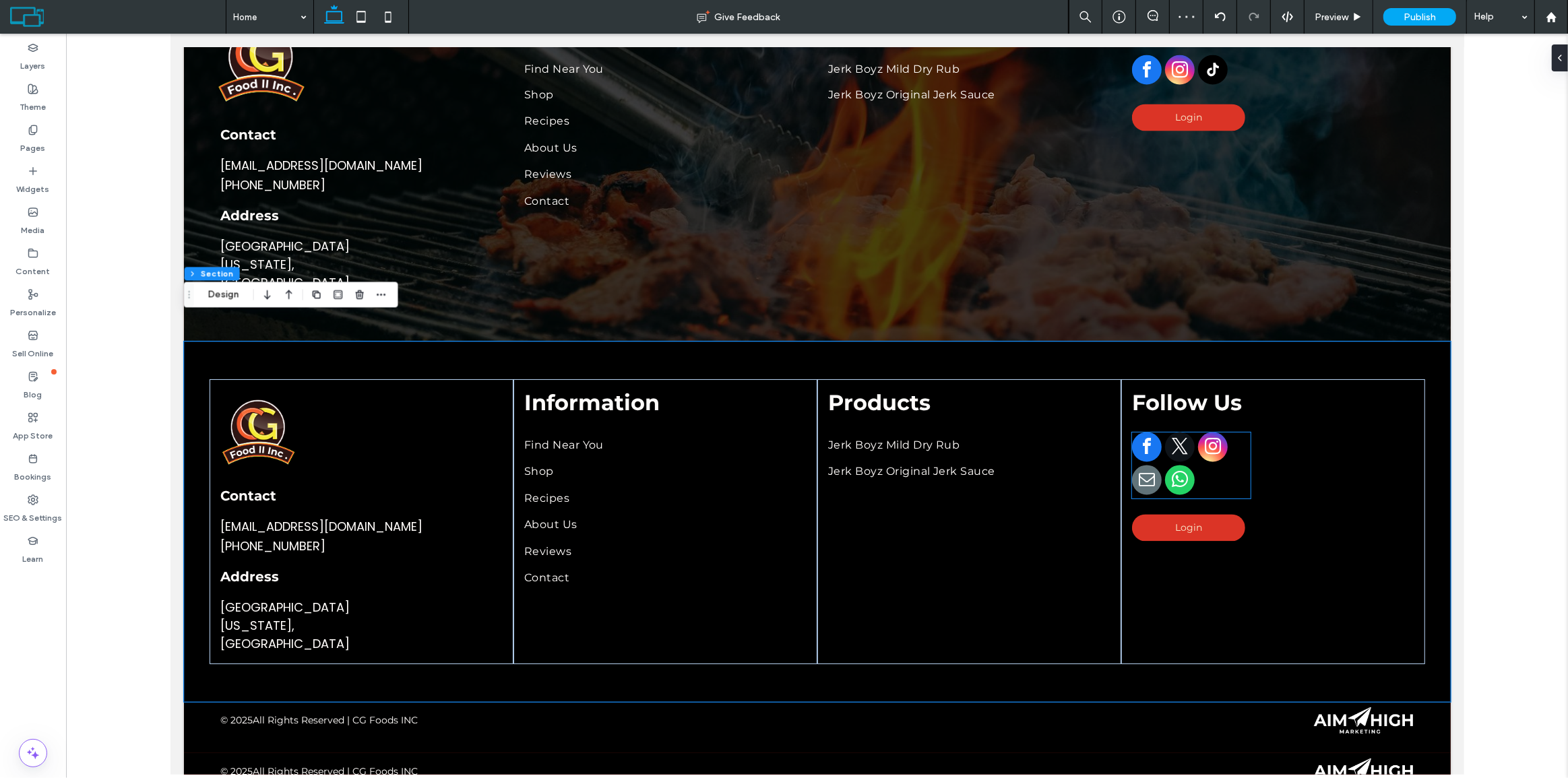
click at [1190, 441] on div at bounding box center [1191, 465] width 119 height 66
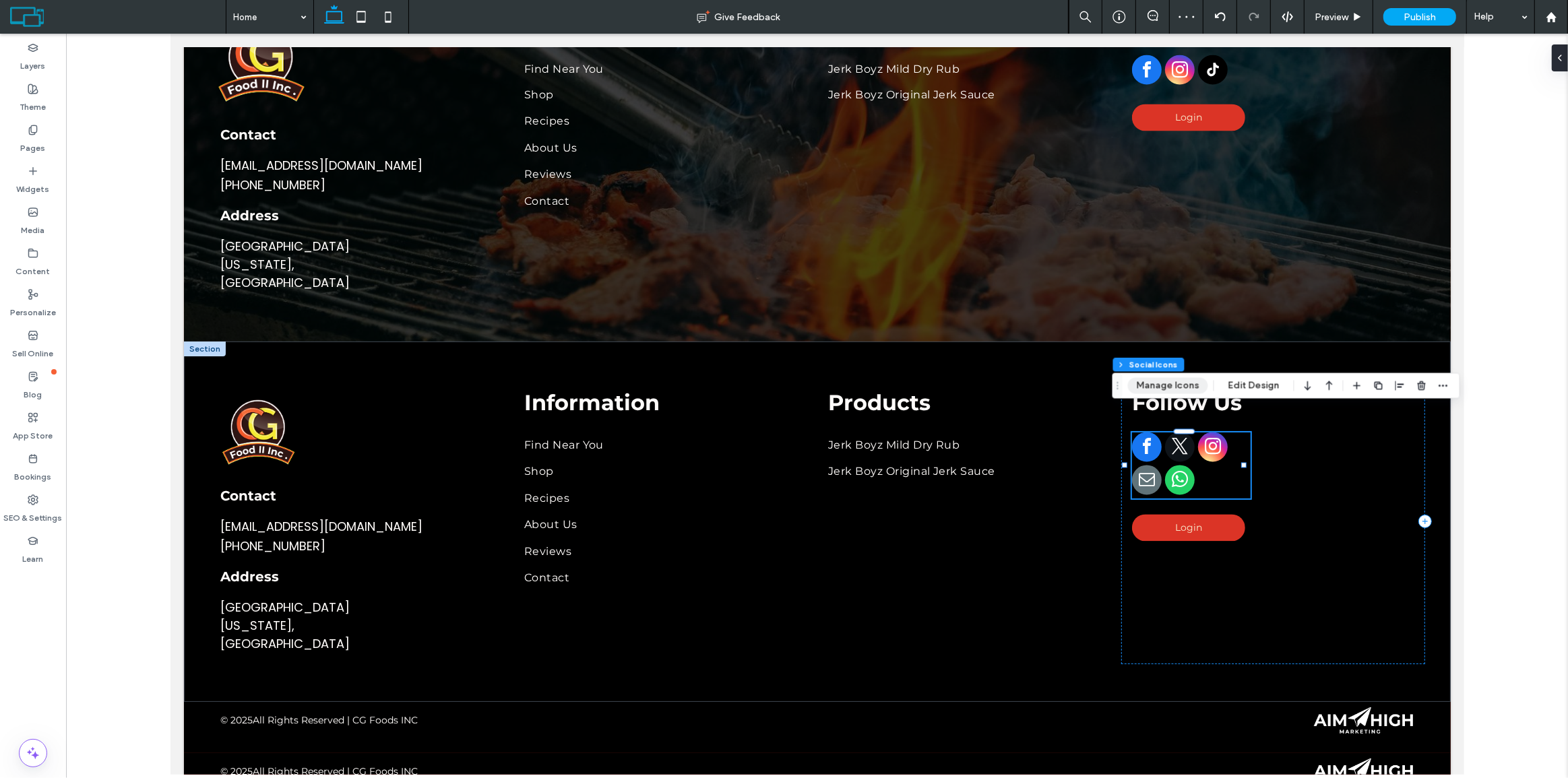
click at [1162, 386] on button "Manage Icons" at bounding box center [1168, 386] width 80 height 16
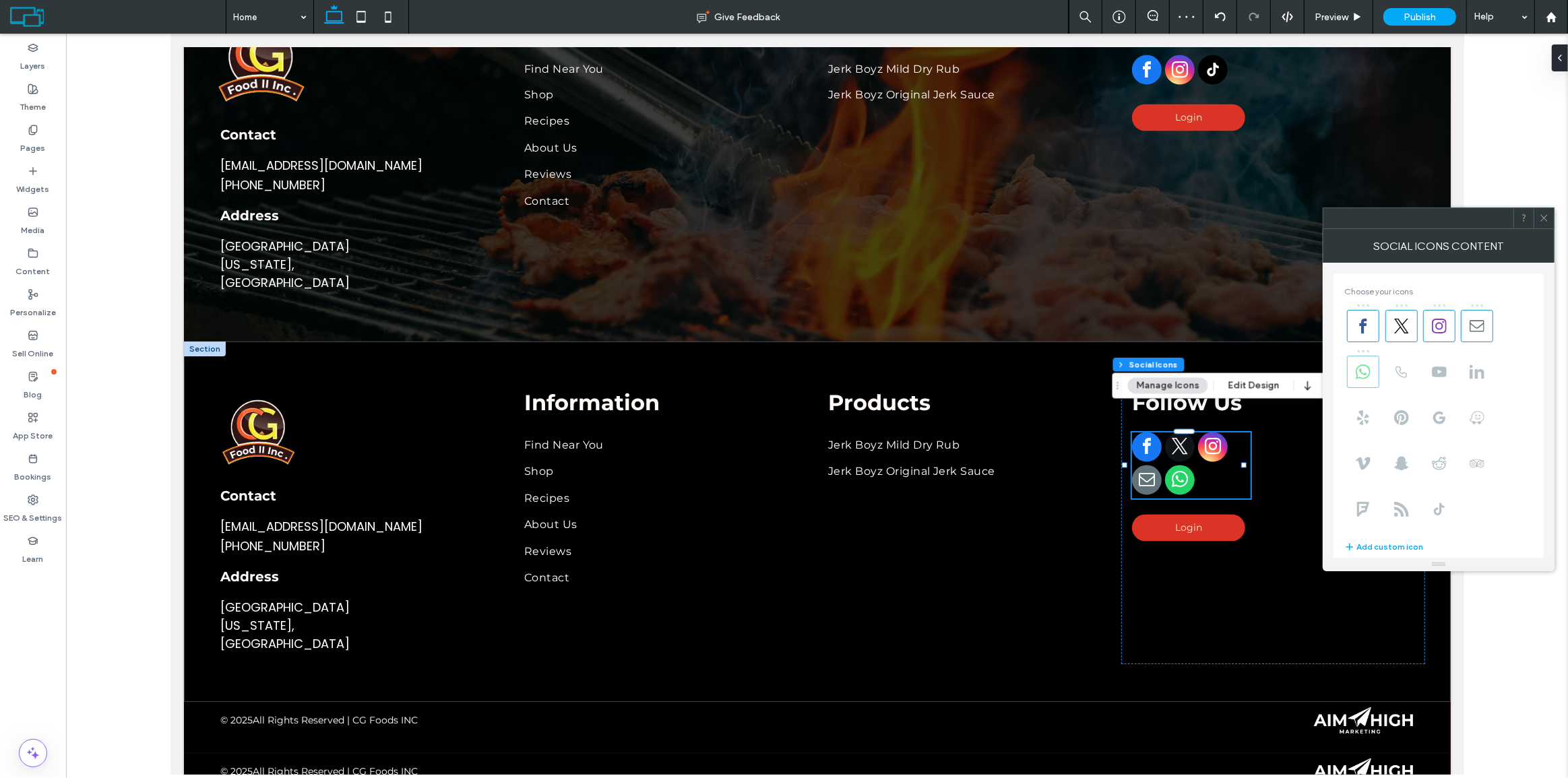
click at [1359, 376] on icon at bounding box center [1363, 372] width 15 height 15
click at [1481, 316] on span at bounding box center [1478, 326] width 33 height 33
type input "**"
click at [1545, 217] on use at bounding box center [1544, 218] width 7 height 7
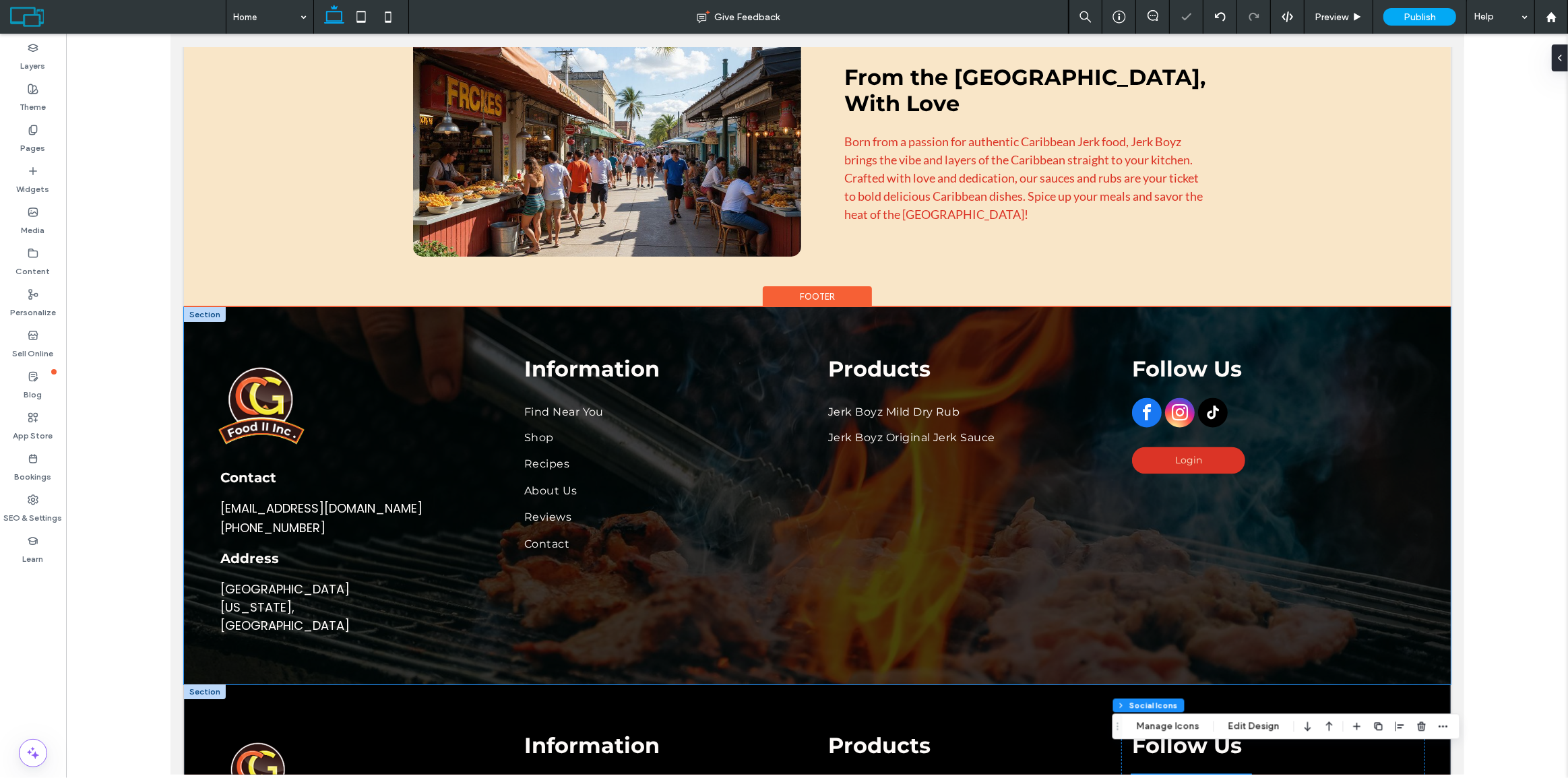
scroll to position [2581, 0]
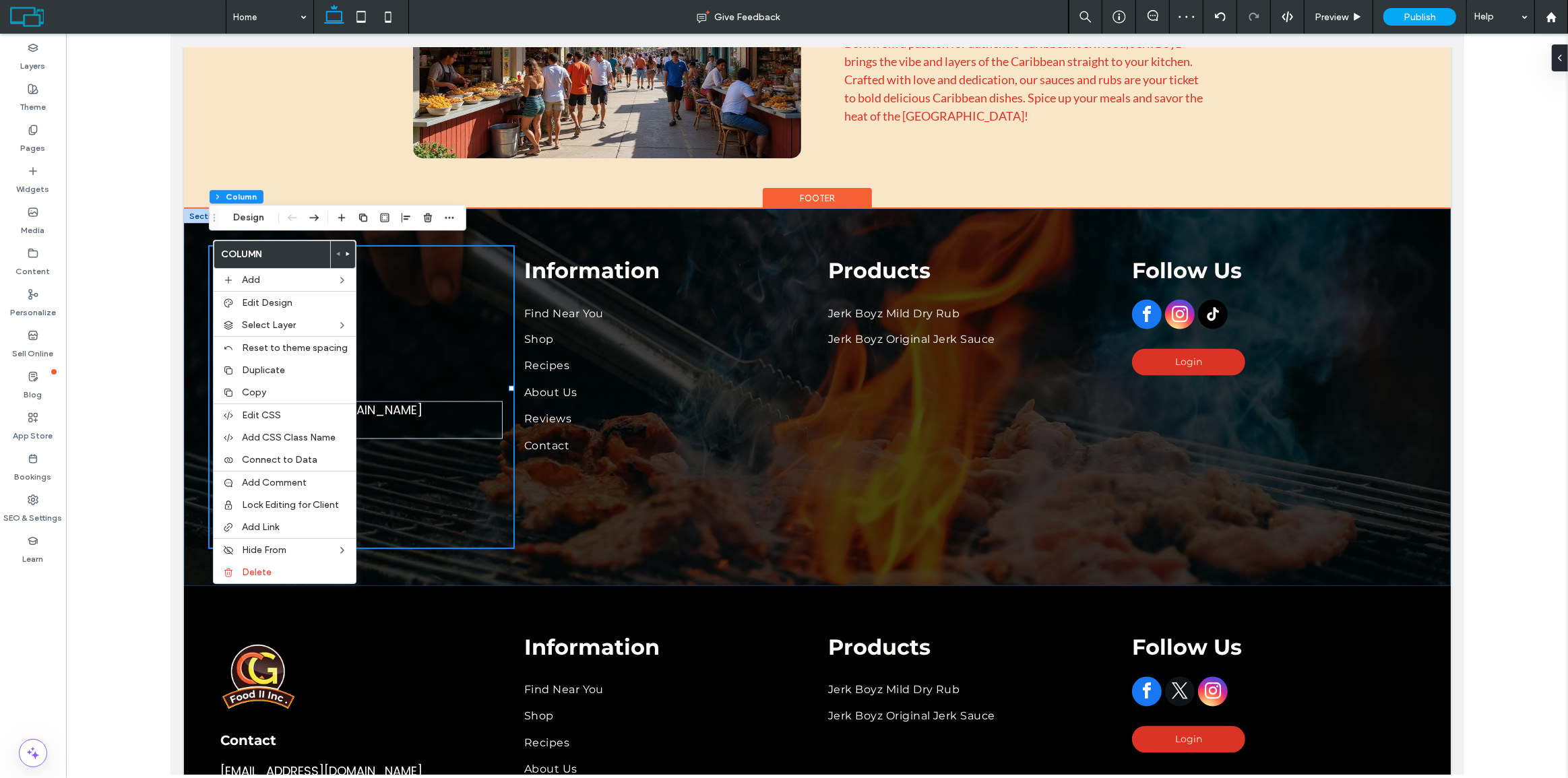
click at [192, 233] on div "Contact [EMAIL_ADDRESS][DOMAIN_NAME] [PHONE_NUMBER] Address [GEOGRAPHIC_DATA][U…" at bounding box center [817, 398] width 1267 height 377
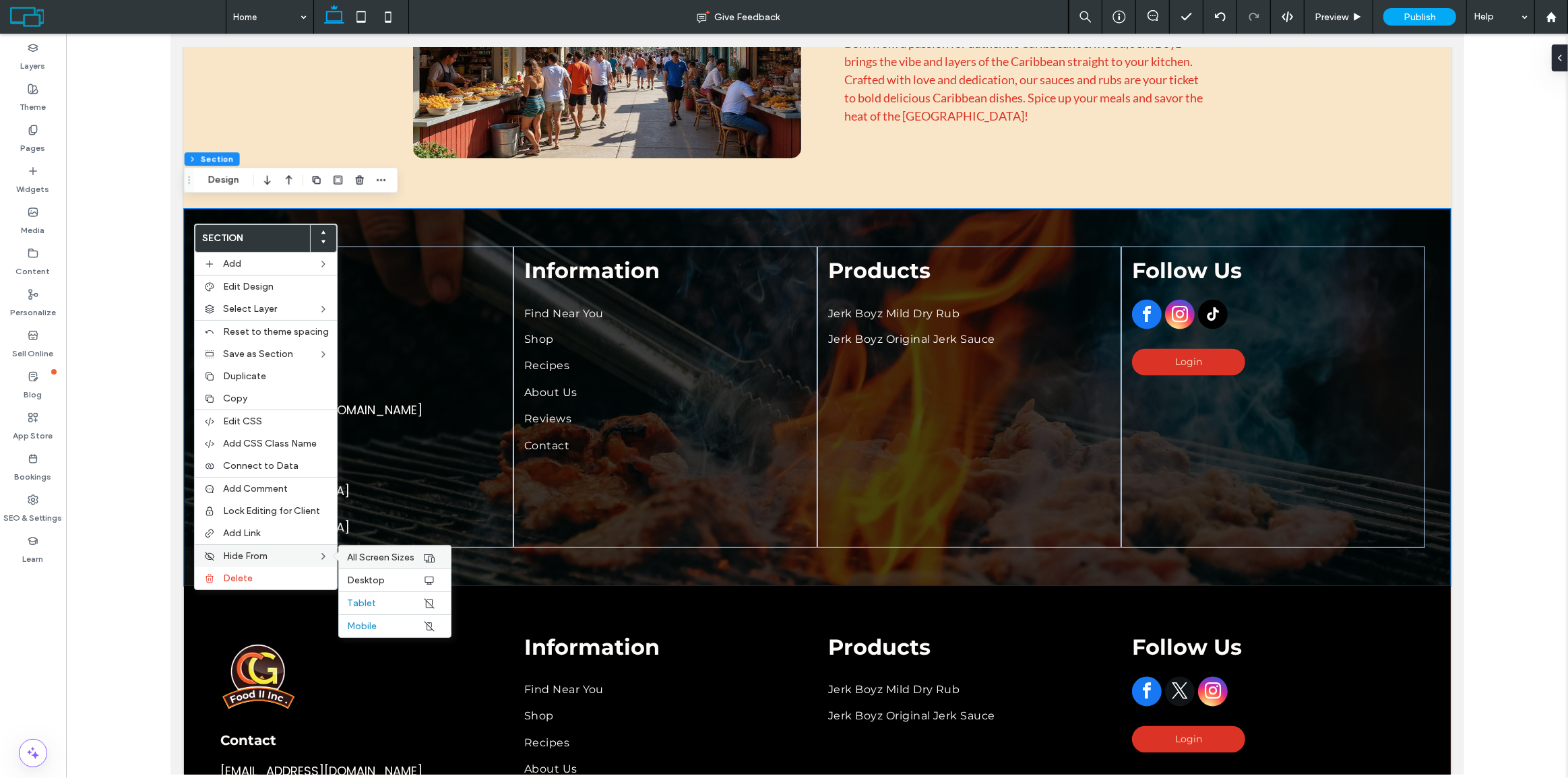
click at [347, 558] on span "All Screen Sizes" at bounding box center [381, 557] width 67 height 11
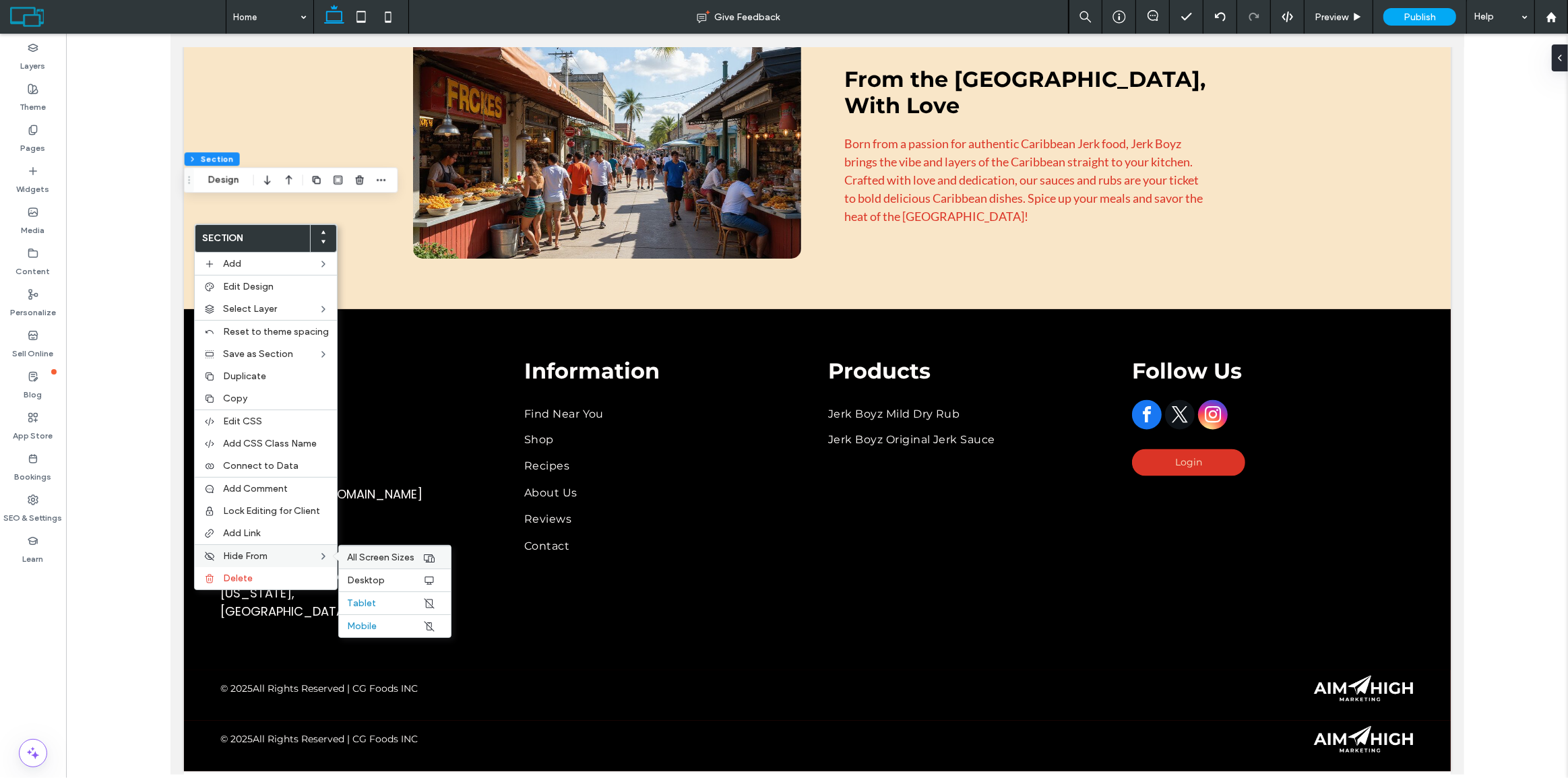
scroll to position [2466, 0]
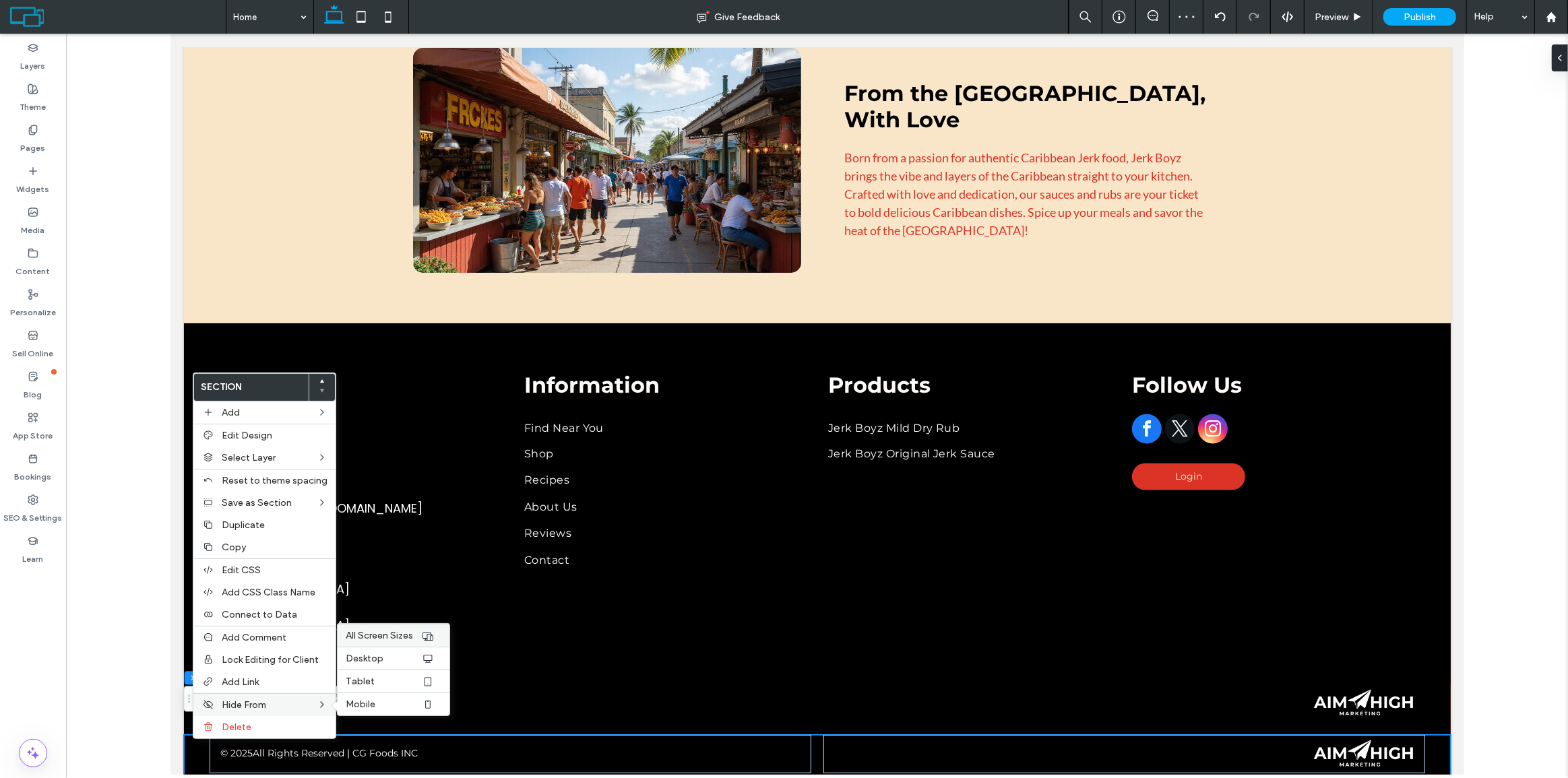
click at [372, 640] on span "All Screen Sizes" at bounding box center [379, 636] width 67 height 11
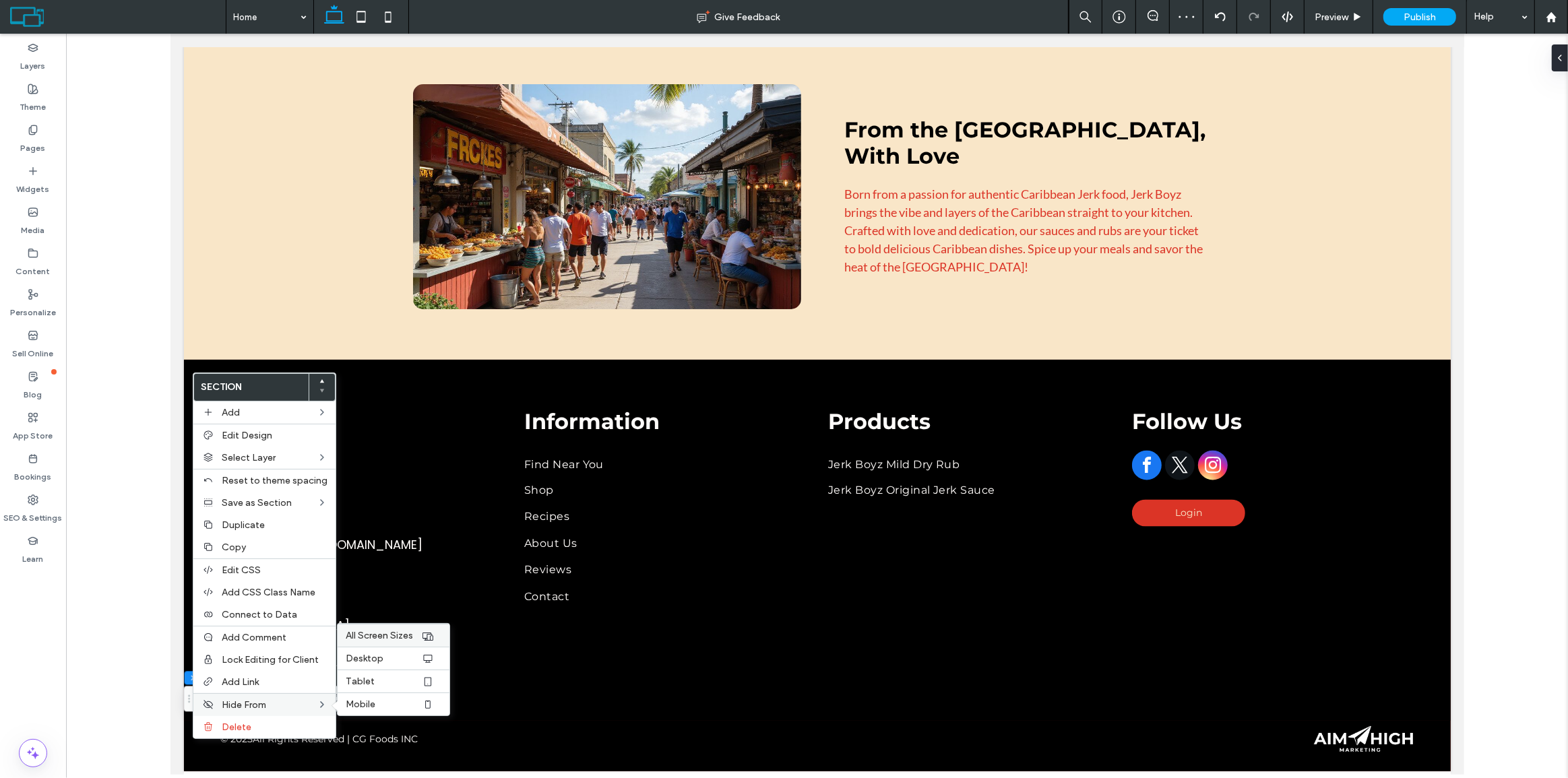
scroll to position [2415, 0]
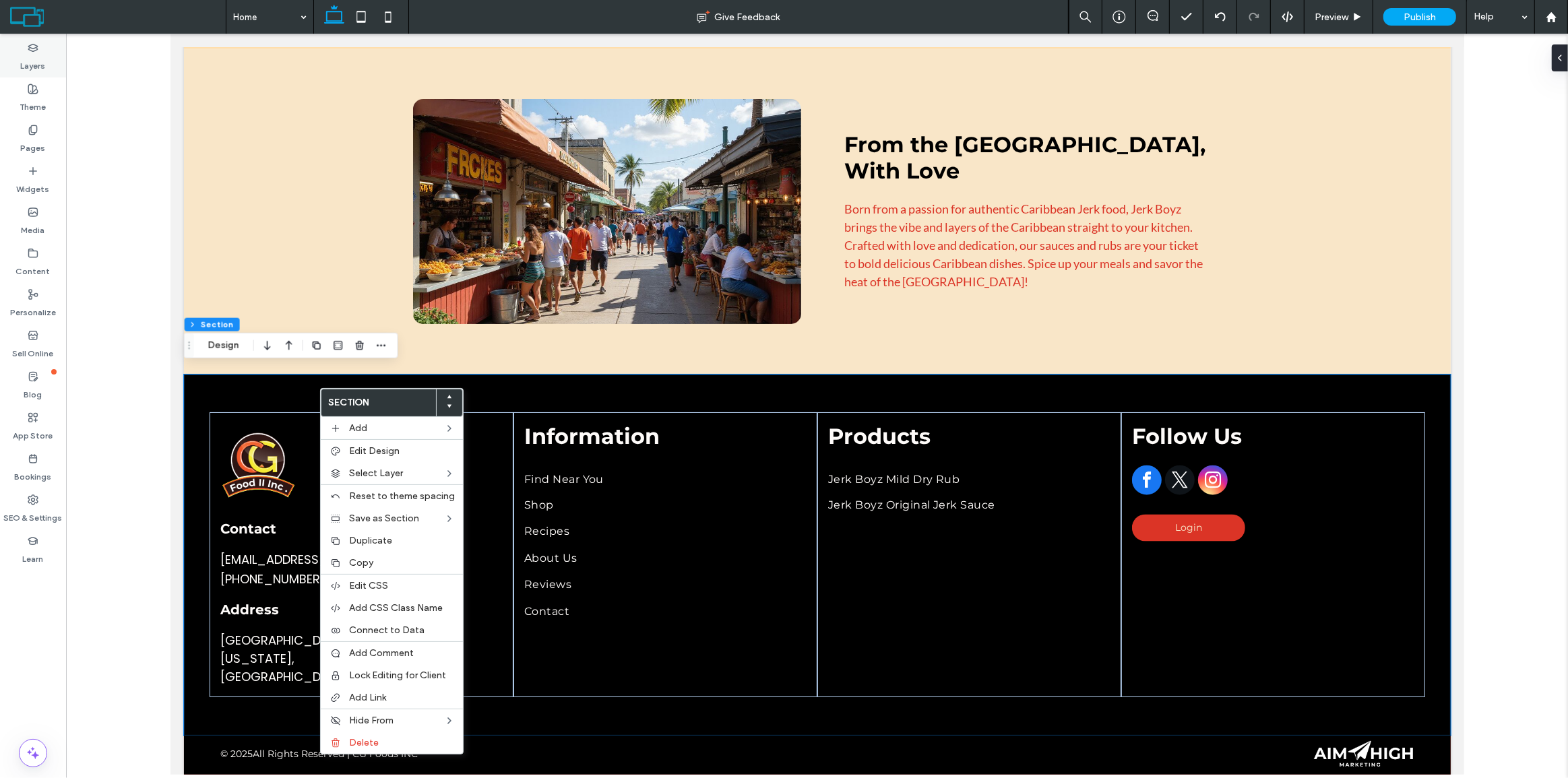
click at [27, 61] on label "Layers" at bounding box center [33, 62] width 25 height 19
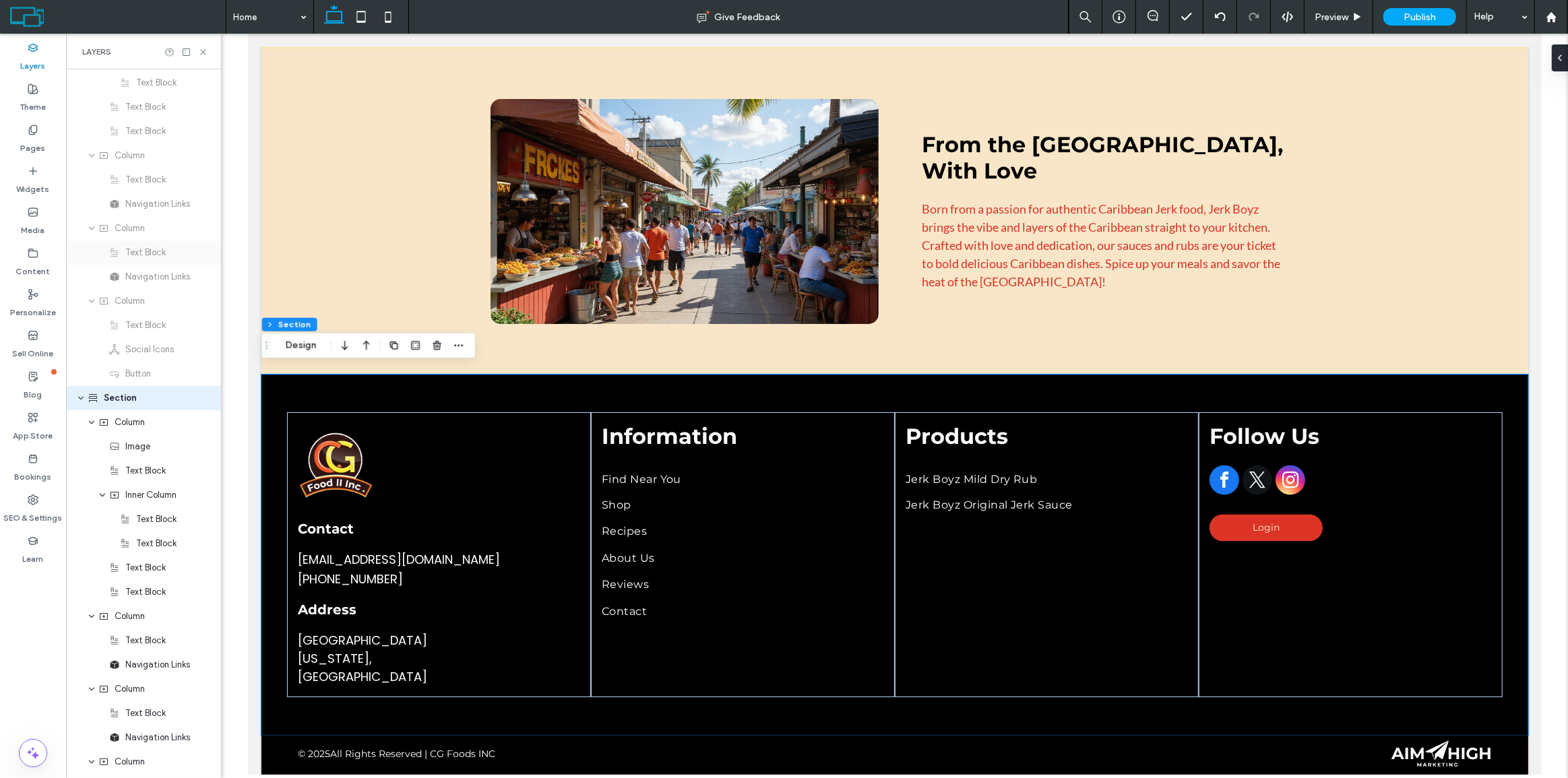
scroll to position [2990, 0]
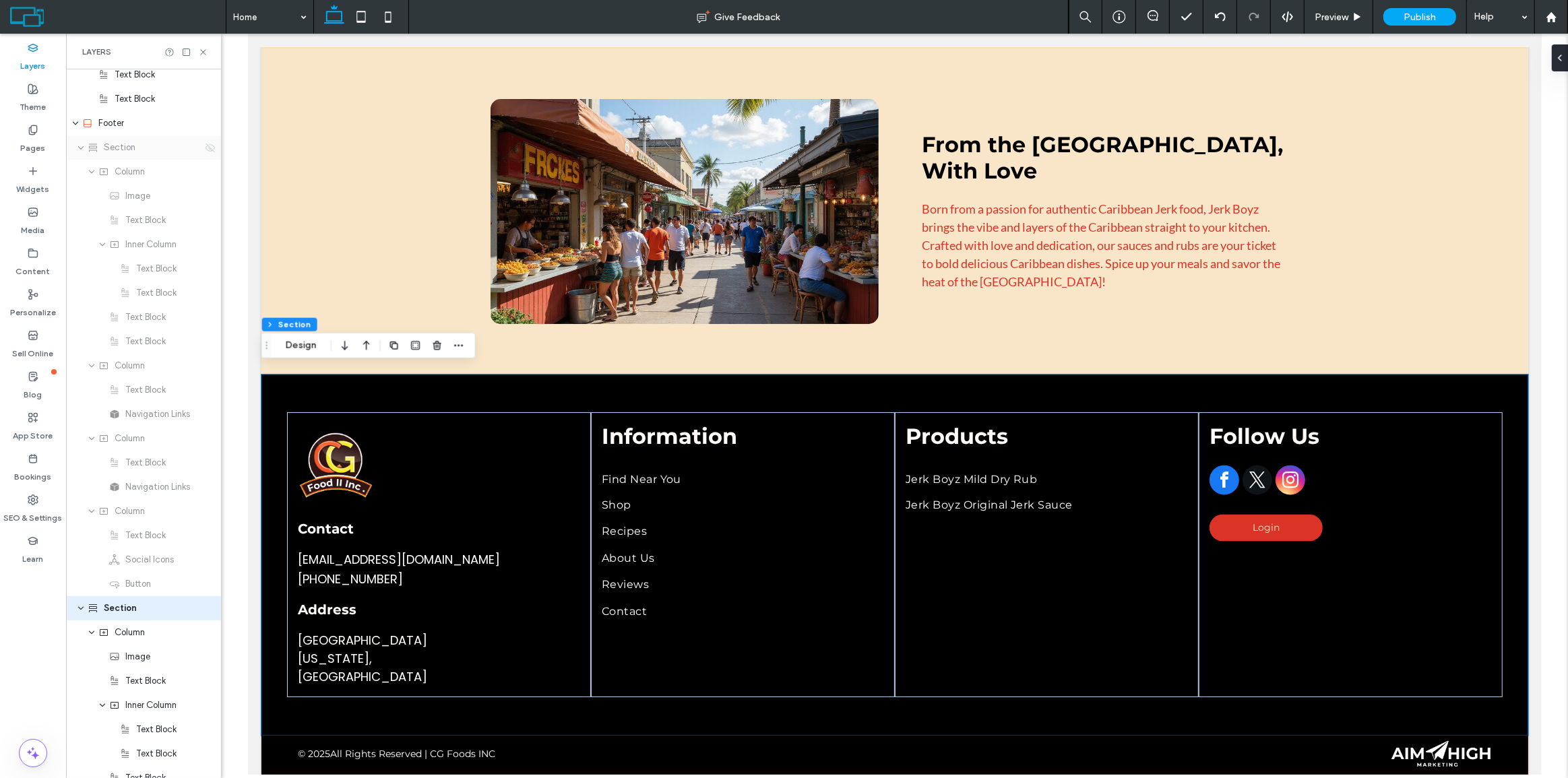
click at [205, 144] on icon at bounding box center [210, 148] width 11 height 11
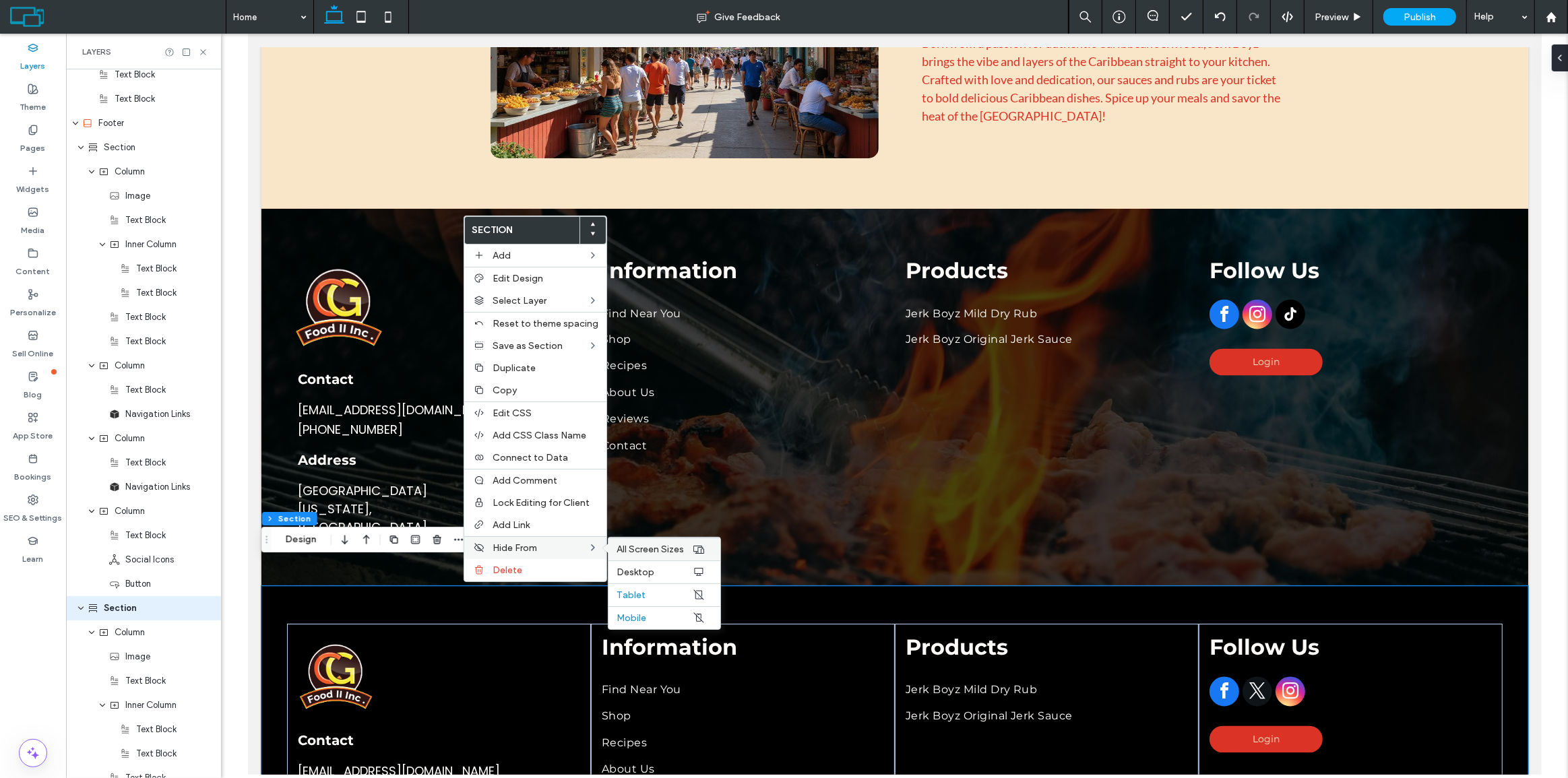
click at [616, 548] on span "All Screen Sizes" at bounding box center [650, 549] width 67 height 11
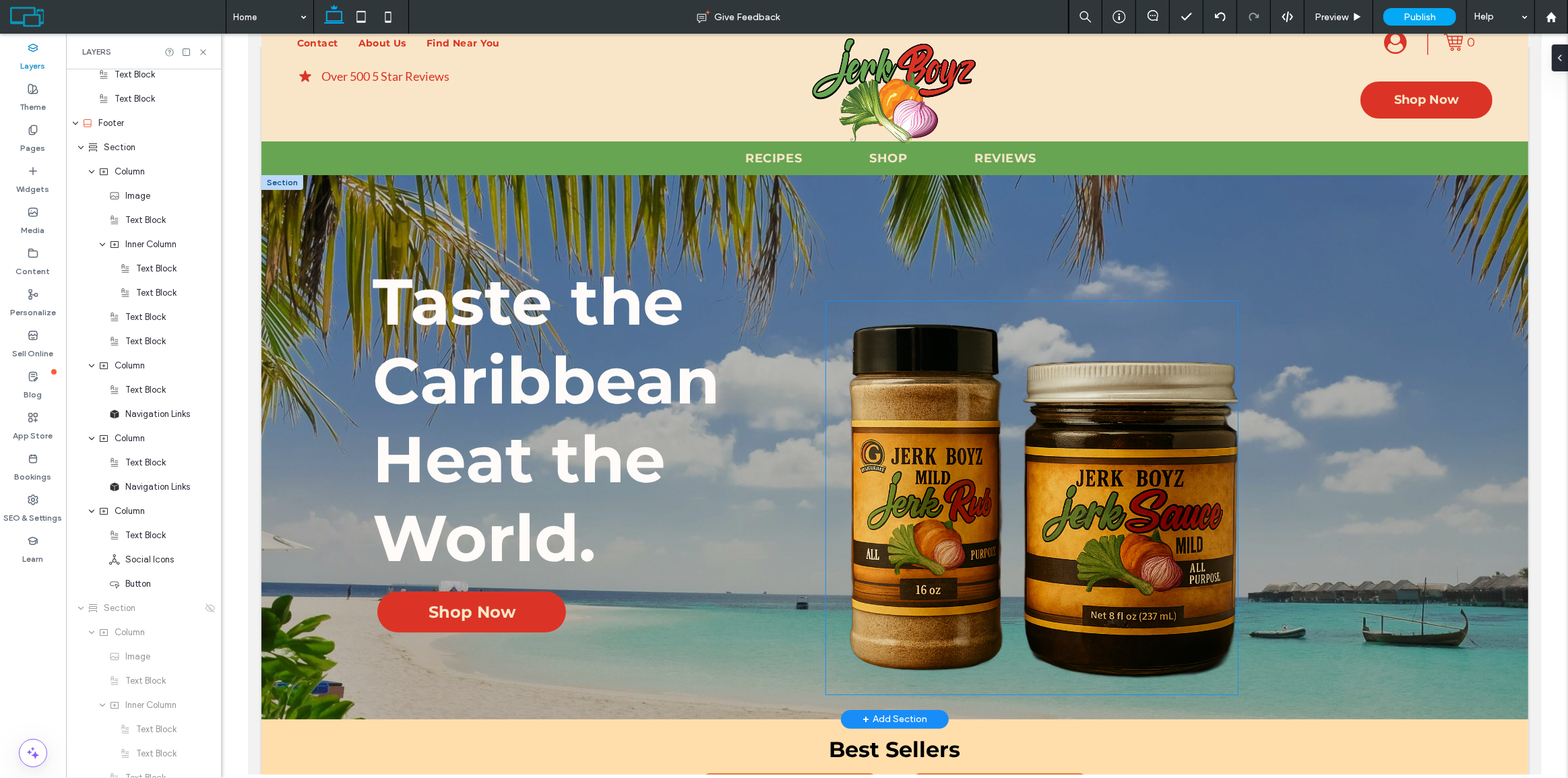
scroll to position [0, 0]
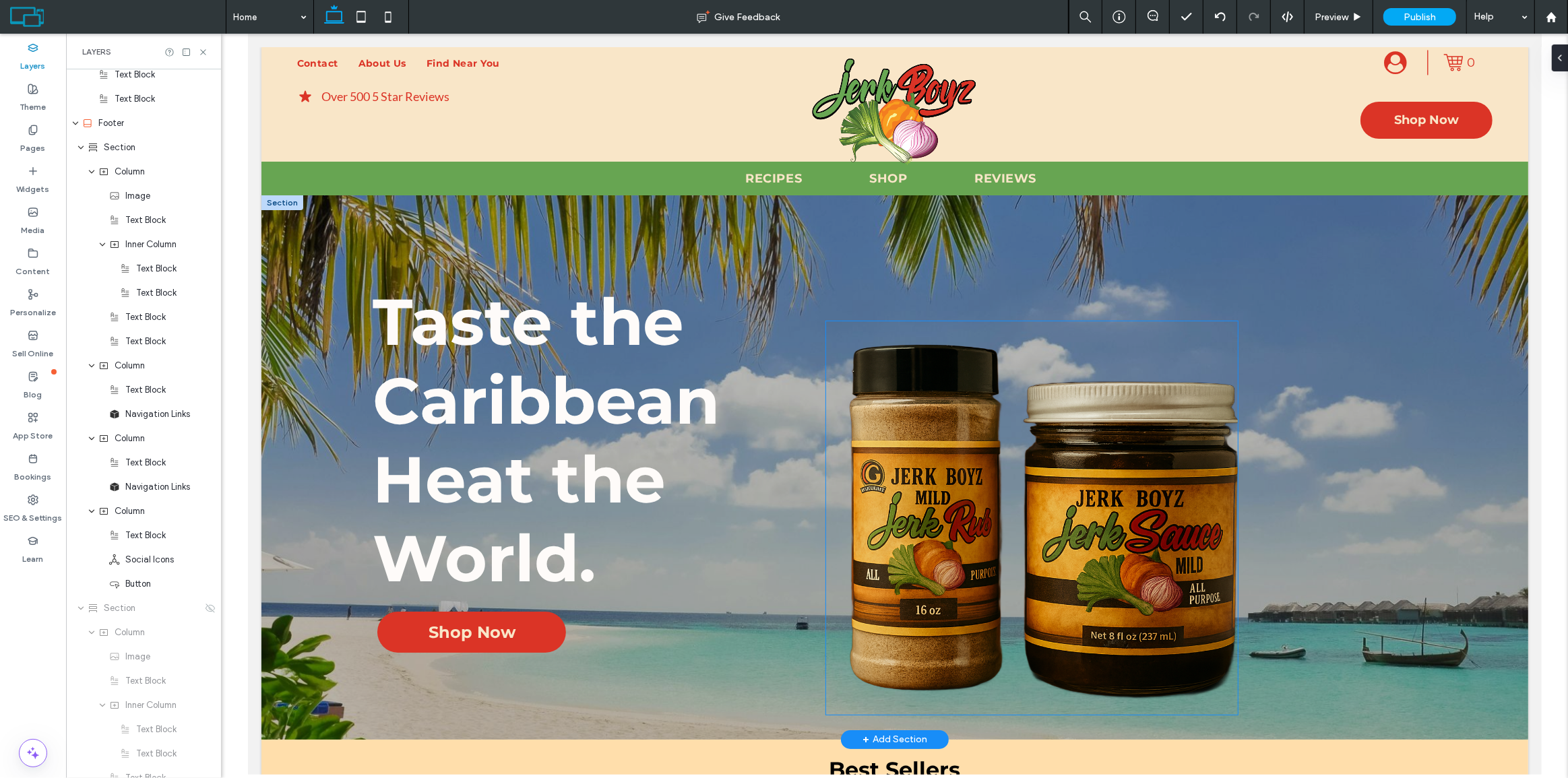
click at [1094, 512] on img at bounding box center [1031, 518] width 412 height 394
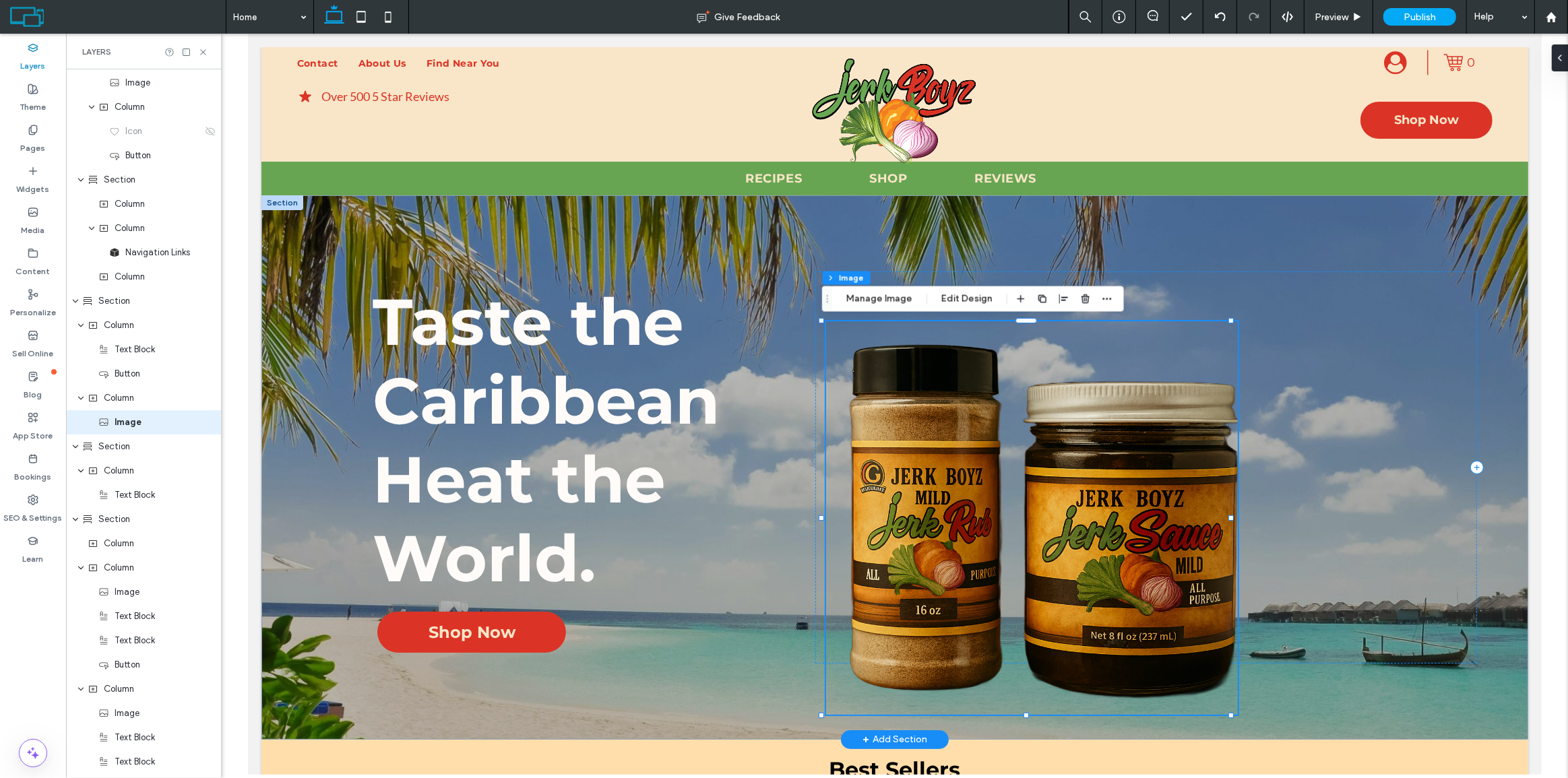
scroll to position [312, 0]
click at [1316, 463] on div at bounding box center [1144, 467] width 661 height 392
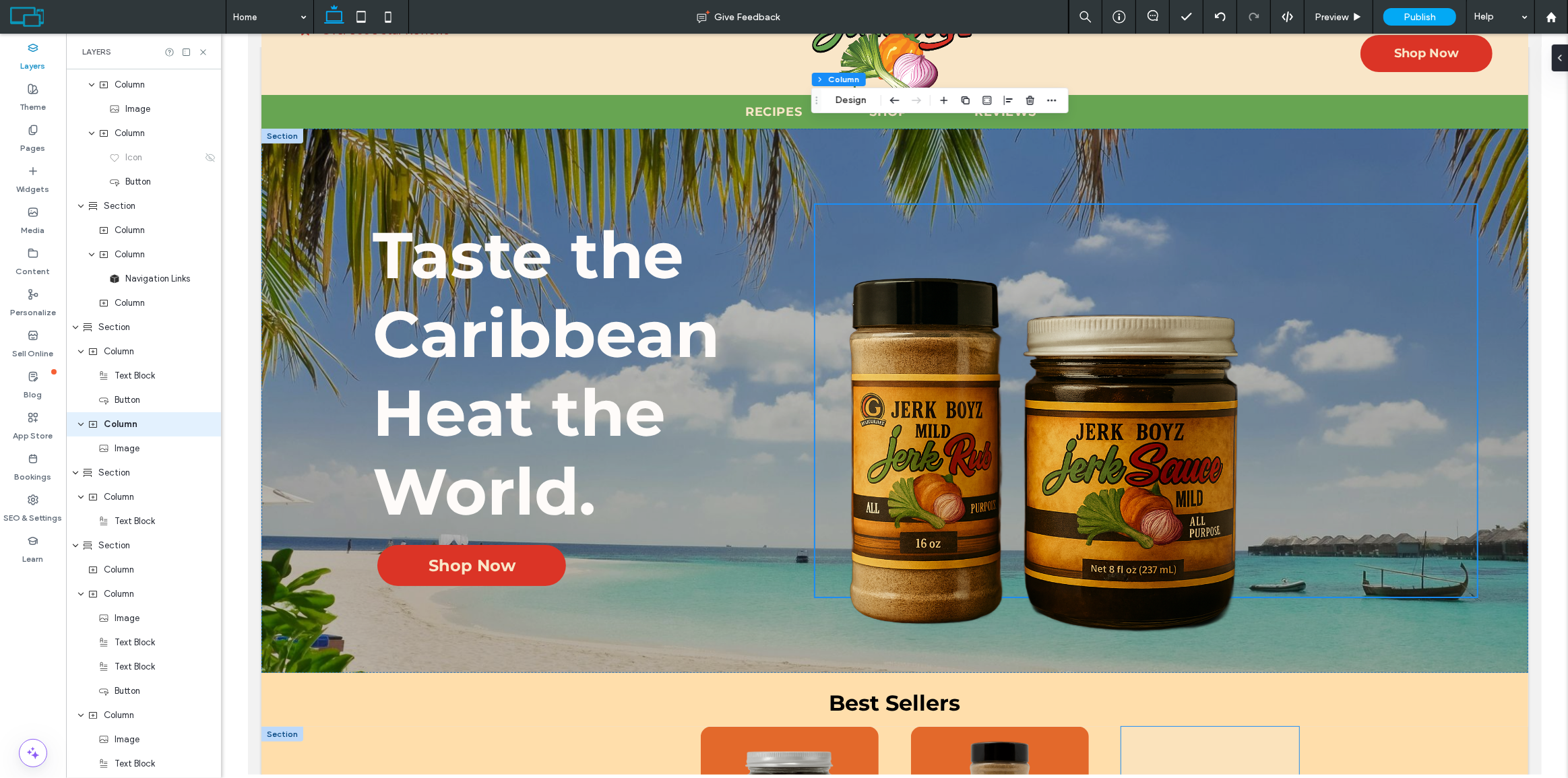
scroll to position [61, 0]
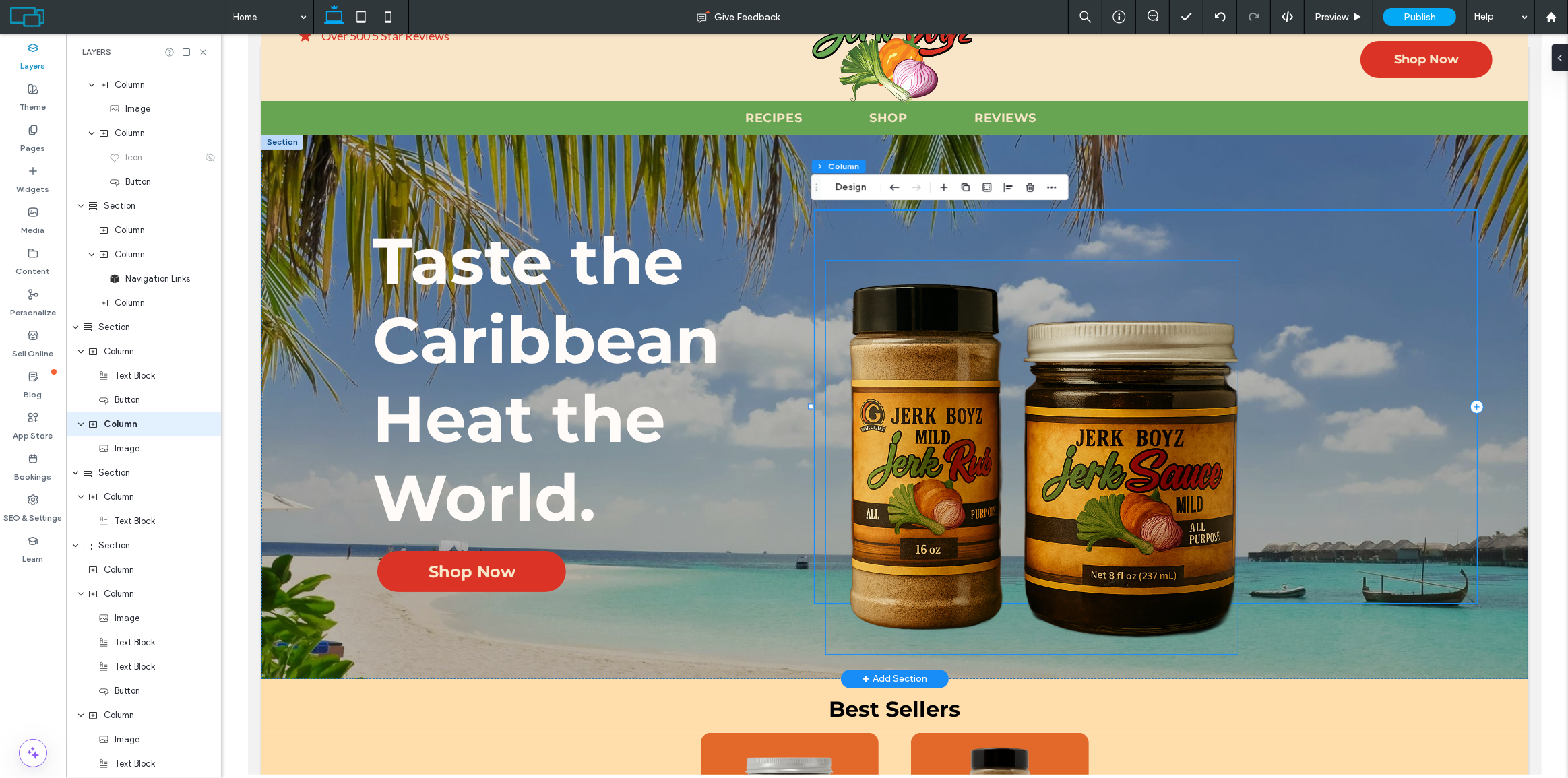
click at [874, 377] on img at bounding box center [1031, 458] width 412 height 394
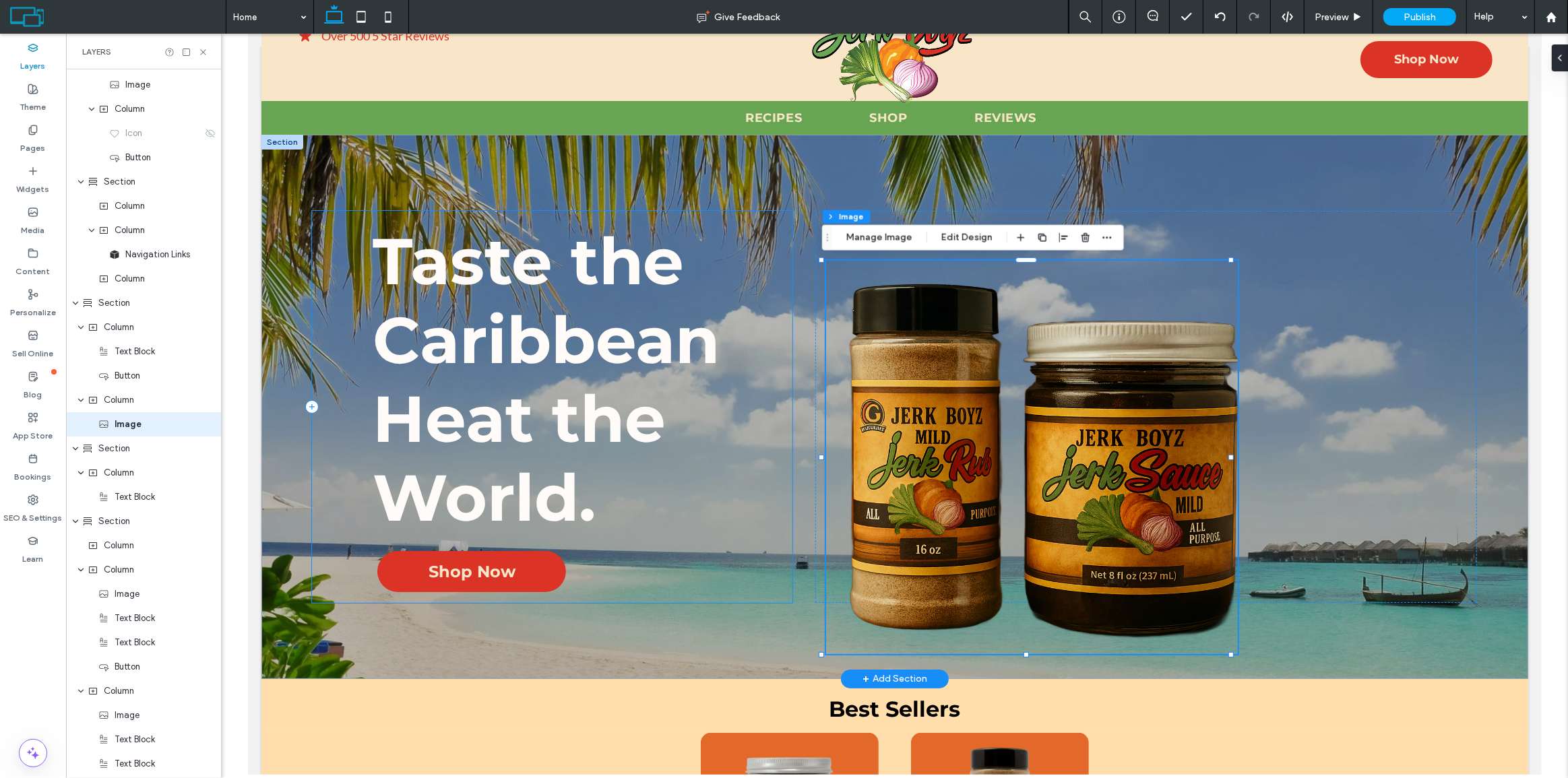
click at [771, 389] on div "Taste the Caribbean Heat the World. Shop Now" at bounding box center [551, 406] width 480 height 392
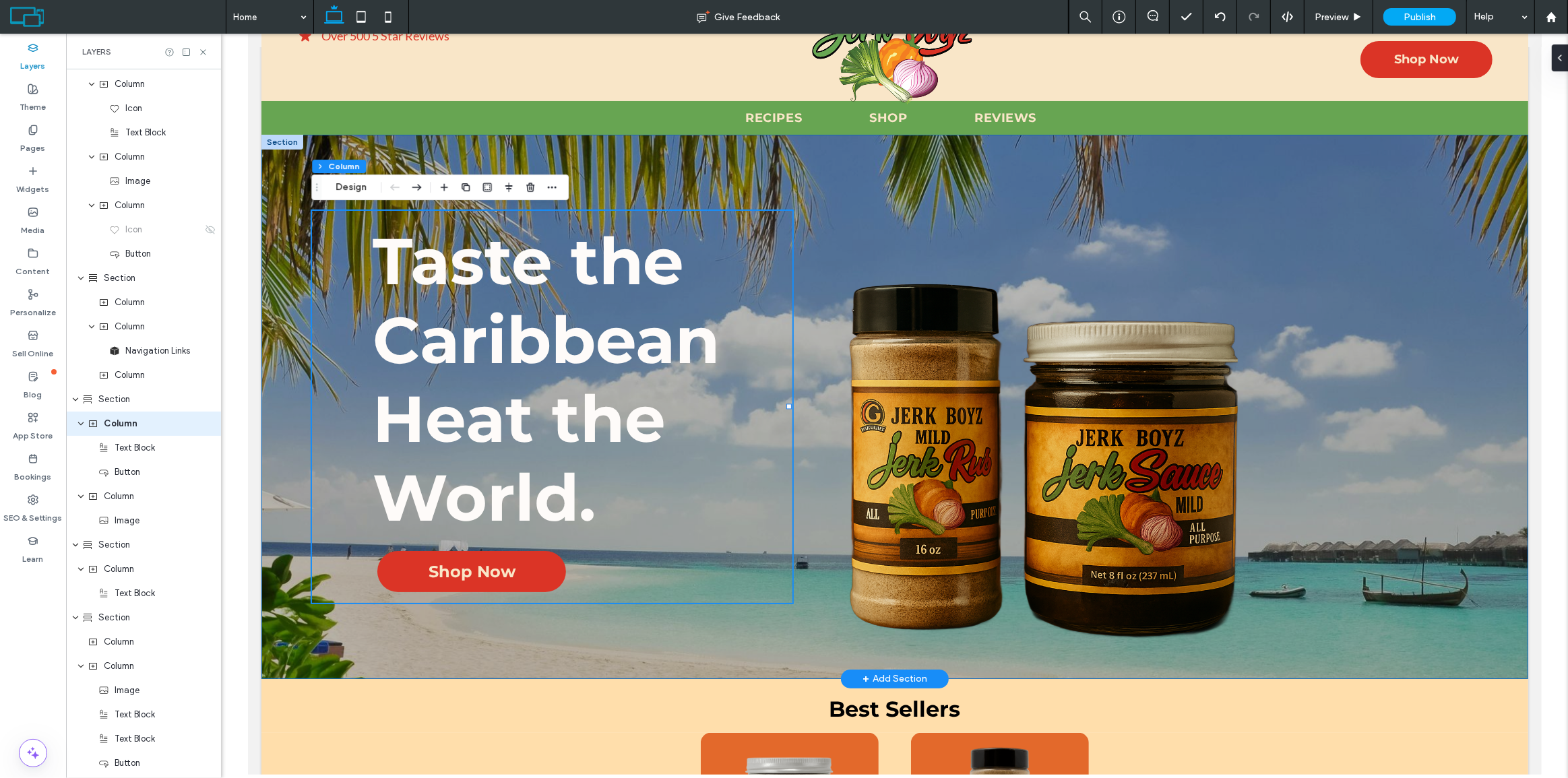
click at [799, 419] on div "Taste the Caribbean Heat the World. Shop Now" at bounding box center [895, 407] width 1267 height 544
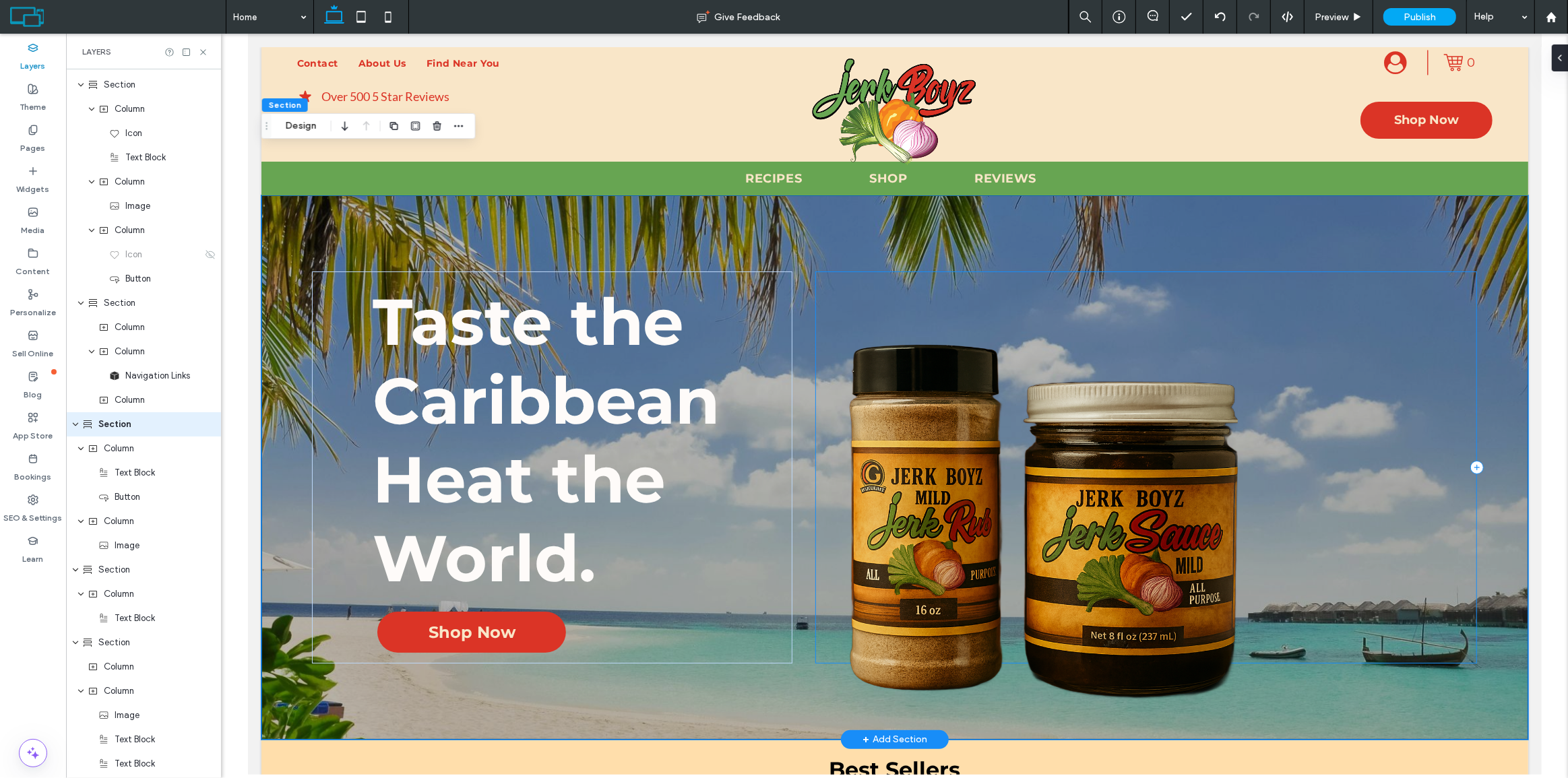
scroll to position [0, 0]
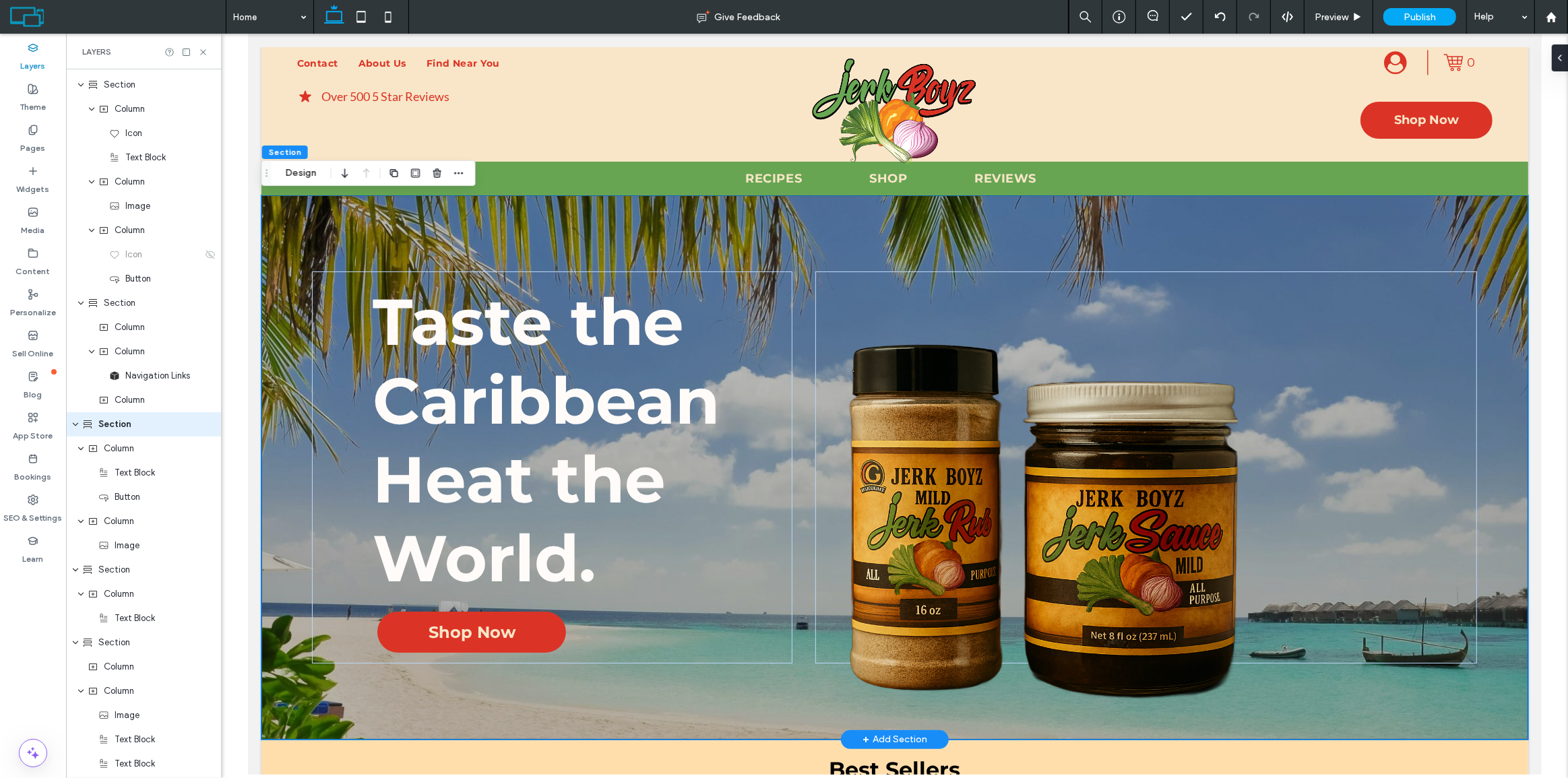
click at [803, 245] on div "Taste the Caribbean Heat the World. Shop Now" at bounding box center [895, 467] width 1267 height 544
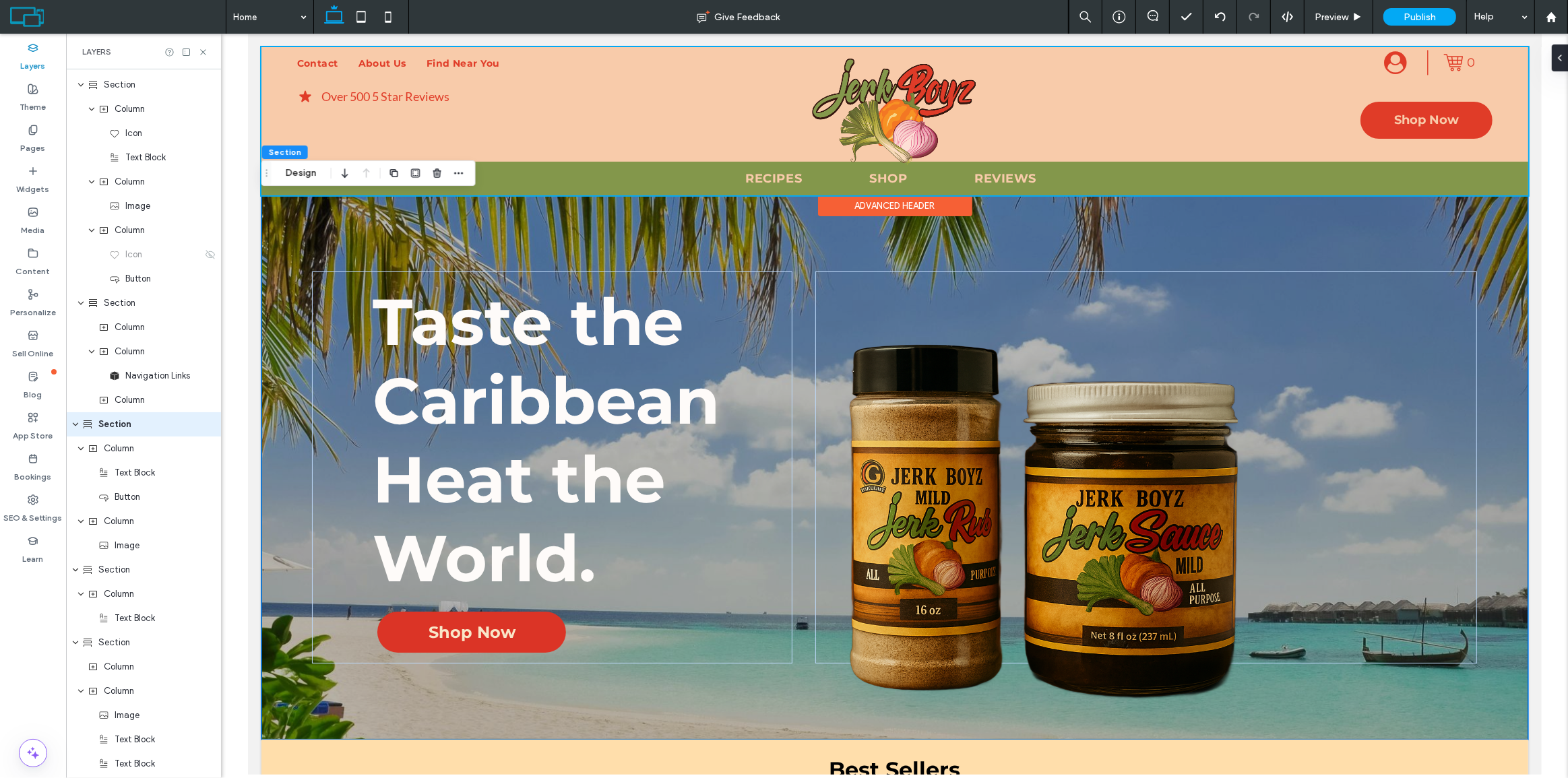
click at [803, 88] on div at bounding box center [895, 122] width 1267 height 148
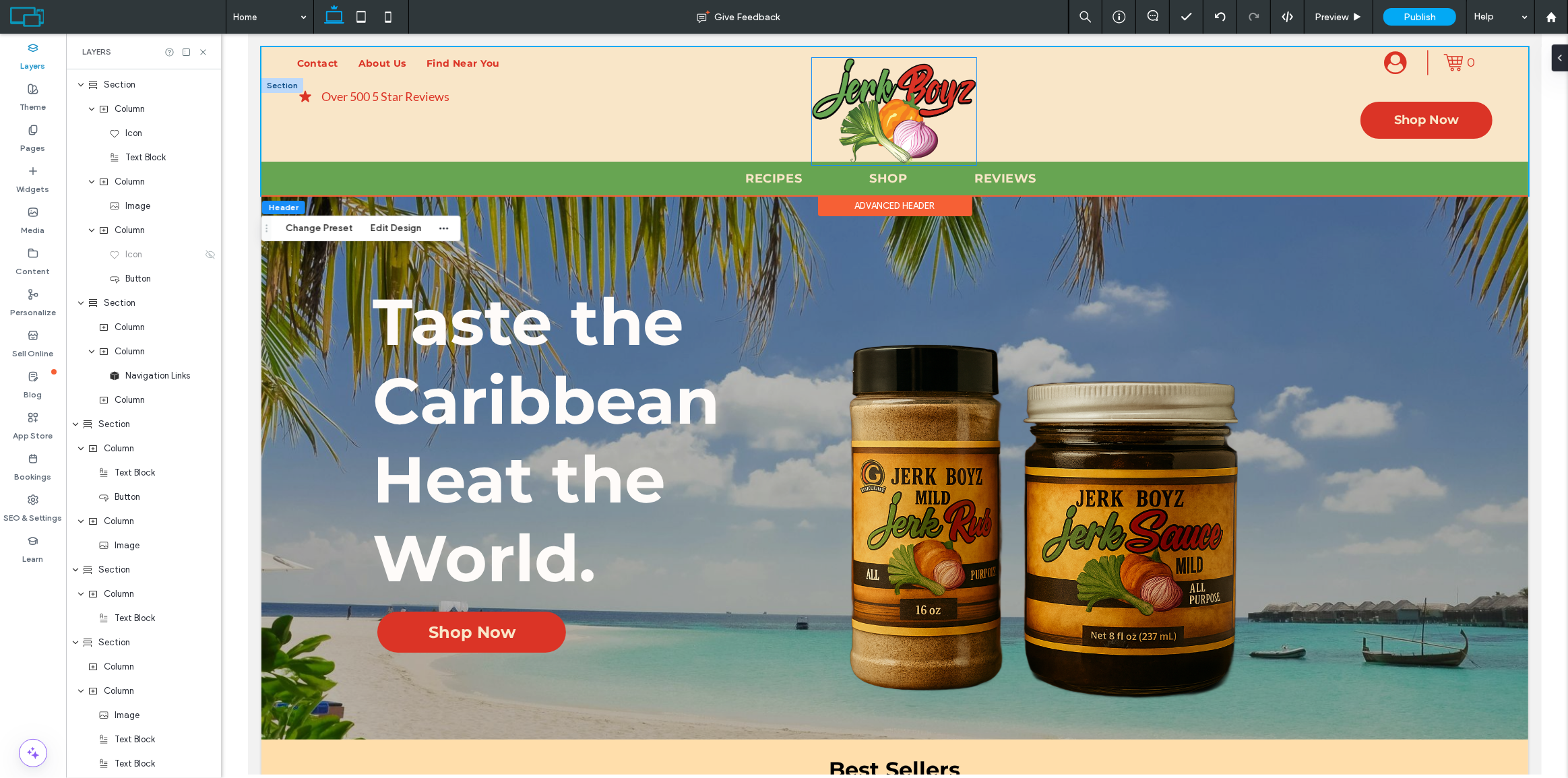
scroll to position [11, 0]
click at [866, 96] on img at bounding box center [894, 111] width 165 height 107
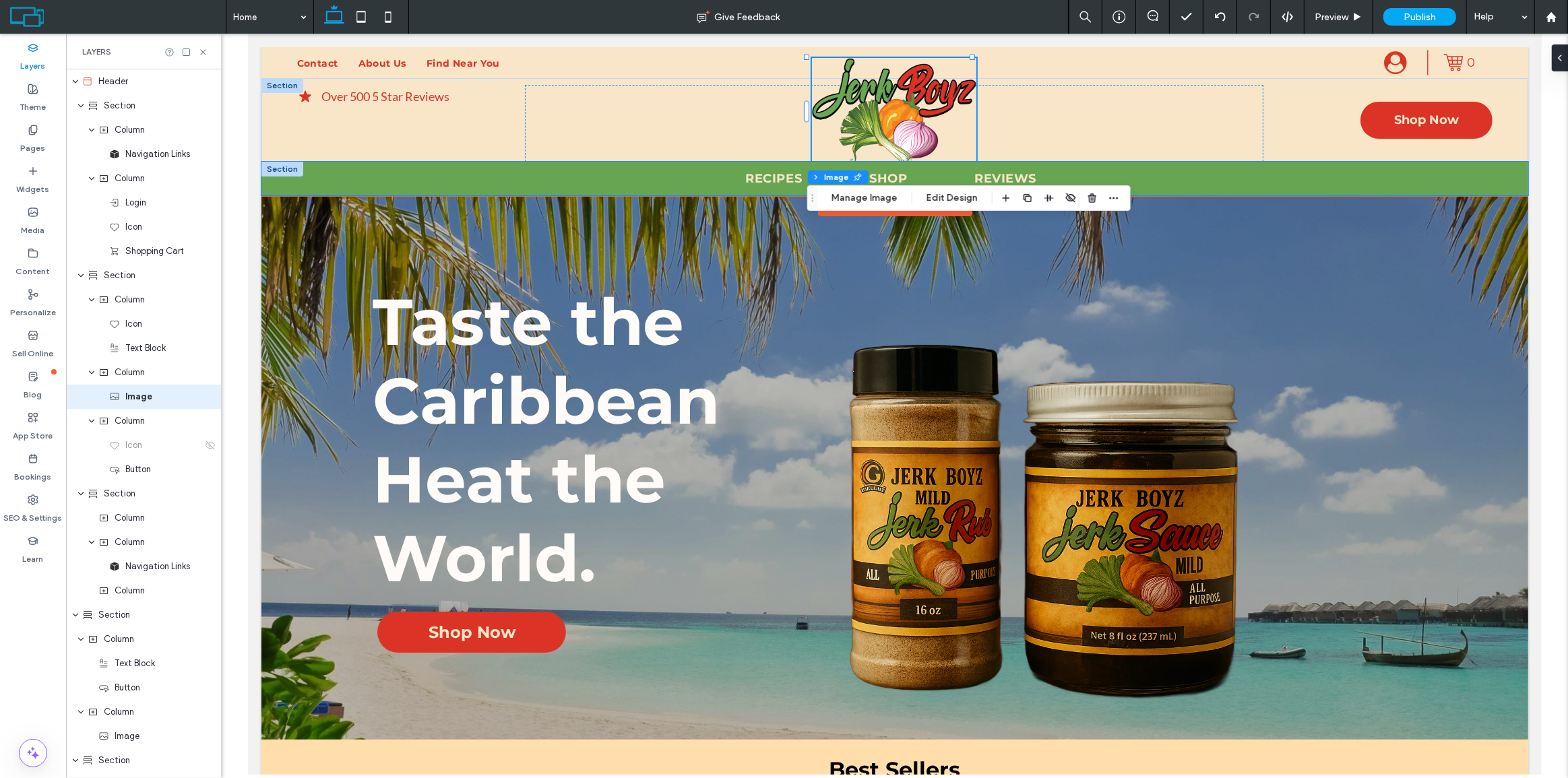
click at [281, 184] on div "Recipes Shop Reviews" at bounding box center [895, 178] width 1267 height 33
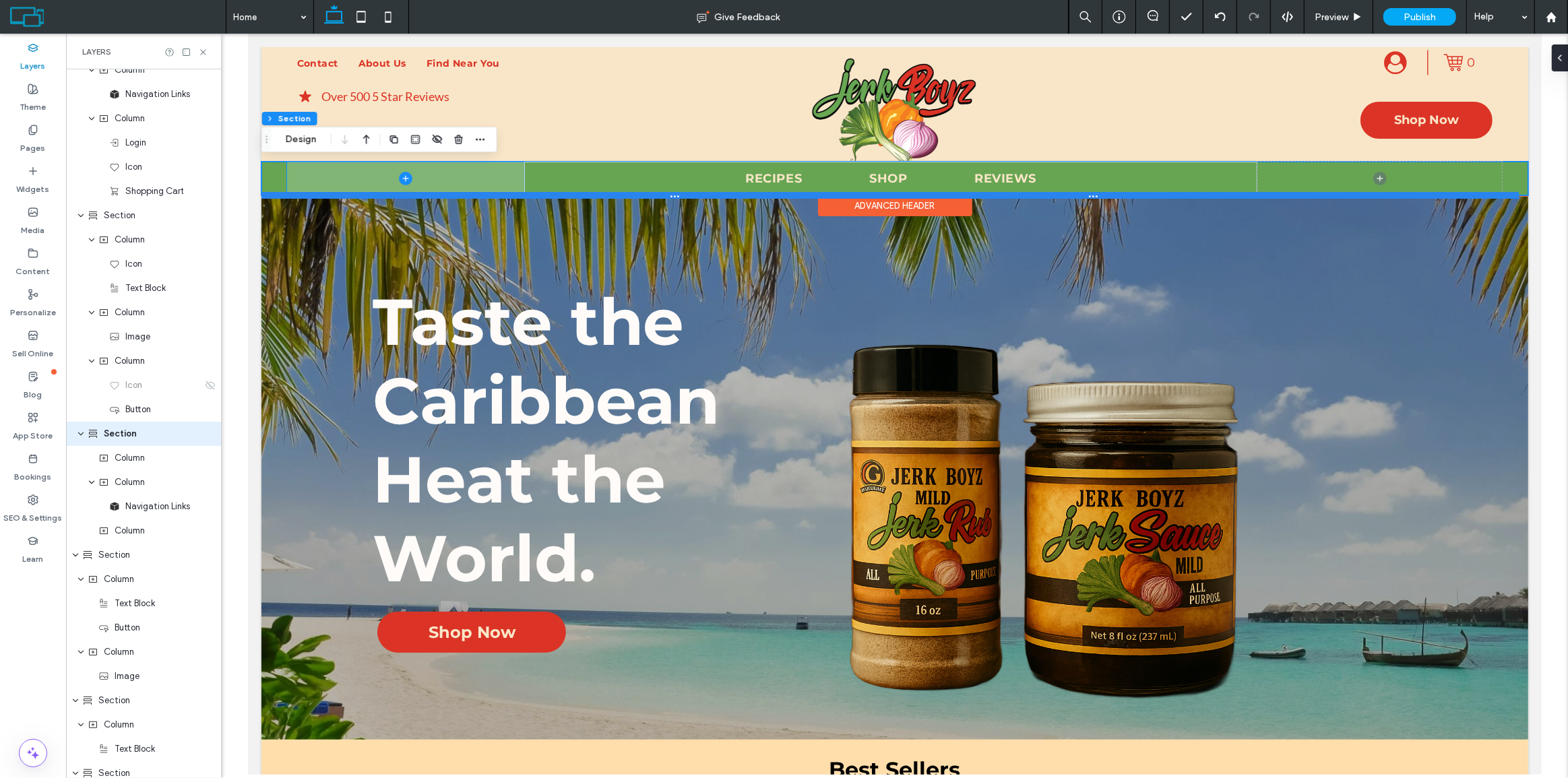
scroll to position [70, 0]
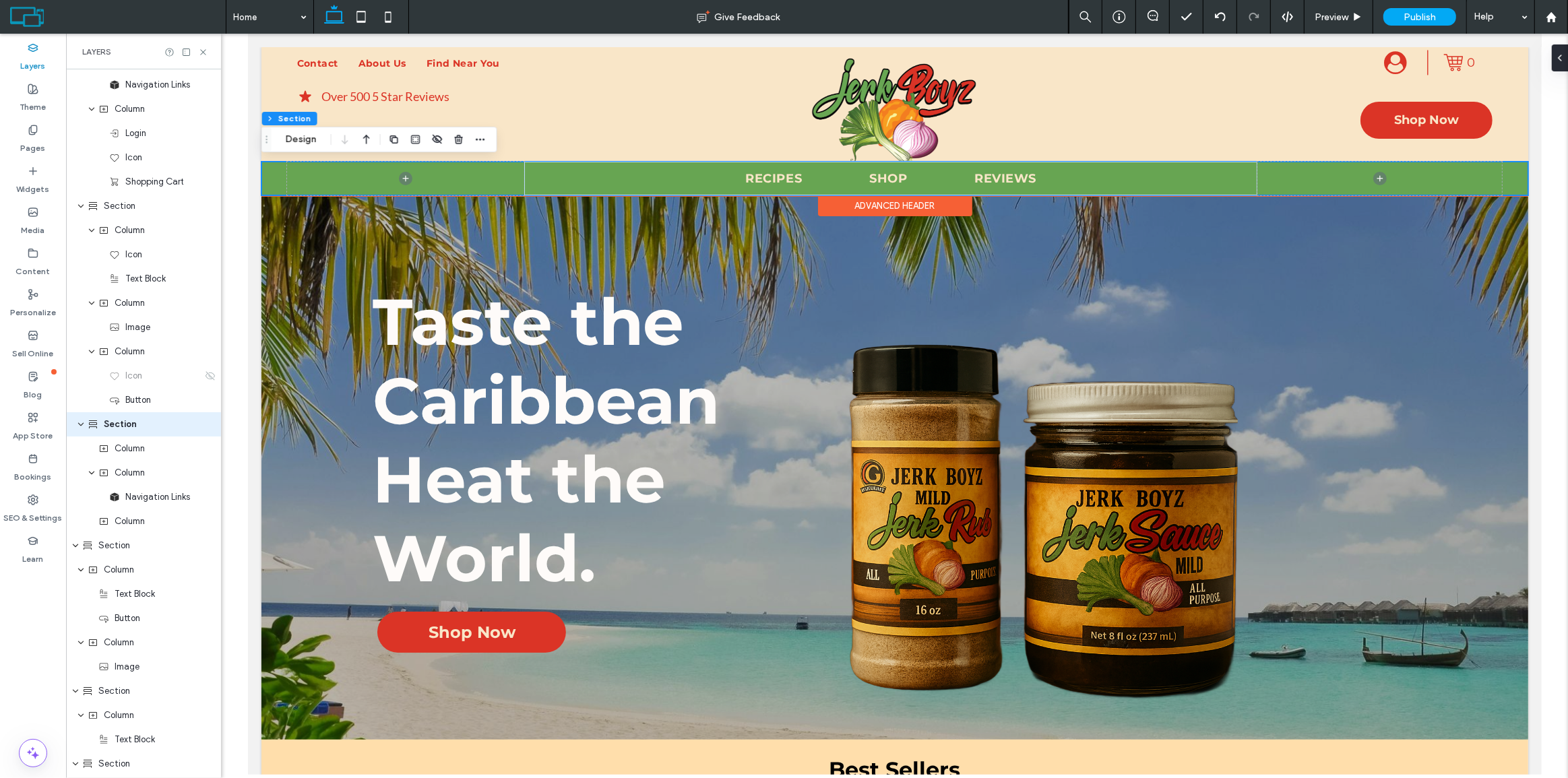
click at [278, 175] on div "Recipes Shop Reviews" at bounding box center [895, 178] width 1267 height 33
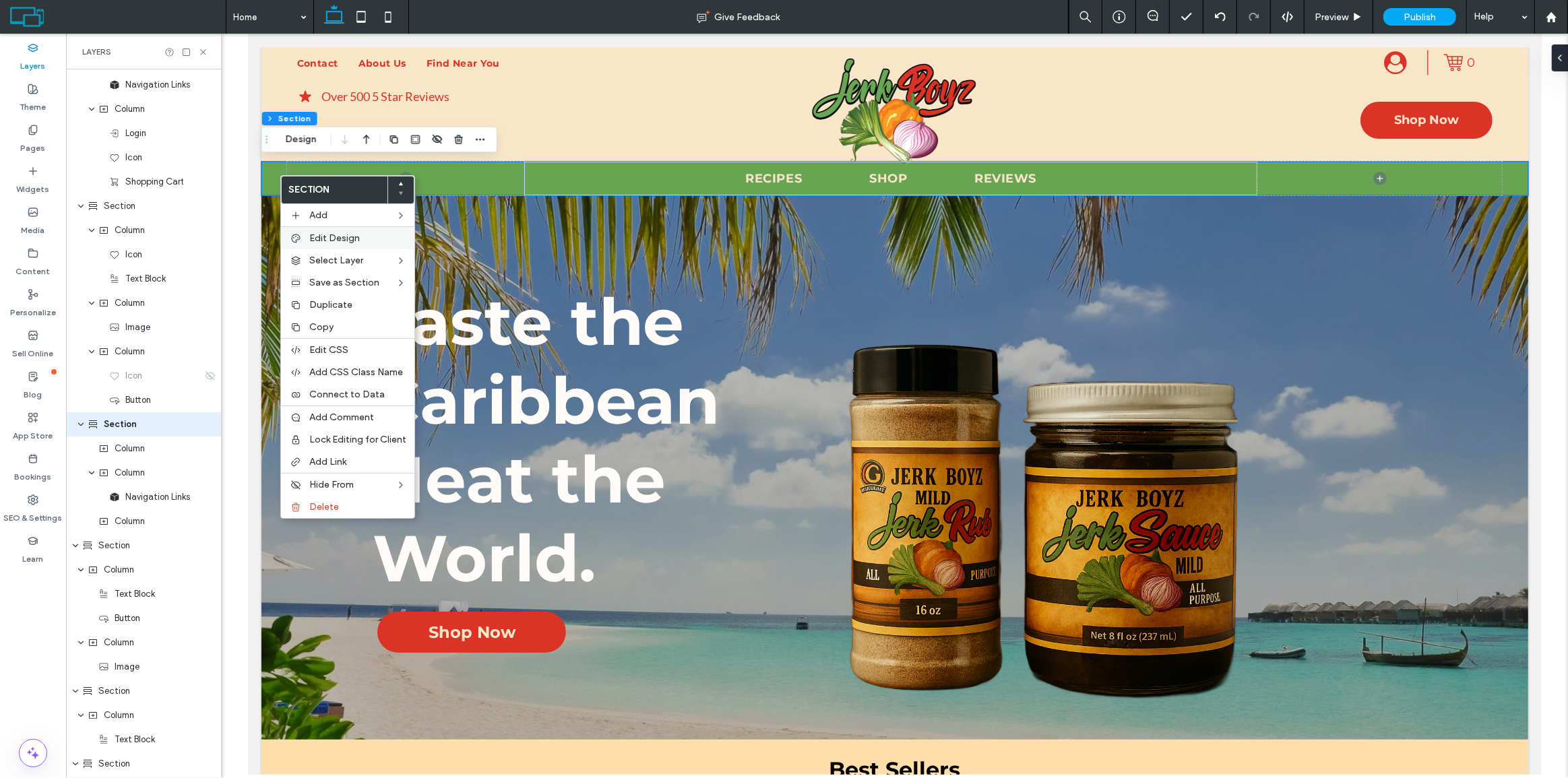
click at [320, 232] on span "Edit Design" at bounding box center [335, 237] width 50 height 11
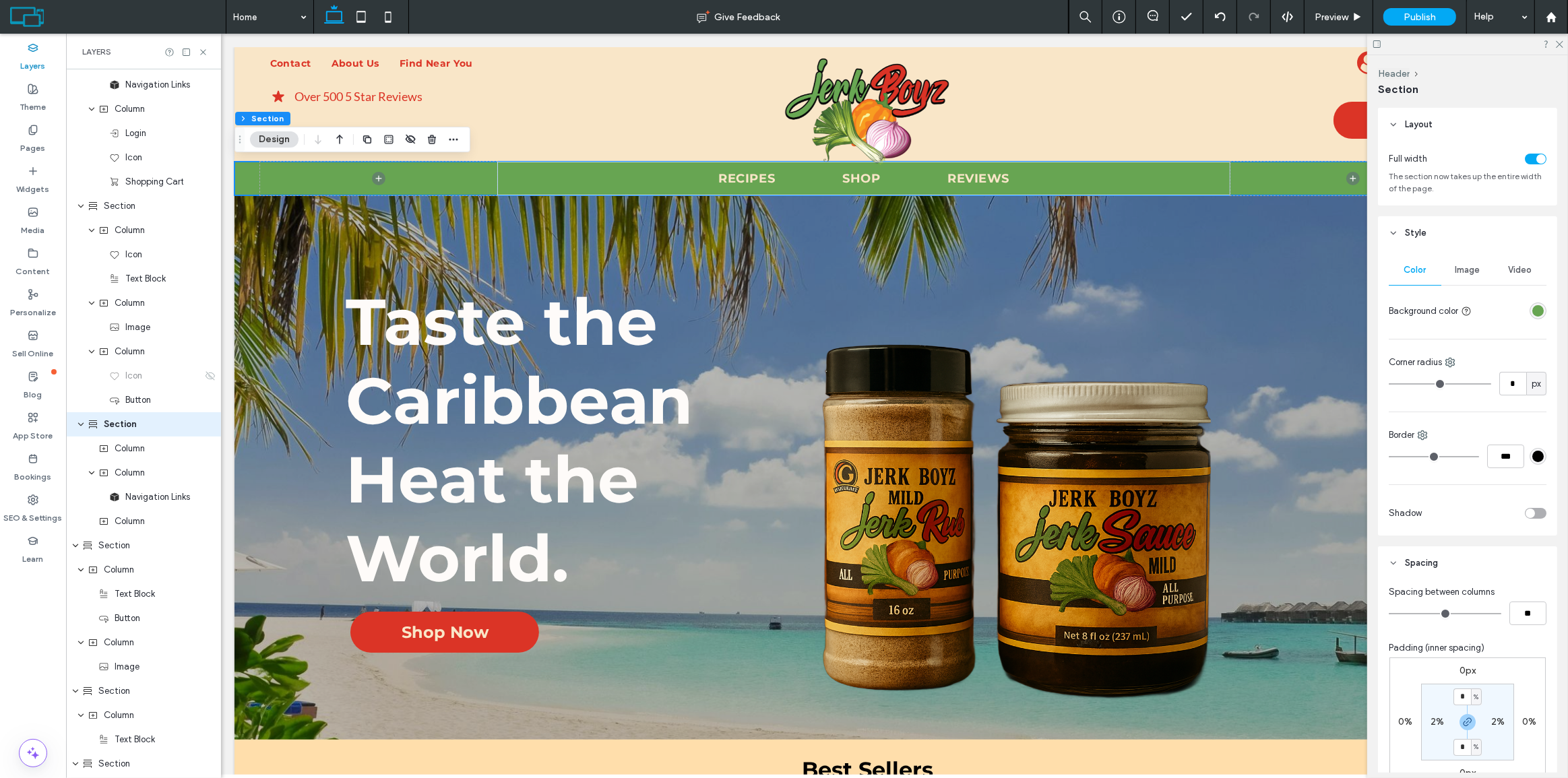
click at [1534, 313] on div "rgba(103, 165, 82, 1)" at bounding box center [1538, 311] width 11 height 11
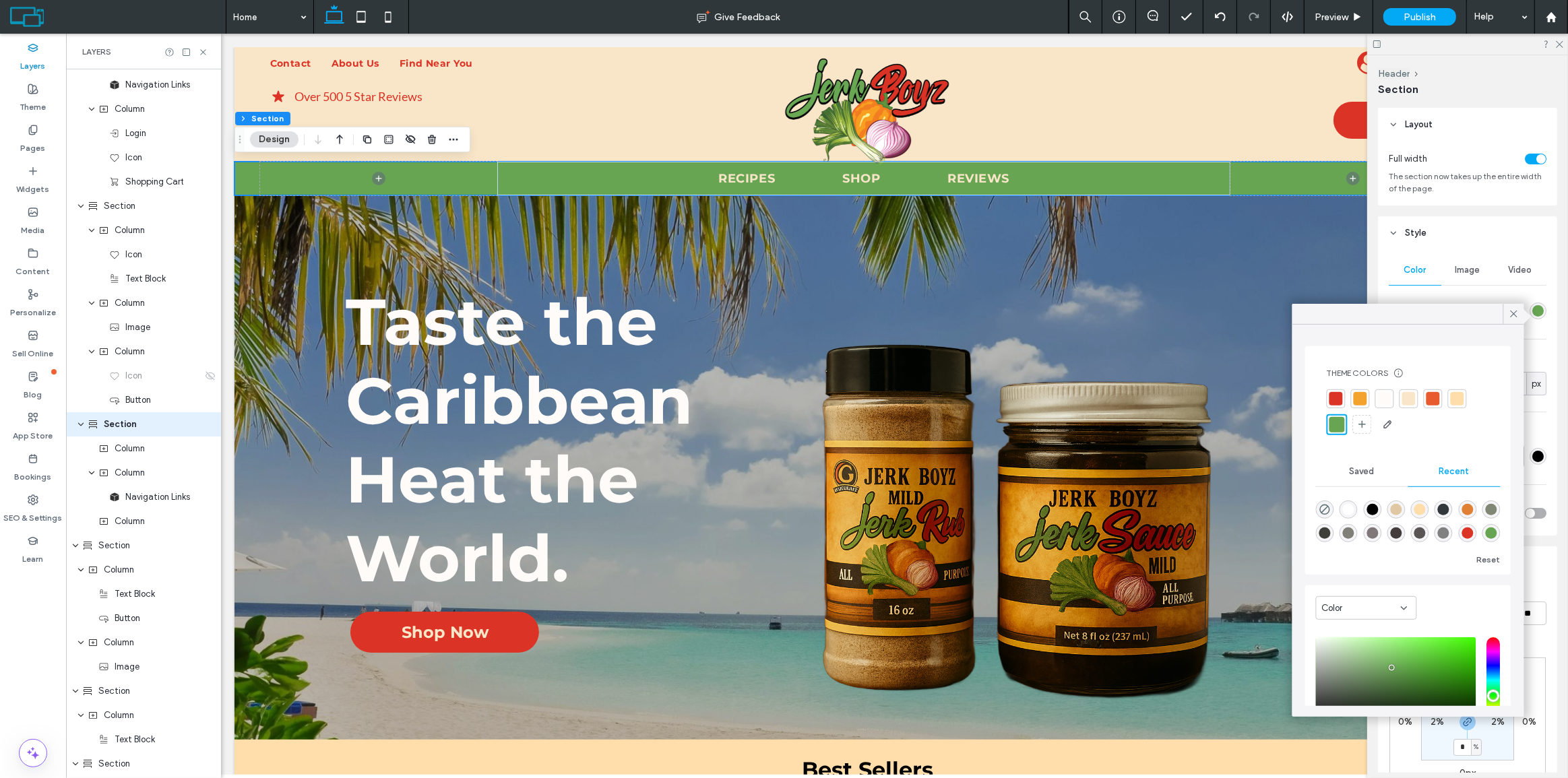
click at [1340, 395] on div at bounding box center [1337, 399] width 13 height 13
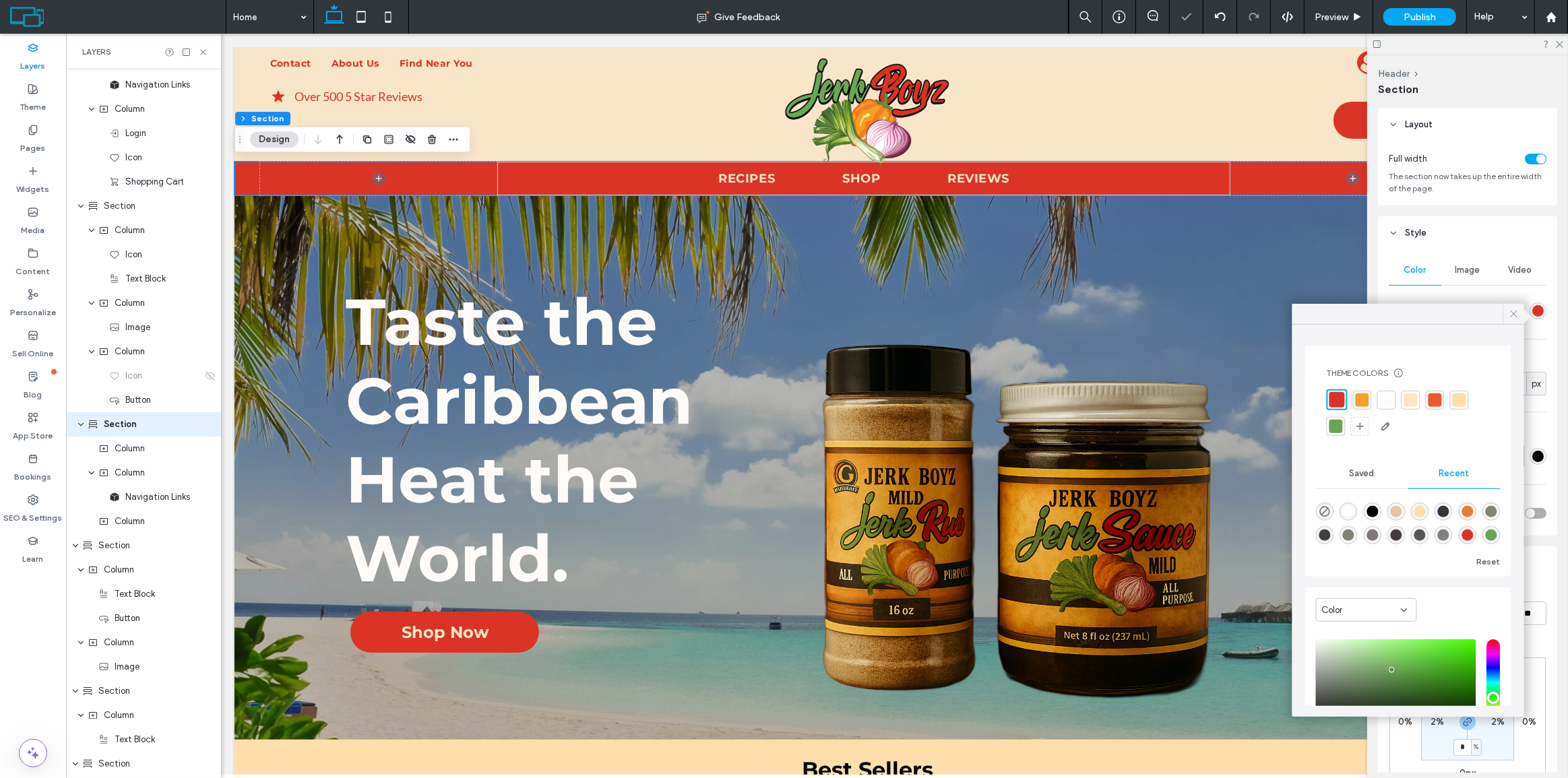
click at [1516, 313] on icon at bounding box center [1514, 314] width 12 height 12
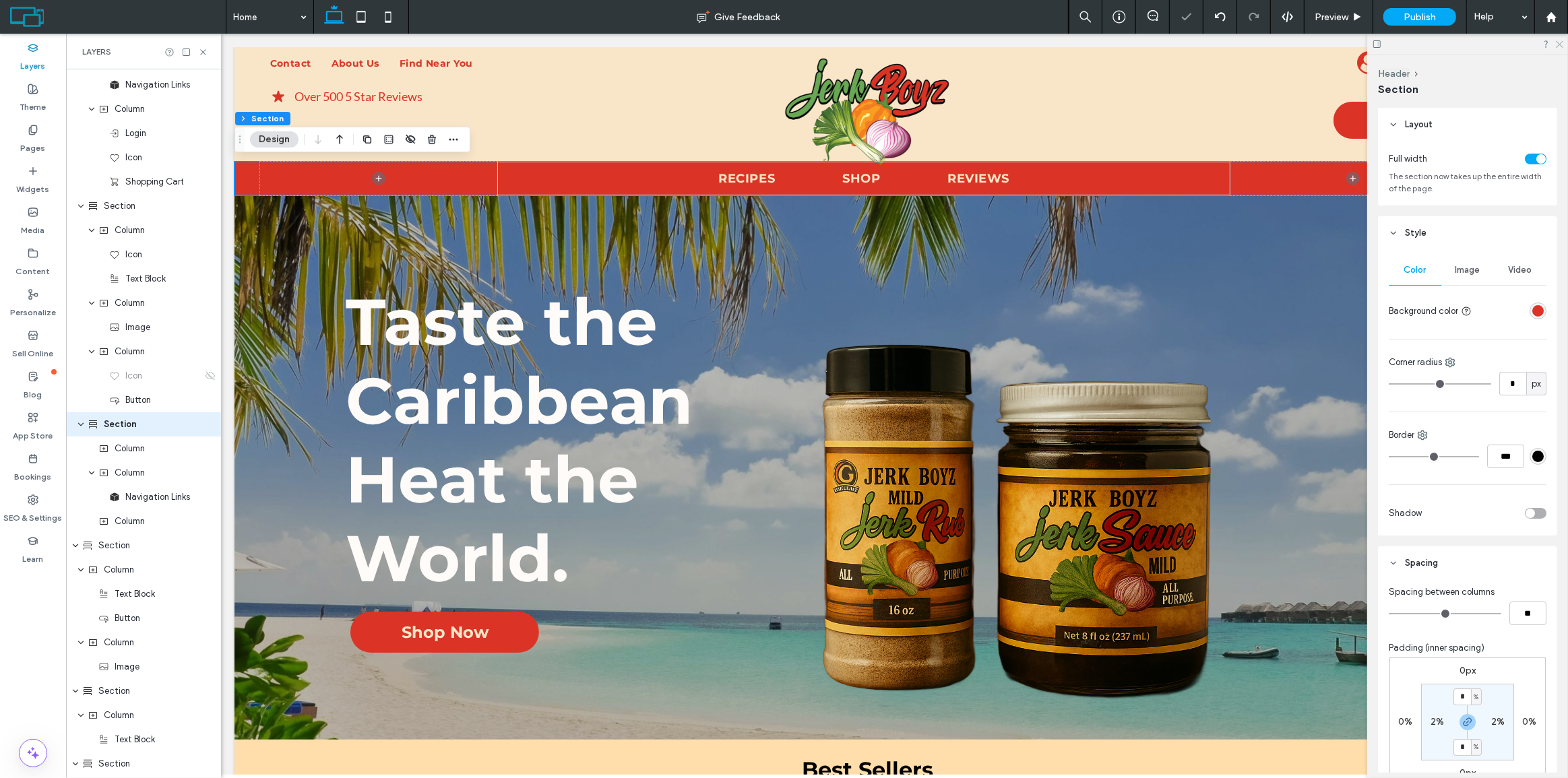
click at [1558, 44] on icon at bounding box center [1559, 44] width 9 height 9
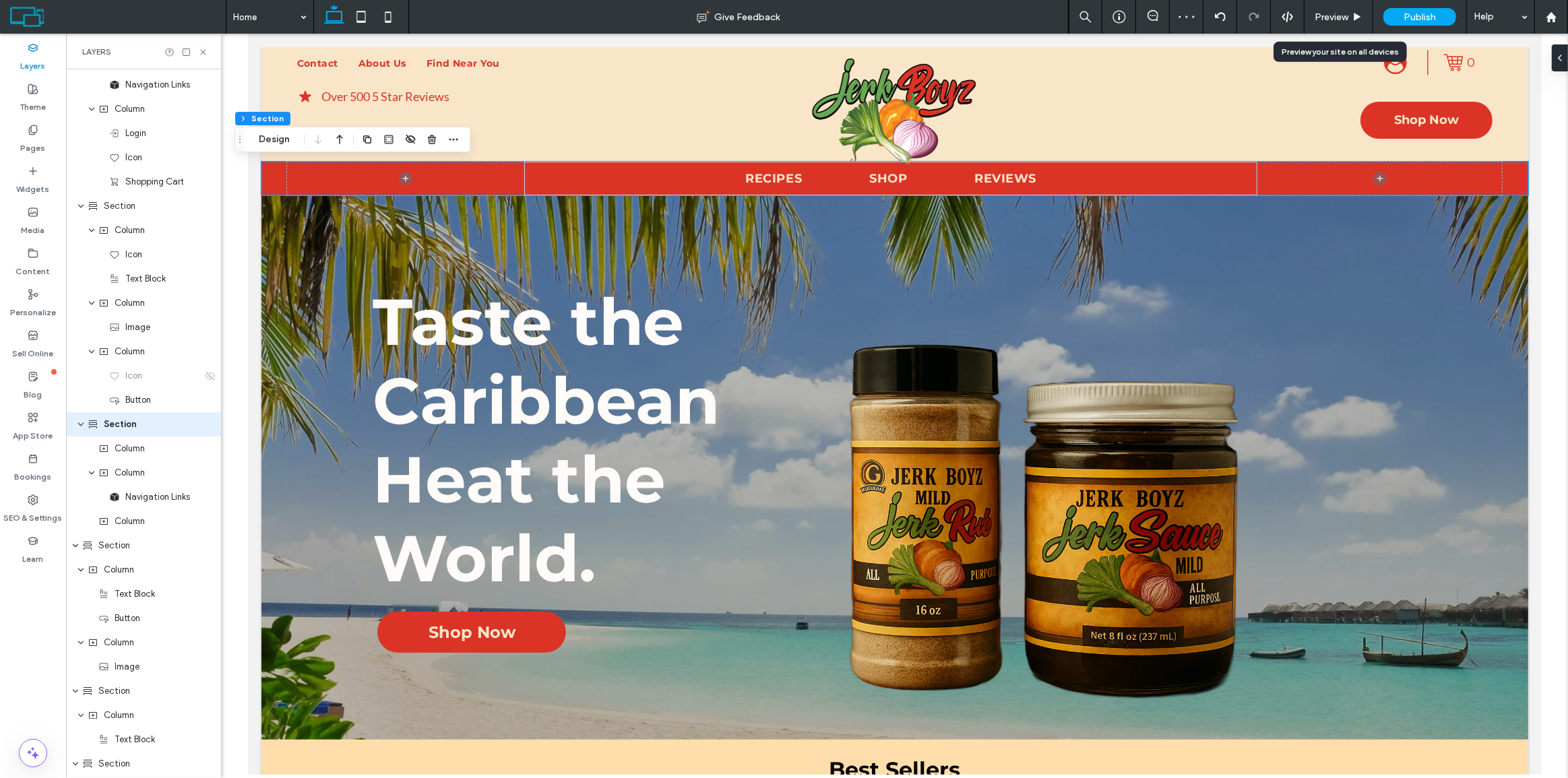
click at [1363, 10] on div "Preview" at bounding box center [1339, 16] width 69 height 33
click at [1320, 15] on span "Preview" at bounding box center [1331, 16] width 33 height 11
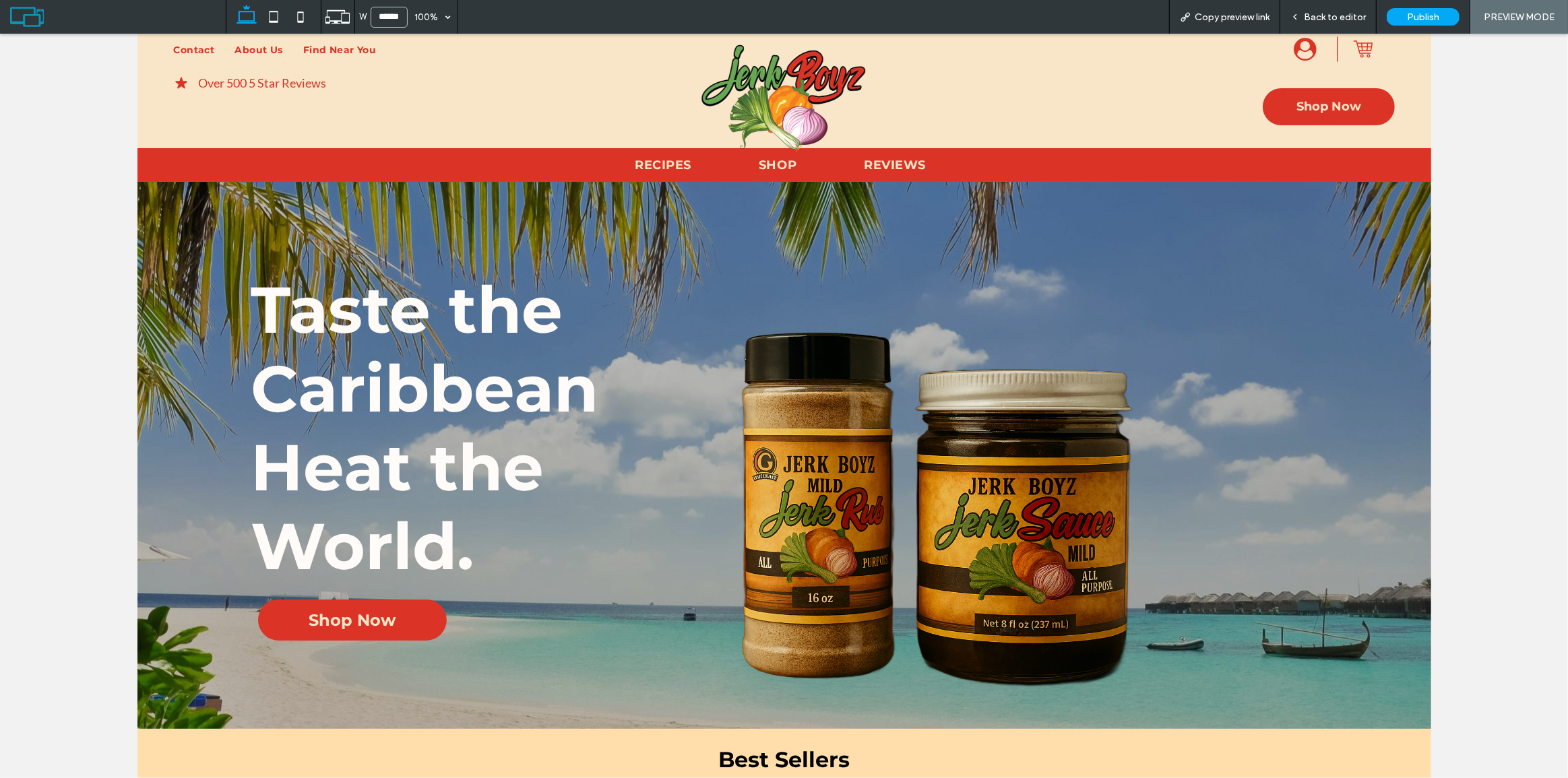
click at [1222, 10] on div "Copy preview link" at bounding box center [1225, 16] width 111 height 33
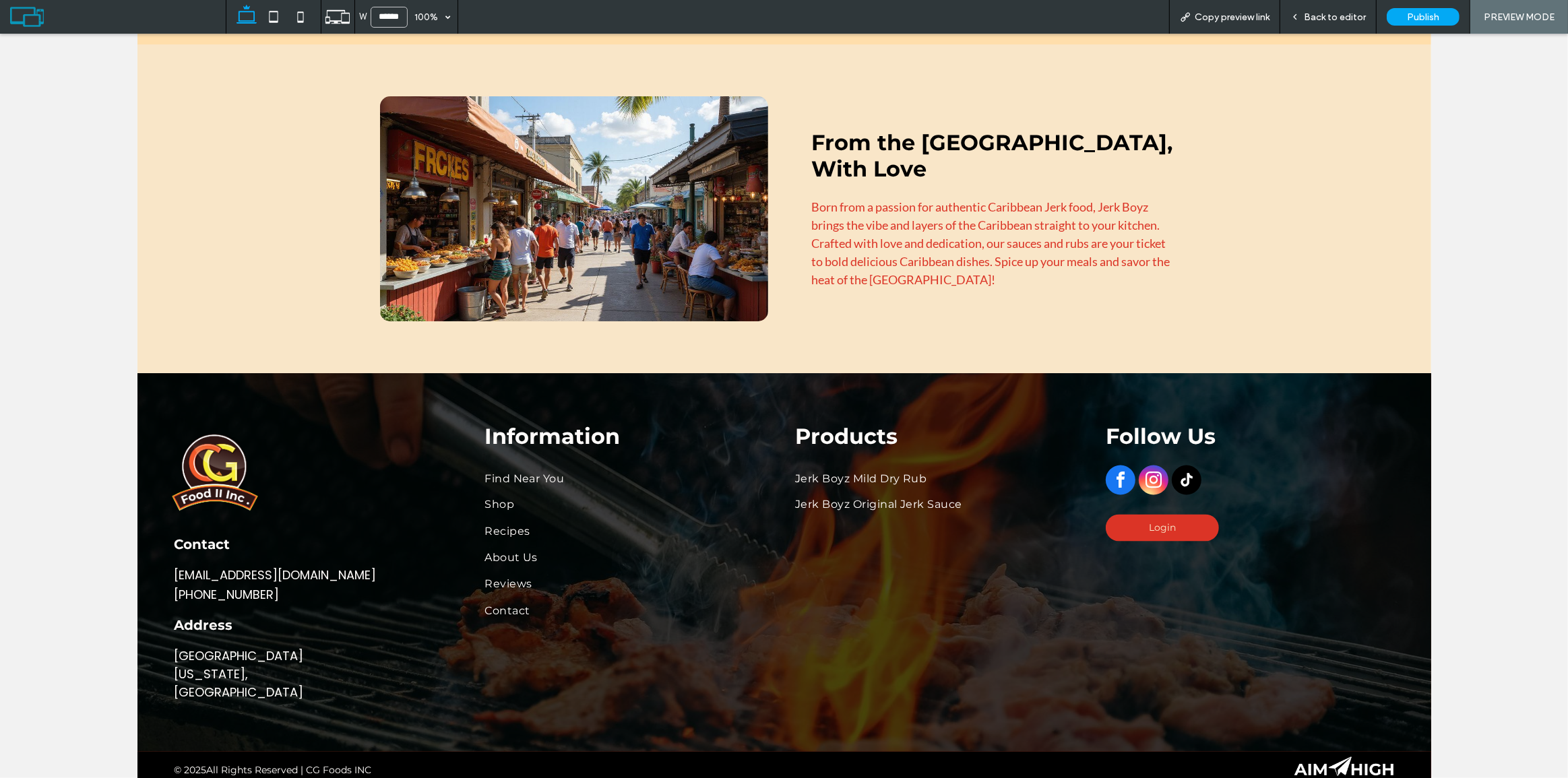
scroll to position [2111, 0]
